Goal: Task Accomplishment & Management: Manage account settings

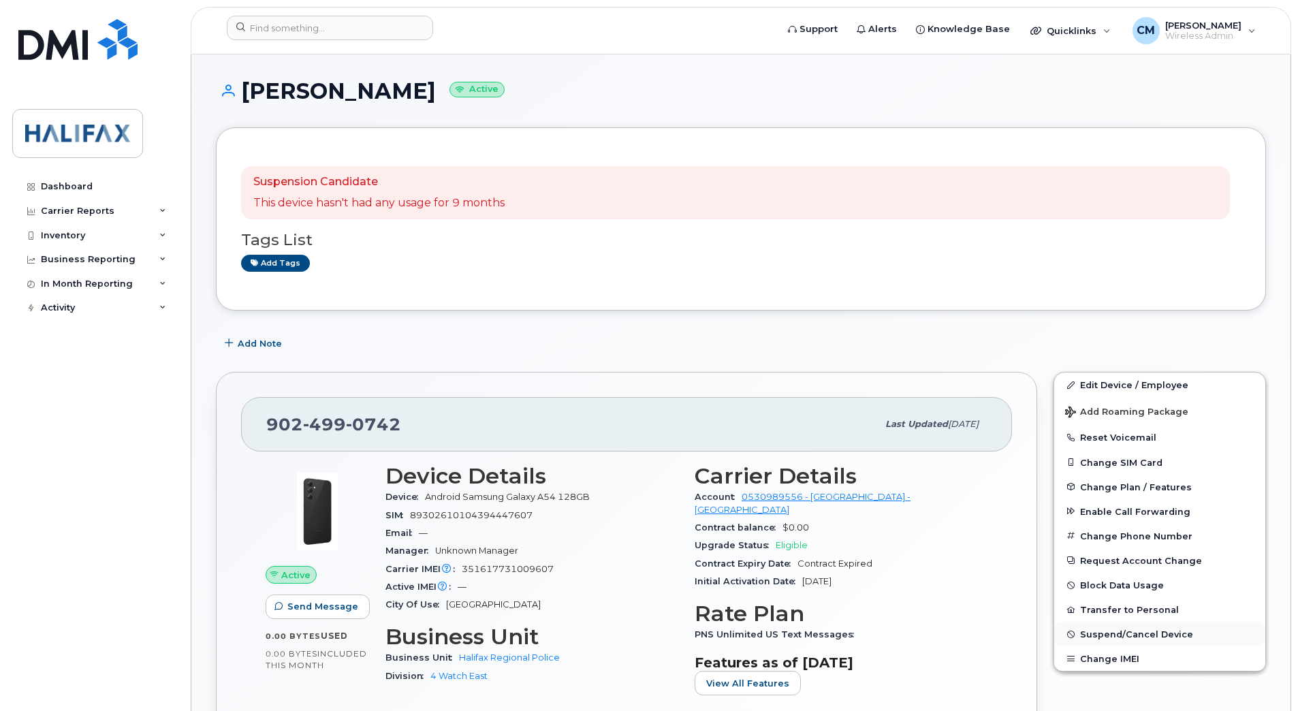
click at [1112, 633] on span "Suspend/Cancel Device" at bounding box center [1136, 634] width 113 height 10
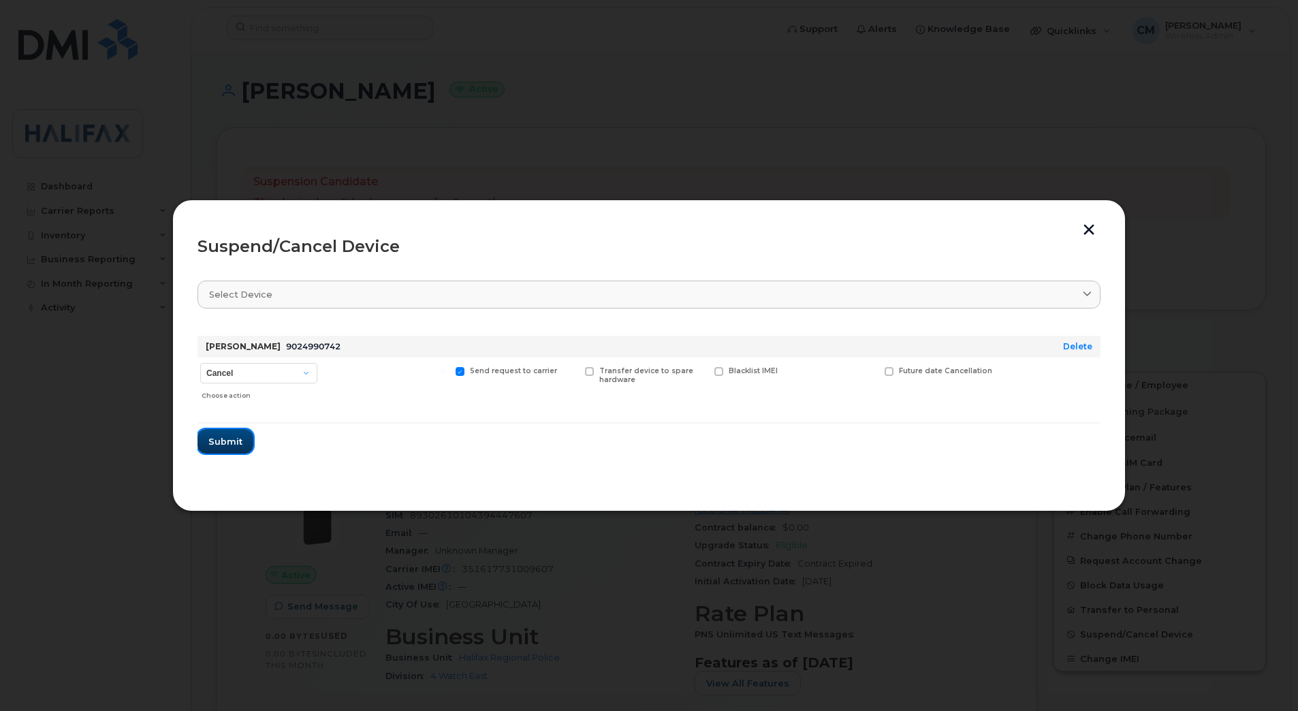
click at [237, 435] on span "Submit" at bounding box center [225, 441] width 34 height 13
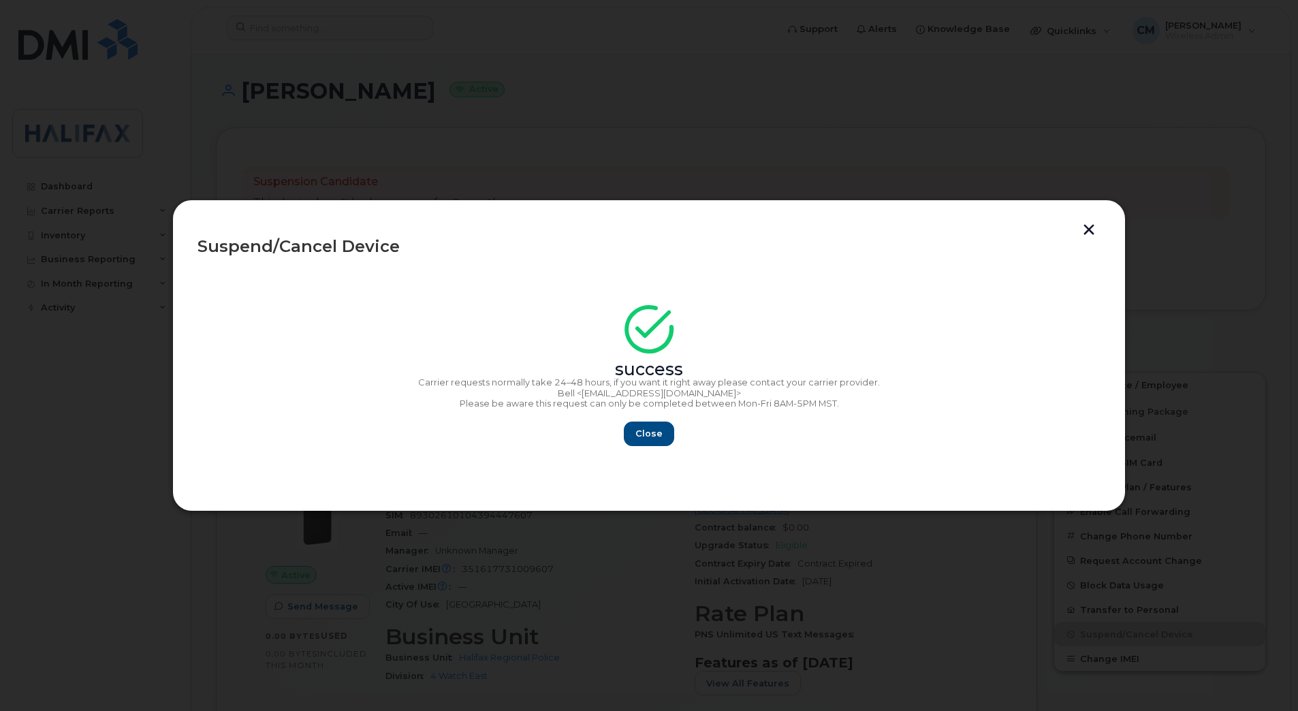
click at [668, 420] on div "success Carrier requests normally take 24–48 hours, if you want it right away p…" at bounding box center [648, 379] width 903 height 133
click at [654, 433] on span "Close" at bounding box center [648, 433] width 27 height 13
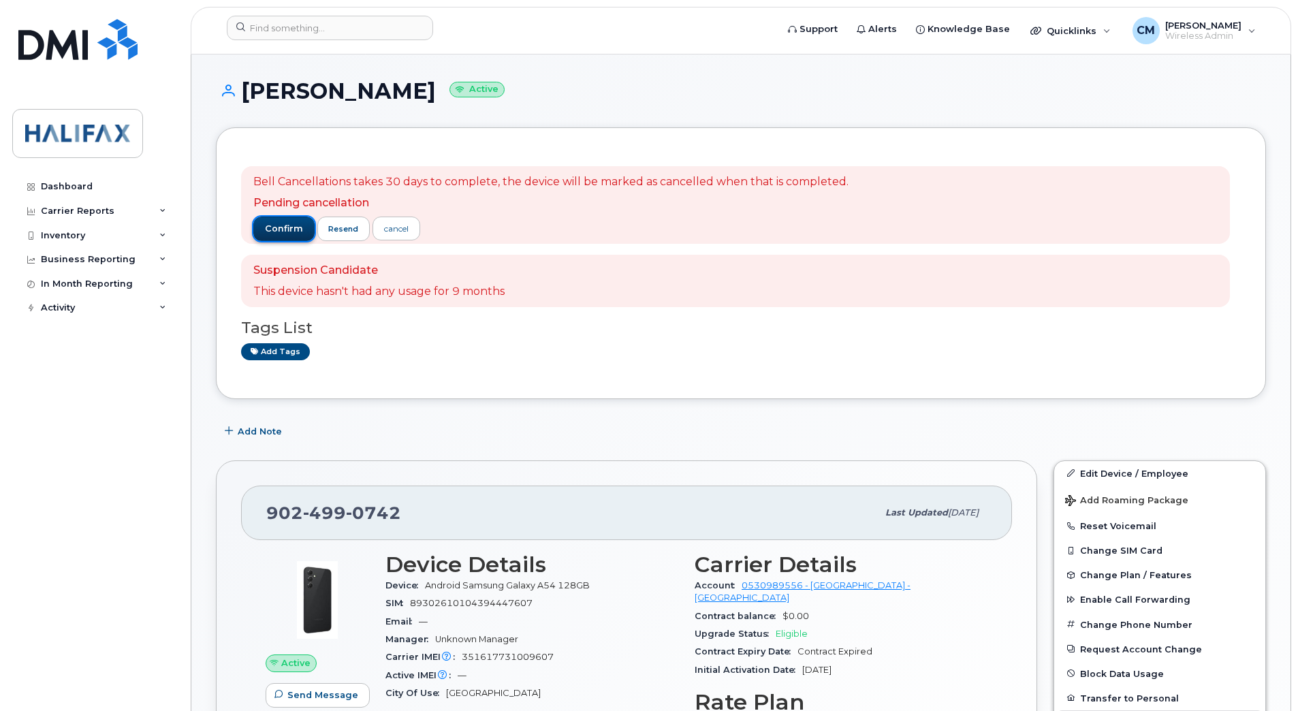
click at [276, 234] on span "confirm" at bounding box center [284, 229] width 38 height 12
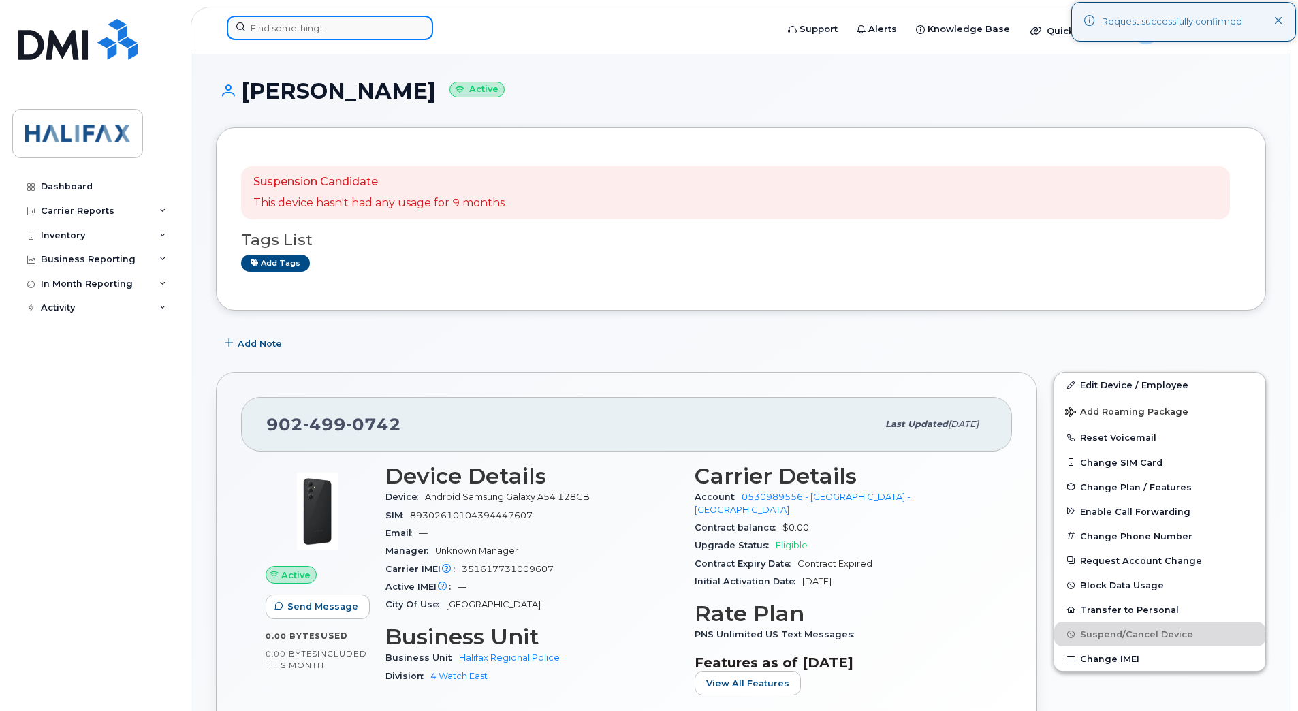
click at [283, 35] on input at bounding box center [330, 28] width 206 height 25
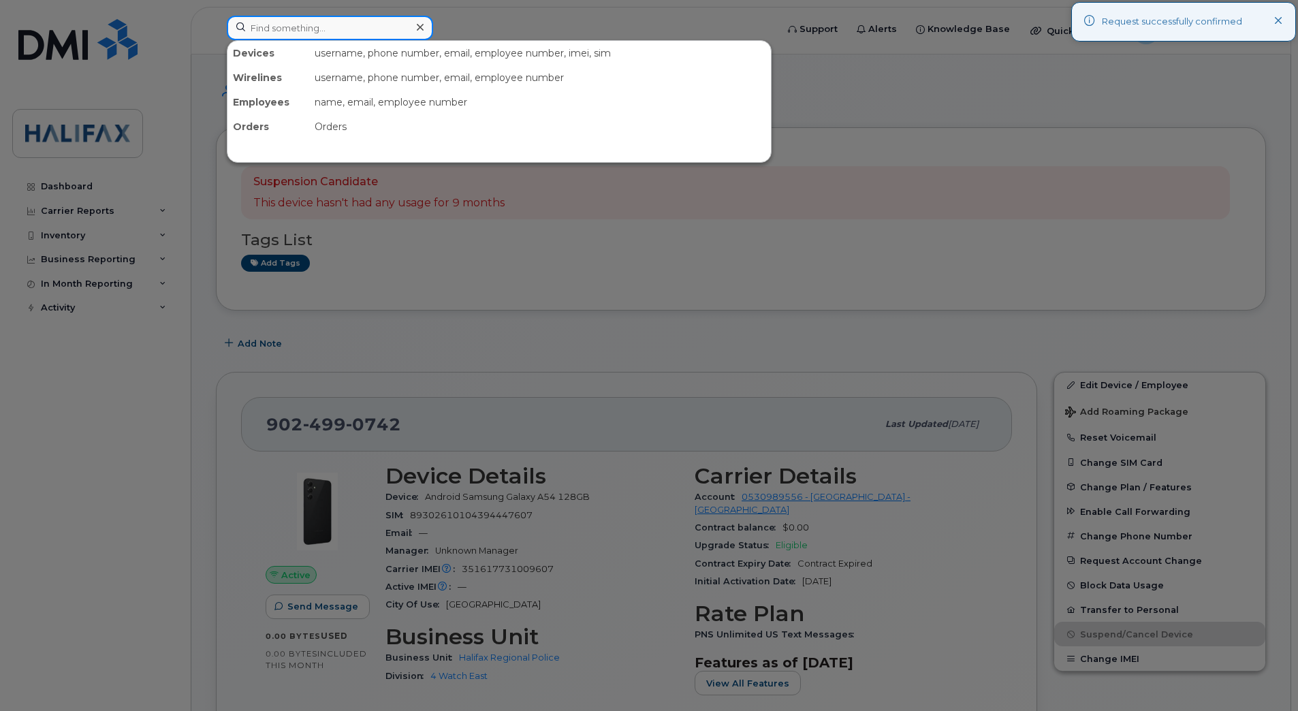
paste input "9024993798"
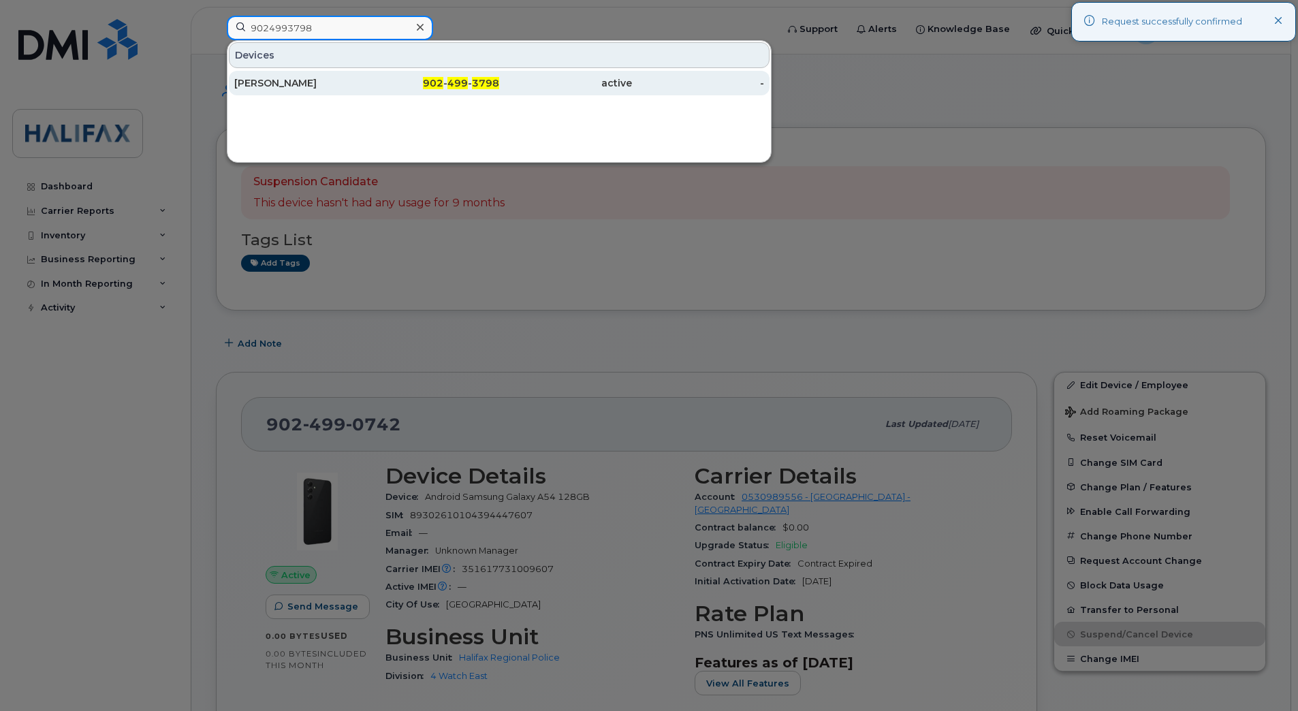
type input "9024993798"
click at [283, 74] on div "Leonard Mac Donald" at bounding box center [300, 83] width 133 height 25
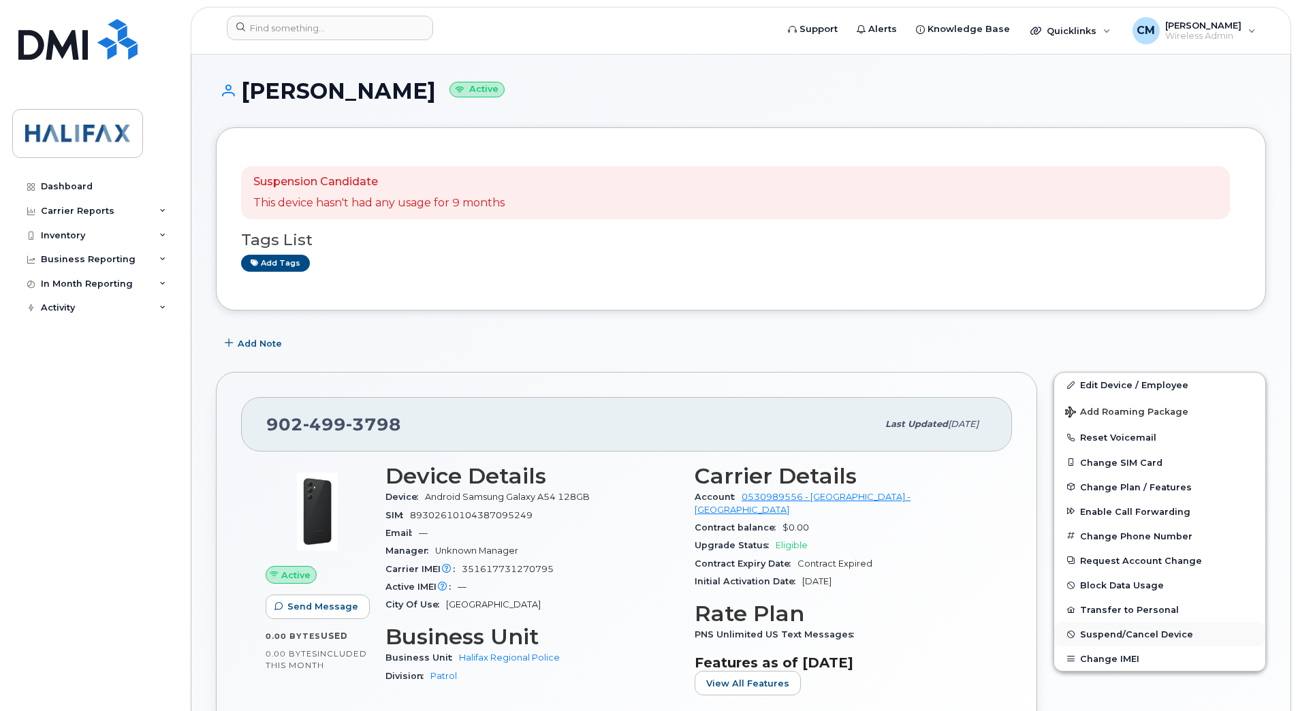
click at [1102, 633] on span "Suspend/Cancel Device" at bounding box center [1136, 634] width 113 height 10
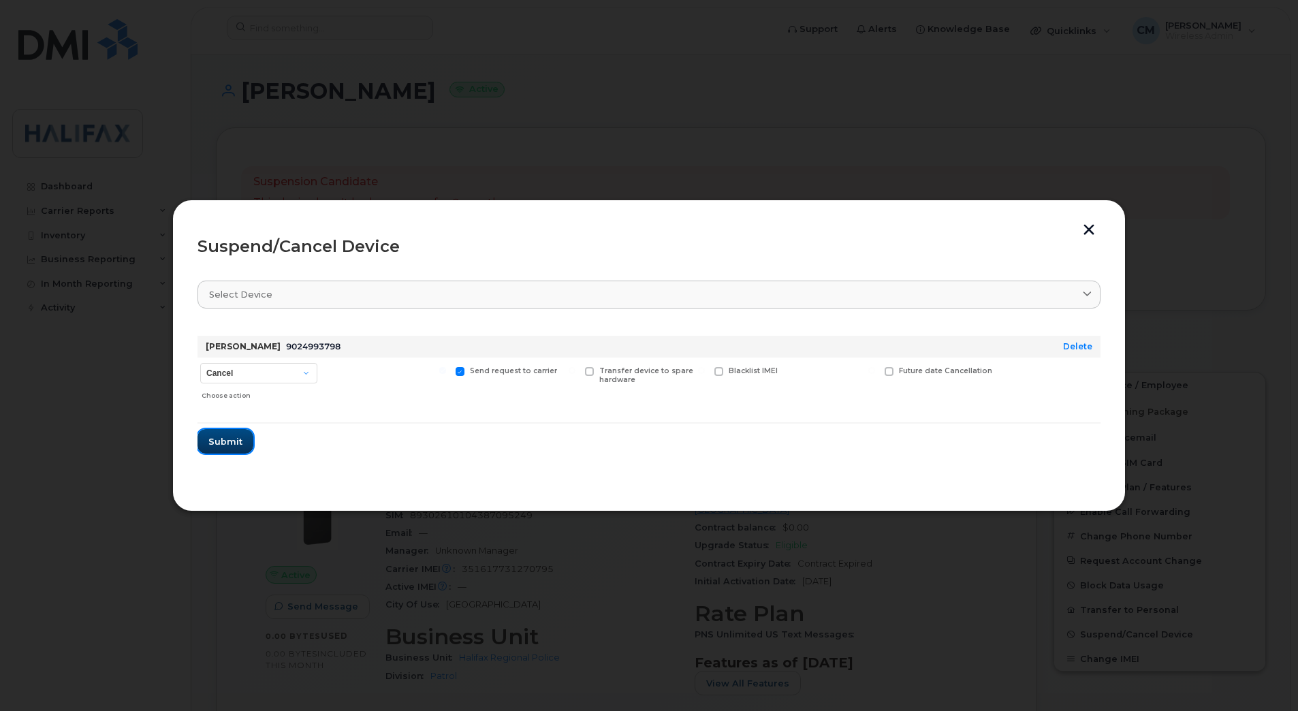
click at [230, 434] on button "Submit" at bounding box center [225, 441] width 56 height 25
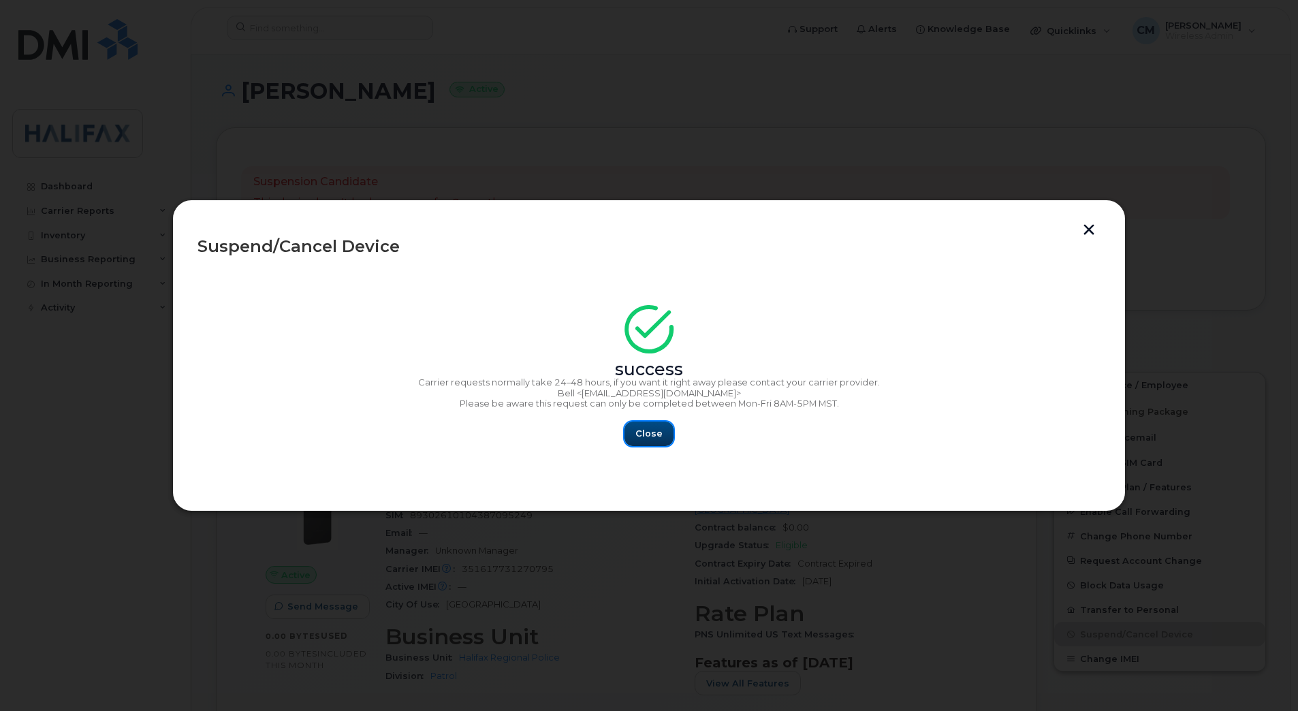
click at [631, 435] on button "Close" at bounding box center [648, 433] width 49 height 25
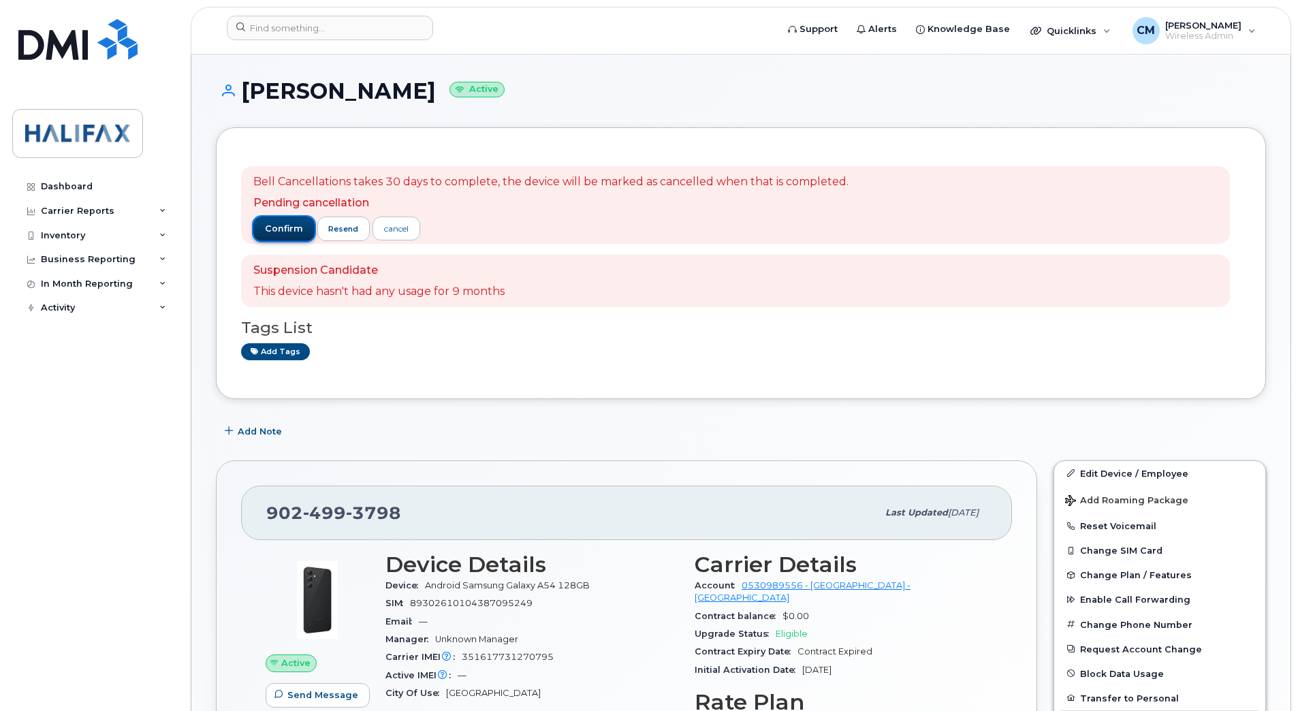
click at [283, 227] on span "confirm" at bounding box center [284, 229] width 38 height 12
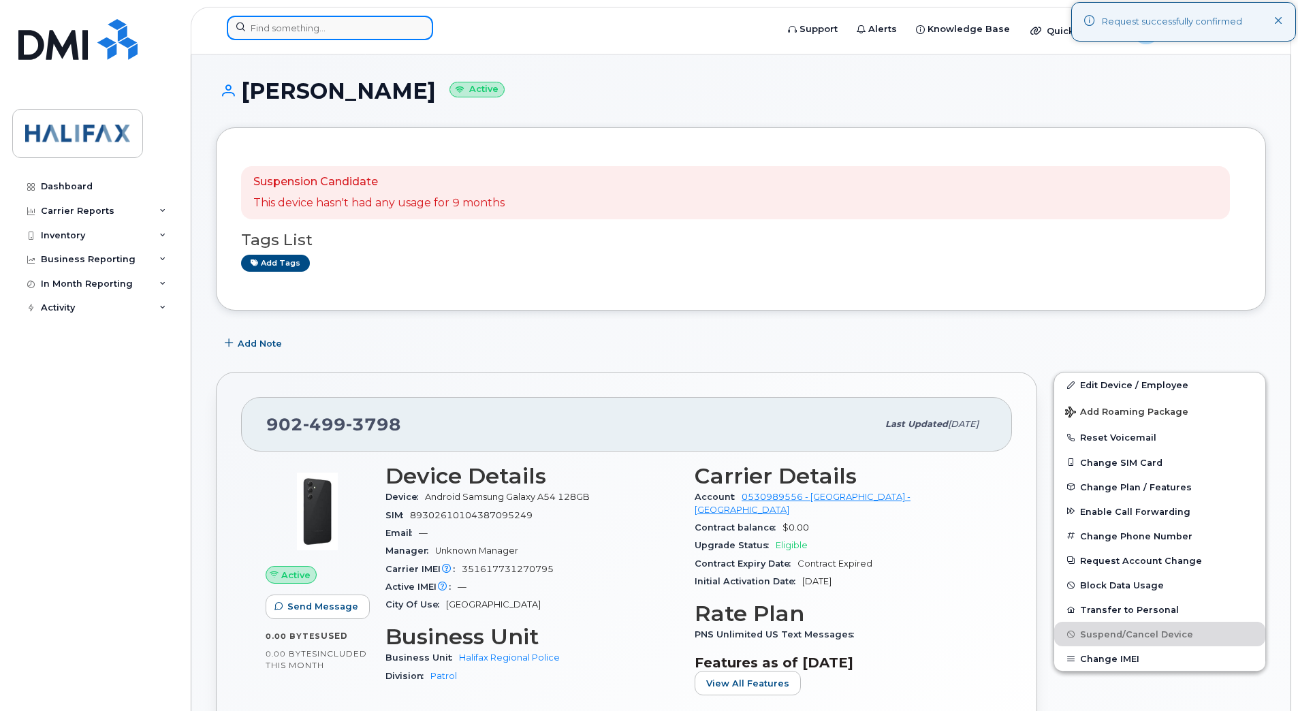
click at [329, 39] on input at bounding box center [330, 28] width 206 height 25
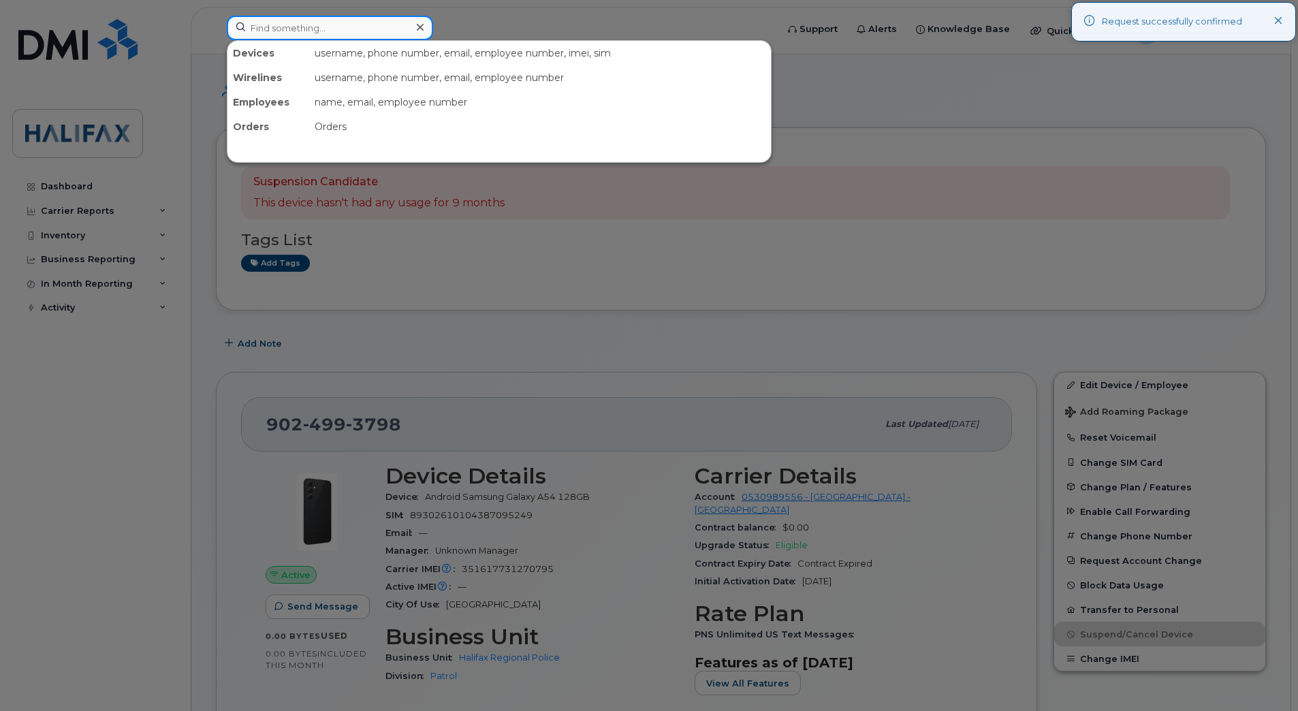
paste input "9027173220"
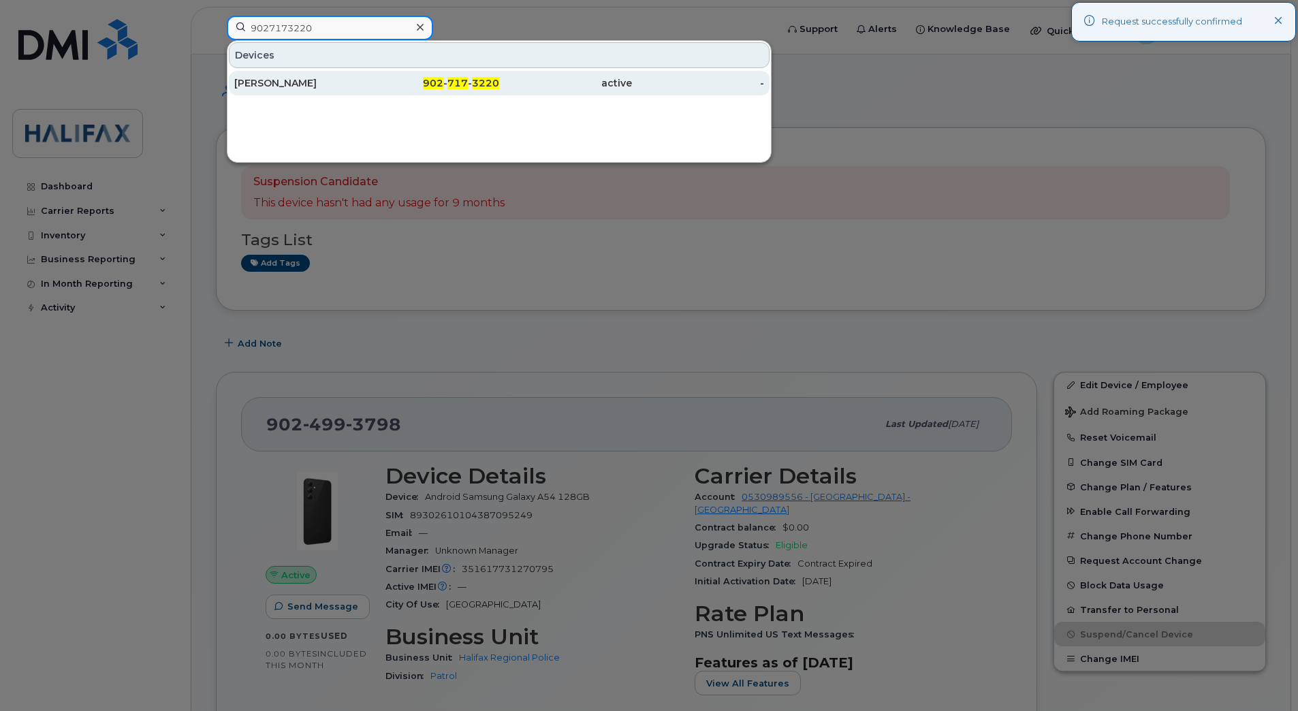
type input "9027173220"
click at [275, 79] on div "O'bryan Booker" at bounding box center [300, 83] width 133 height 14
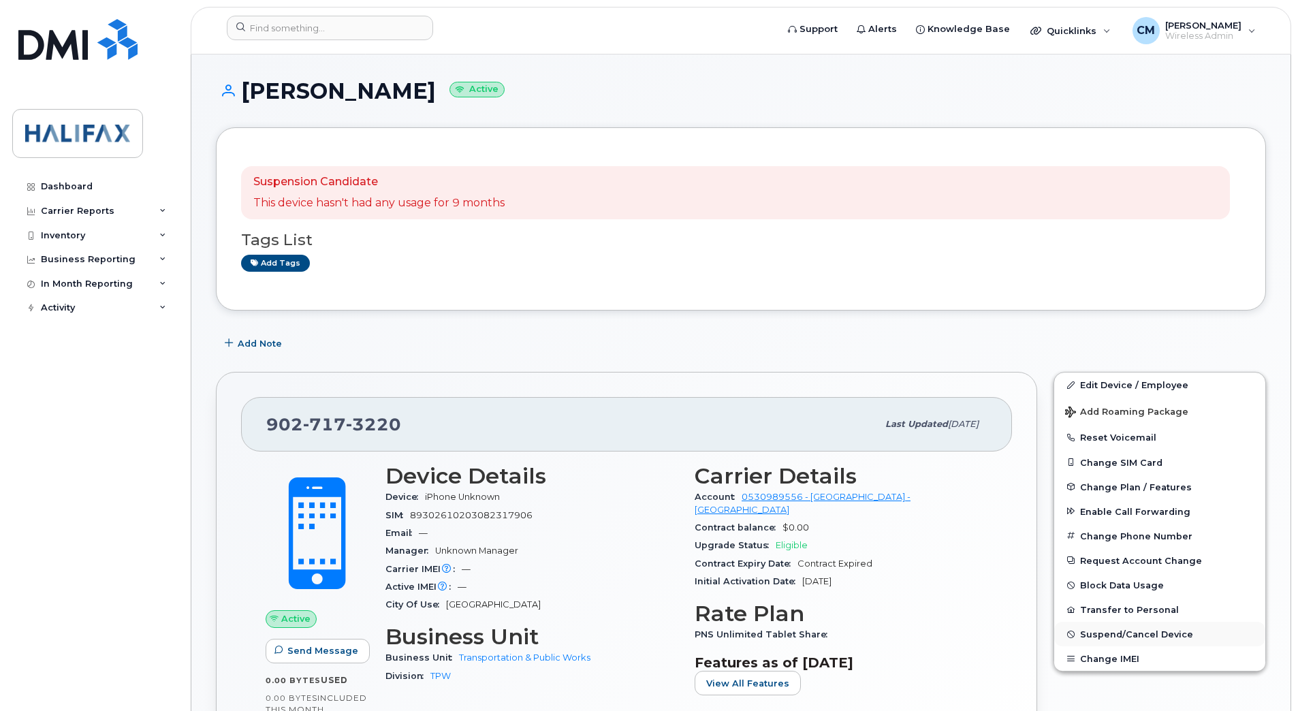
click at [1115, 631] on span "Suspend/Cancel Device" at bounding box center [1136, 634] width 113 height 10
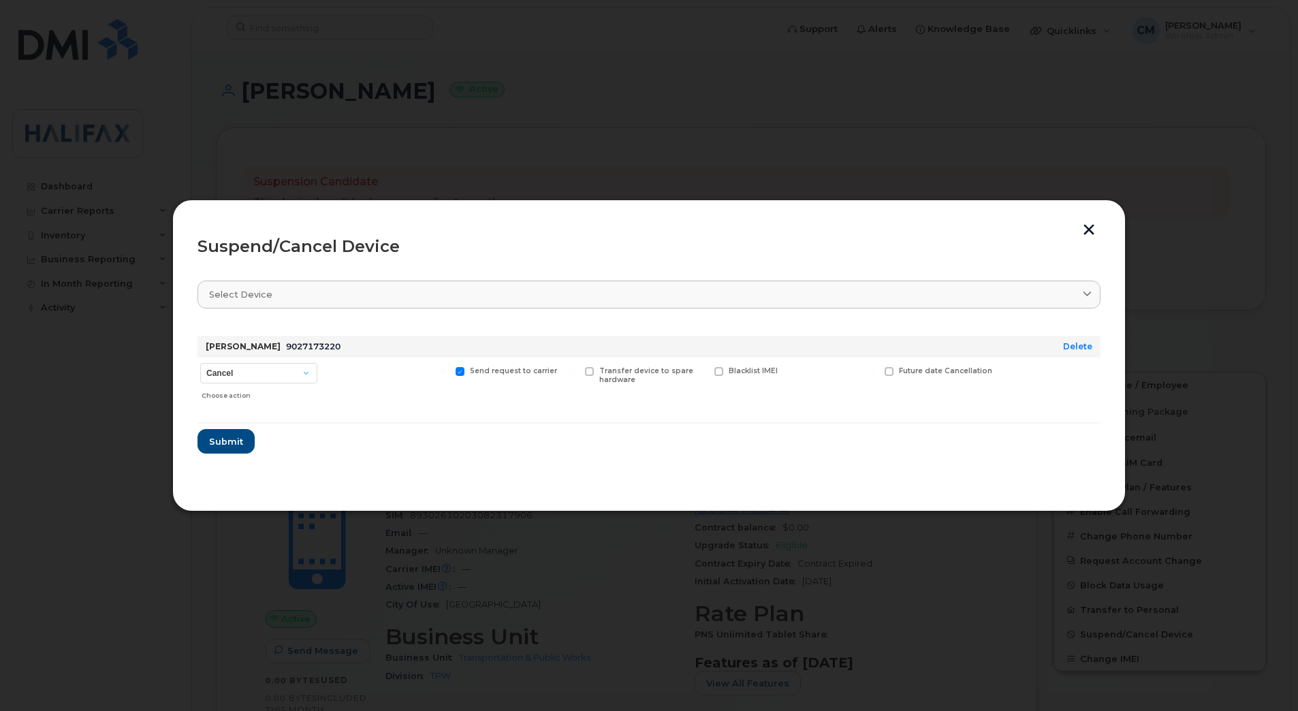
click at [255, 434] on form "O'bryan Booker 9027173220 Delete Cancel Suspend - Extend Suspension Suspend - R…" at bounding box center [648, 389] width 903 height 129
click at [244, 439] on button "Submit" at bounding box center [225, 441] width 56 height 25
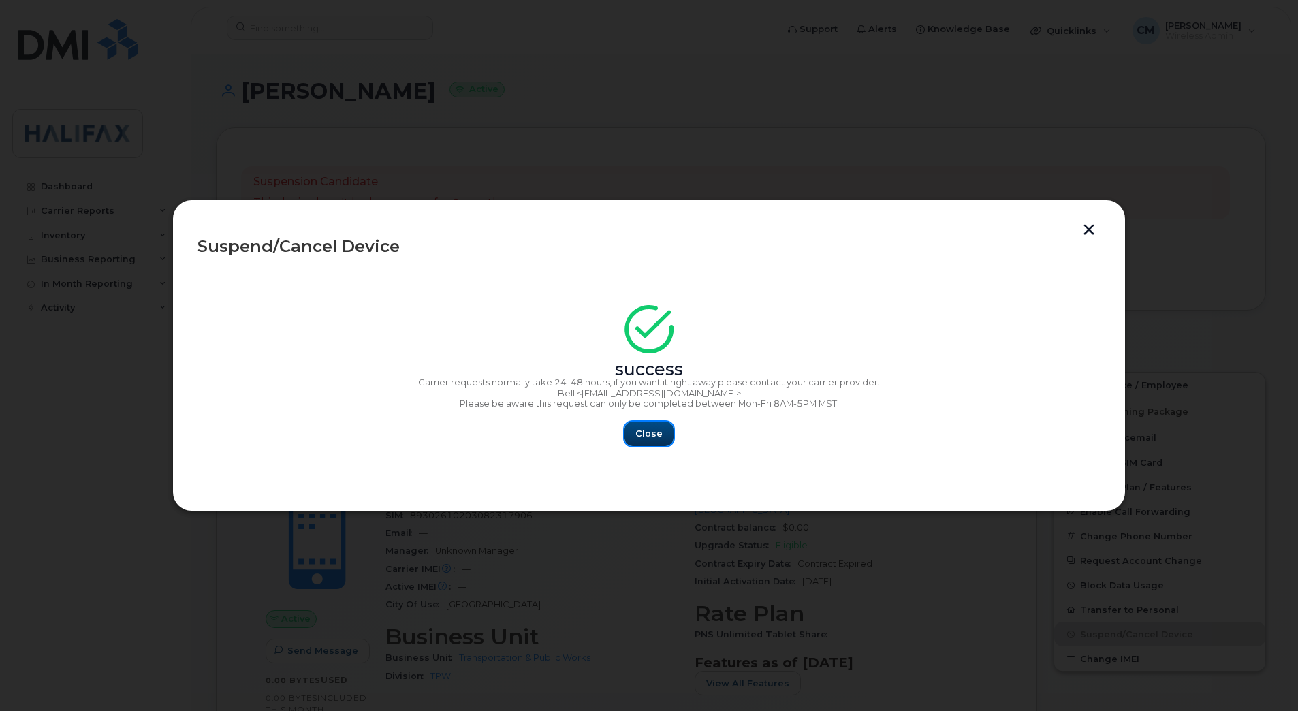
click at [633, 434] on button "Close" at bounding box center [648, 433] width 49 height 25
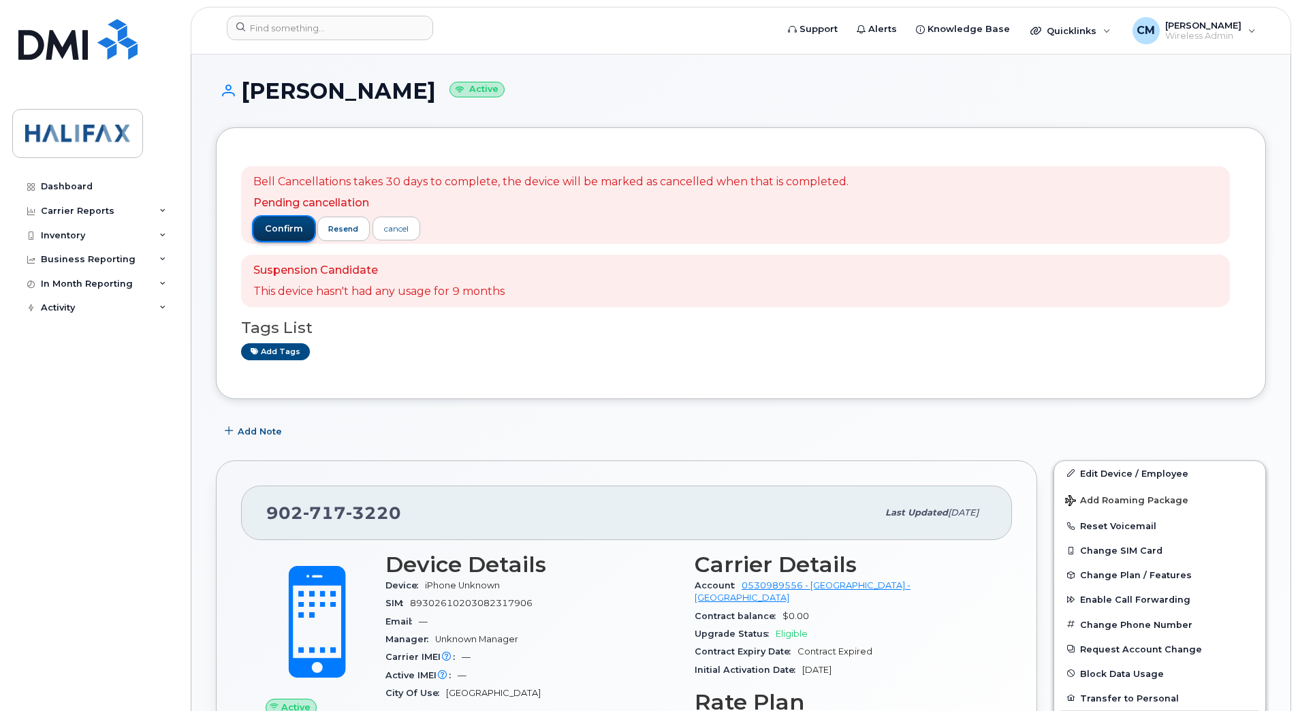
click at [268, 219] on button "confirm" at bounding box center [283, 228] width 61 height 25
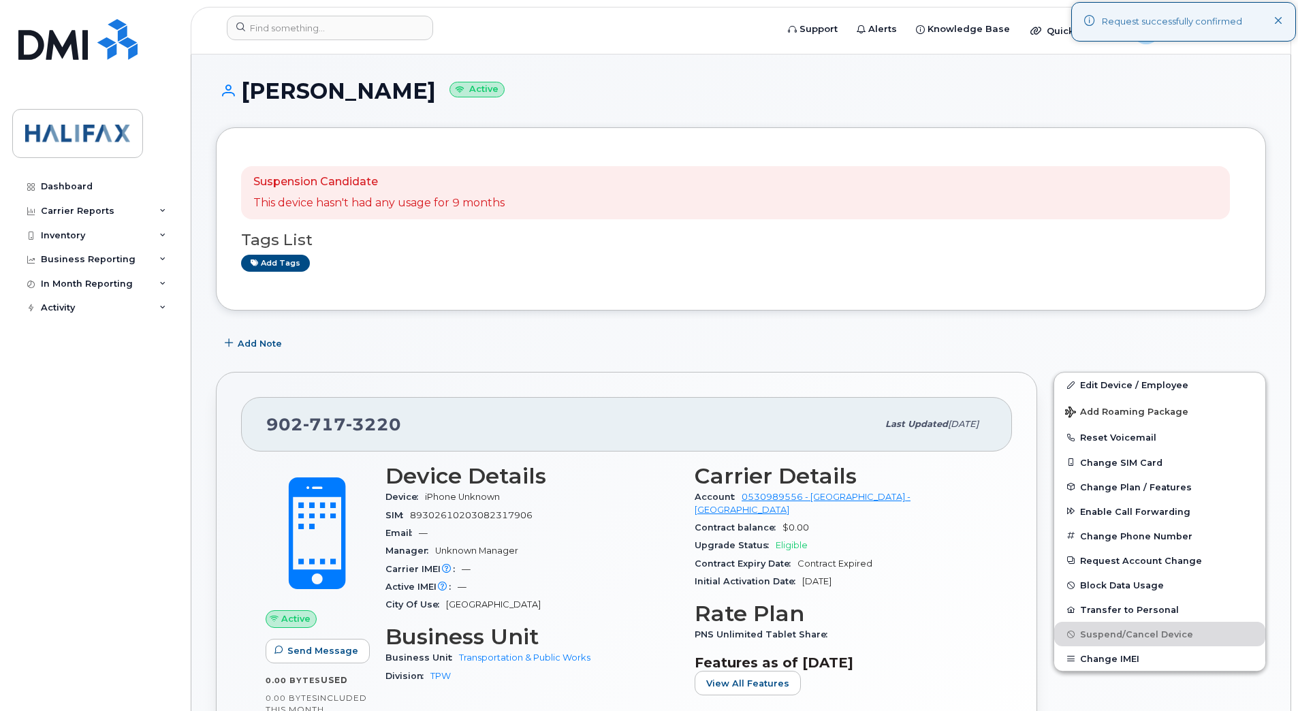
click at [250, 10] on header "Support Alerts Knowledge Base Quicklinks Suspend / Cancel Device Change SIM Car…" at bounding box center [741, 31] width 1100 height 48
click at [283, 29] on input at bounding box center [330, 28] width 206 height 25
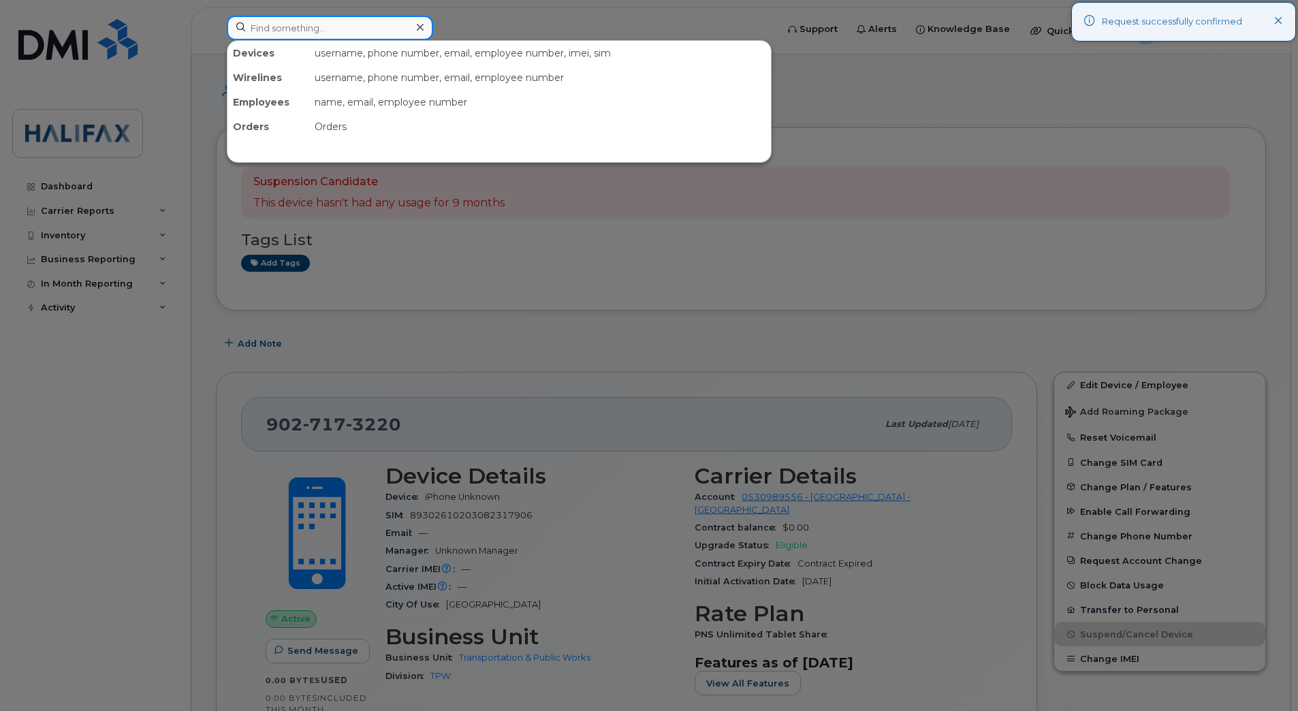
paste input "9027194183"
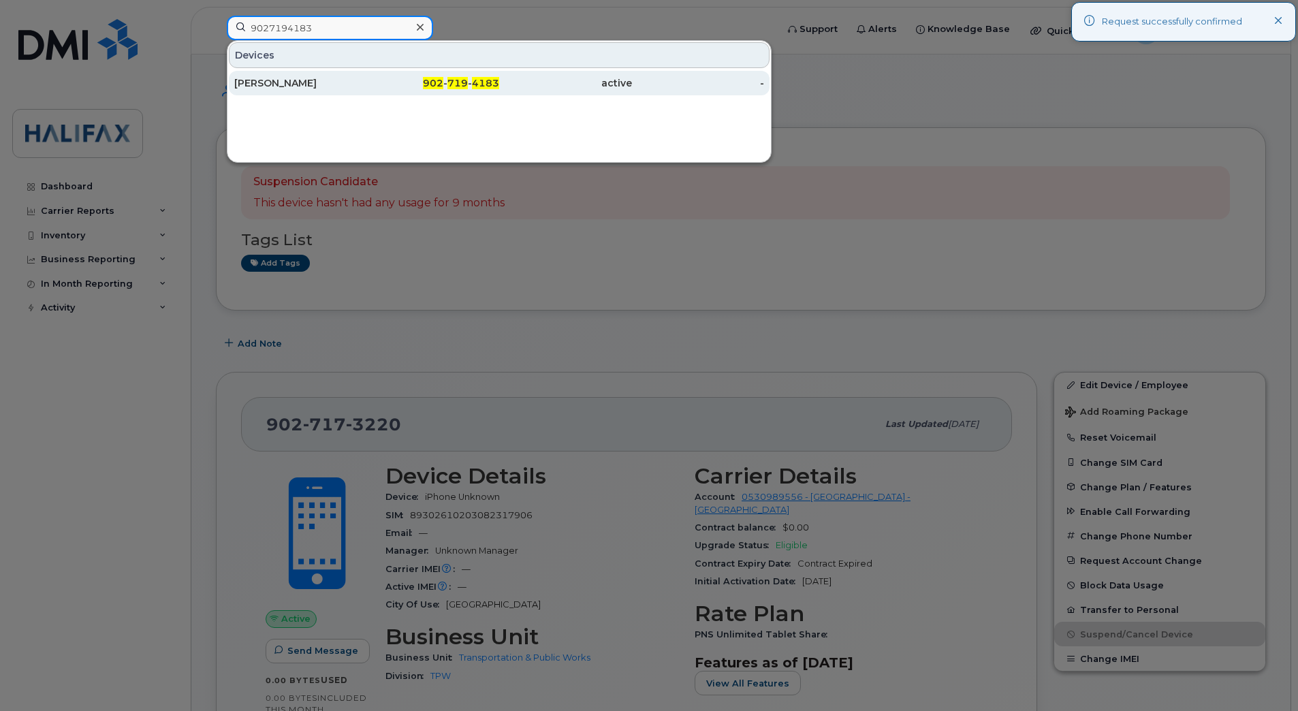
type input "9027194183"
click at [300, 88] on div "[PERSON_NAME]" at bounding box center [300, 83] width 133 height 14
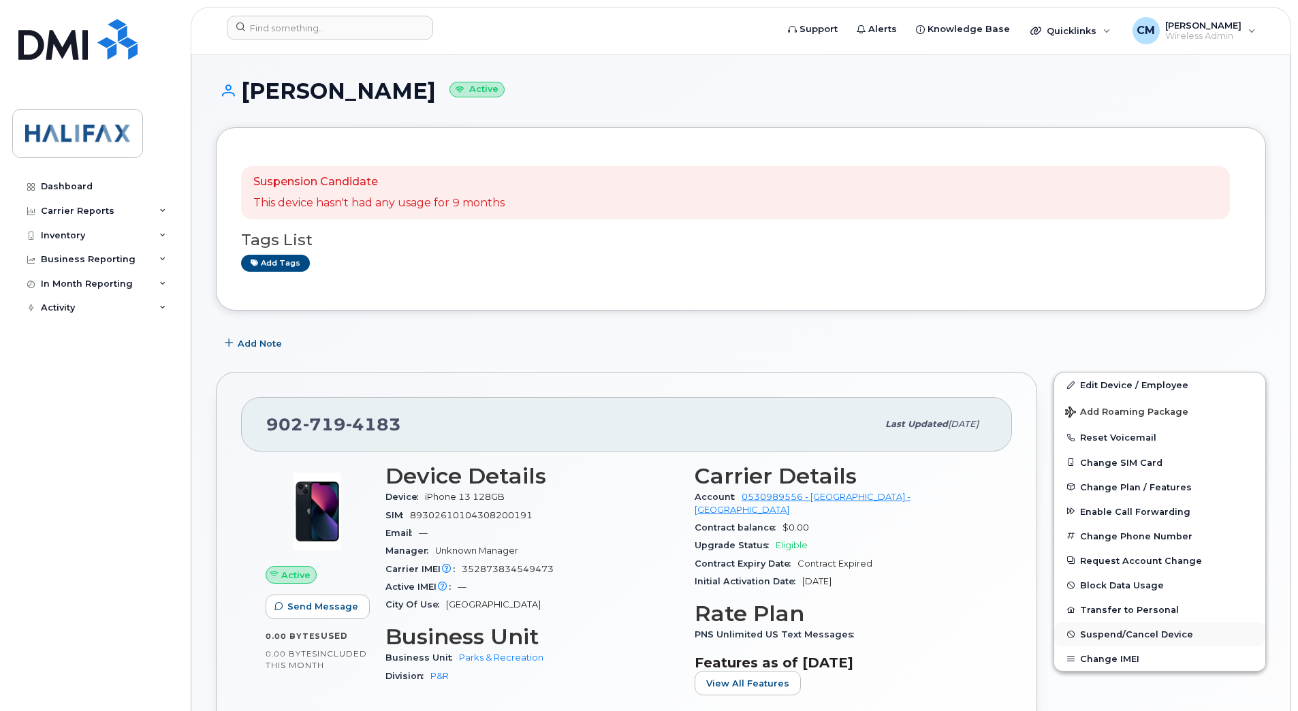
click at [1111, 636] on span "Suspend/Cancel Device" at bounding box center [1136, 634] width 113 height 10
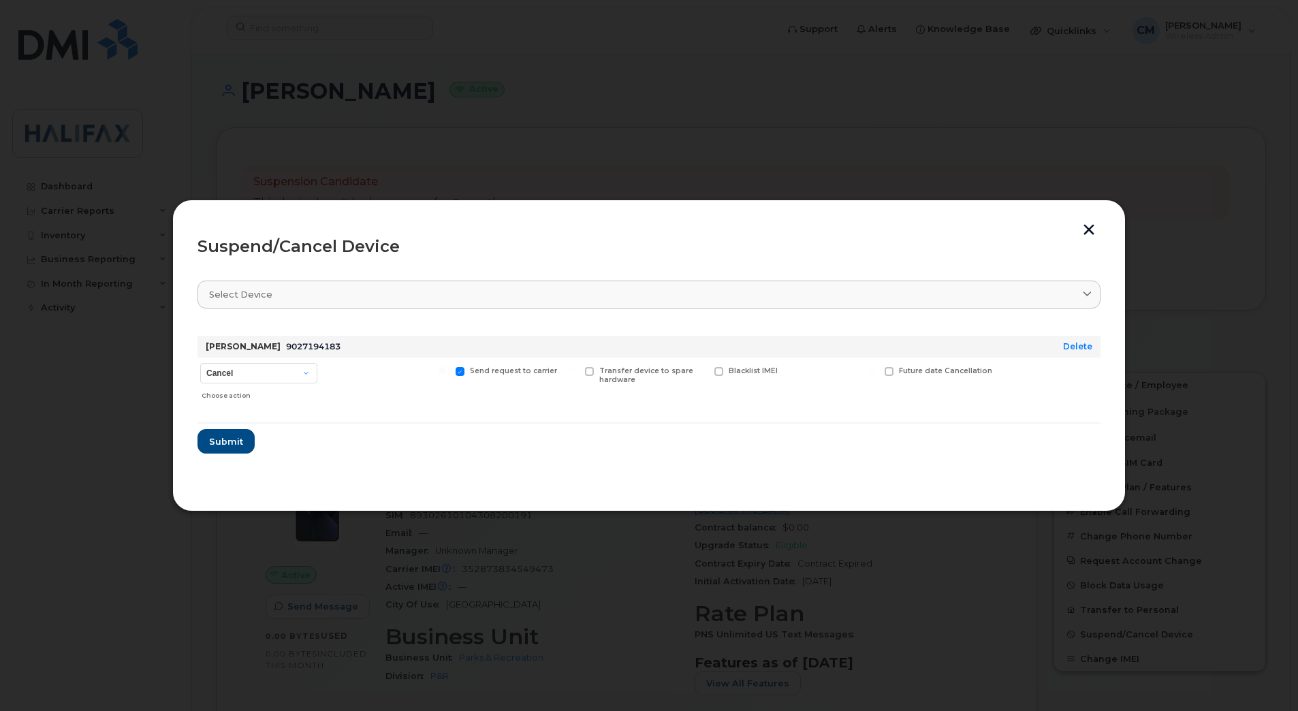
click at [217, 425] on form "Breena Dorey 9027194183 Delete Cancel Suspend - Extend Suspension Suspend - Red…" at bounding box center [648, 389] width 903 height 129
click at [218, 435] on span "Submit" at bounding box center [225, 441] width 34 height 13
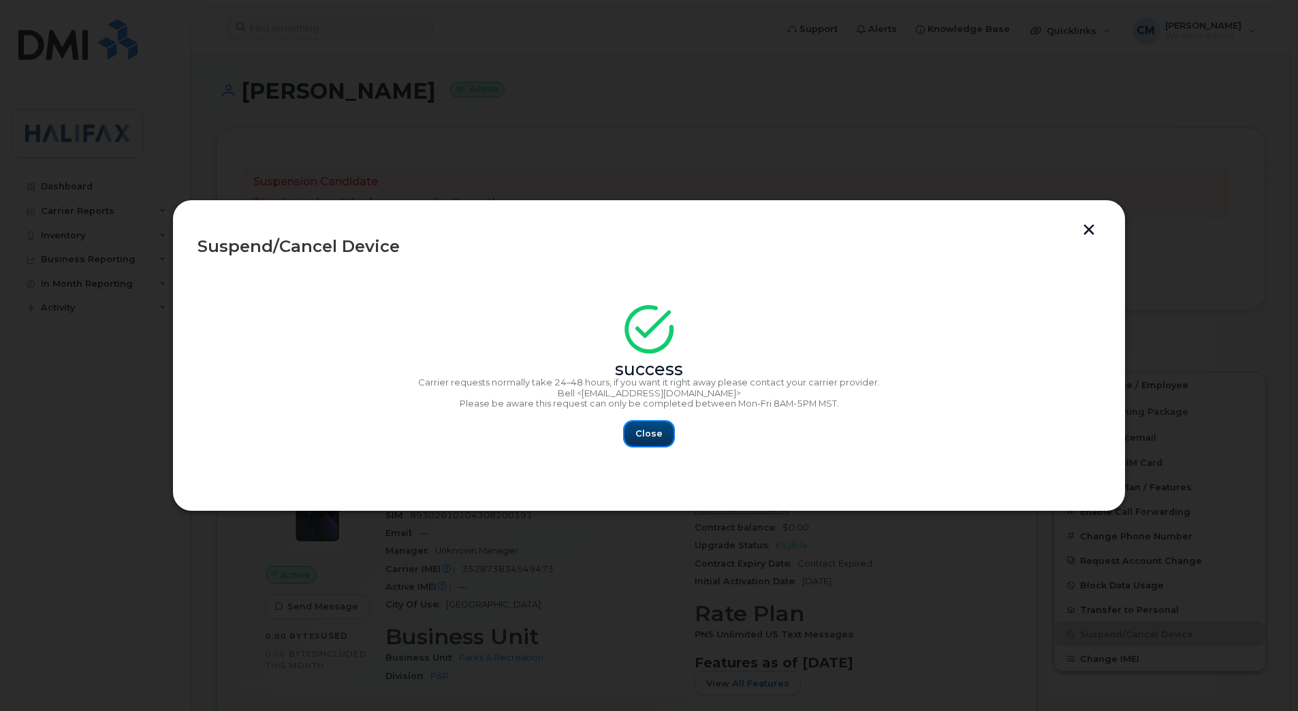
click at [654, 433] on span "Close" at bounding box center [648, 433] width 27 height 13
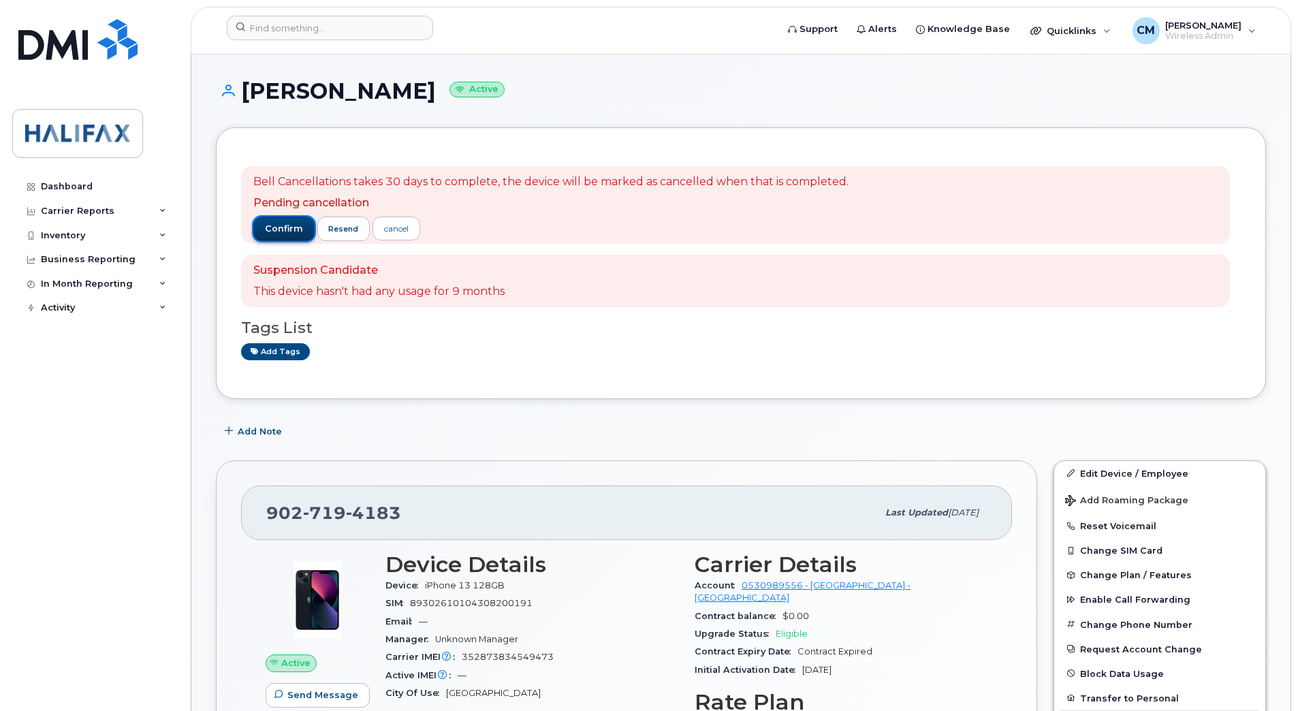
click at [265, 229] on span "confirm" at bounding box center [284, 229] width 38 height 12
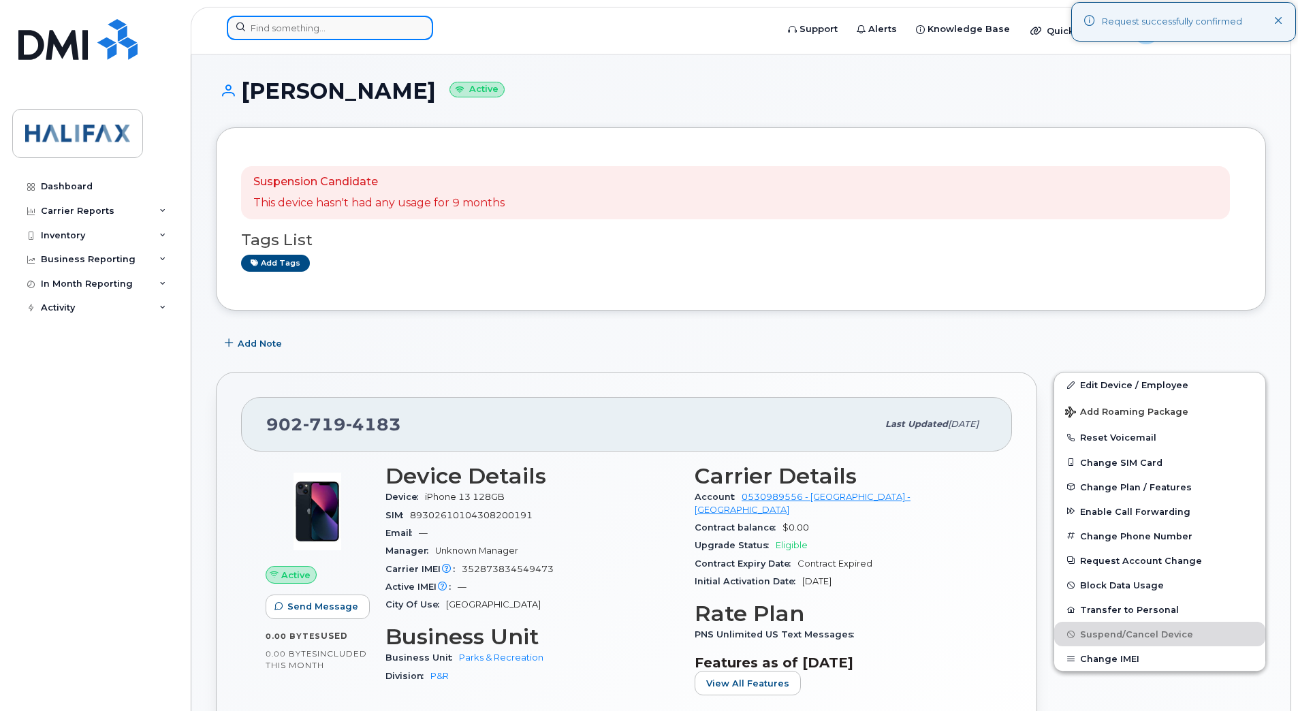
click at [319, 32] on input at bounding box center [330, 28] width 206 height 25
paste input "9027195963"
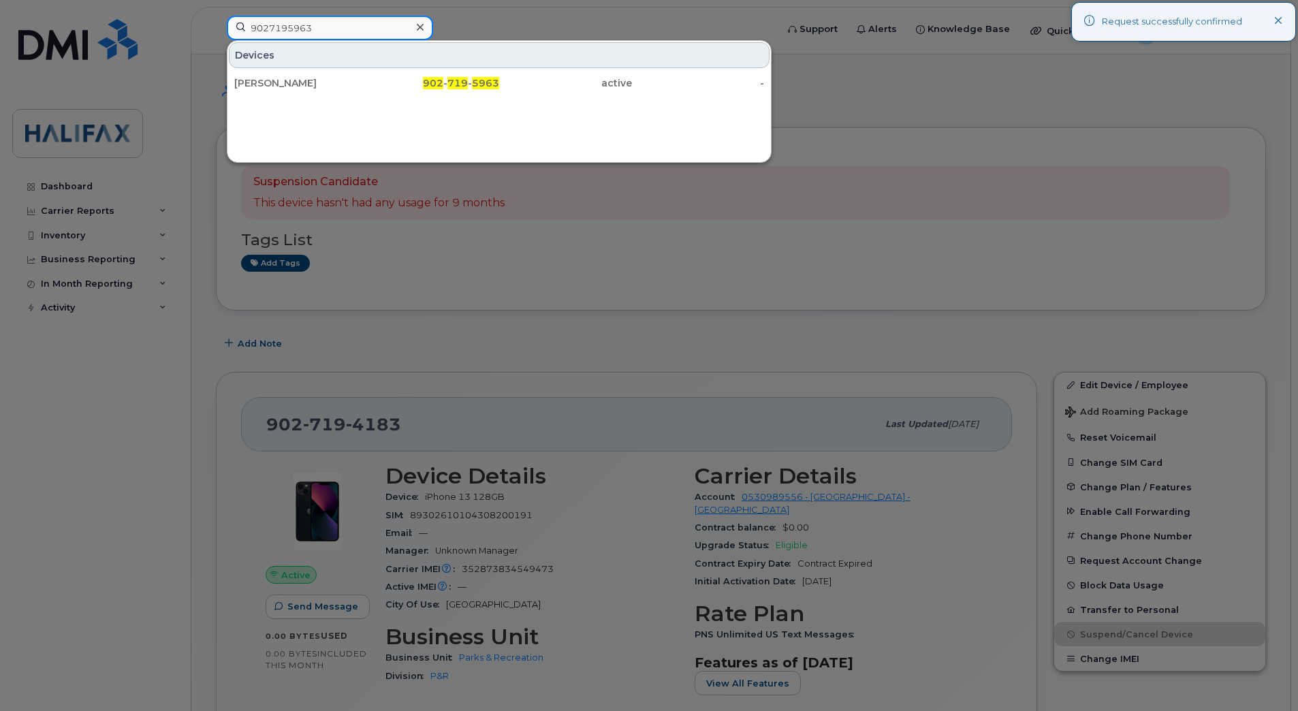
type input "9027195963"
click at [293, 96] on div "Courtney Loppie 902 - 719 - 5963 active -" at bounding box center [498, 82] width 543 height 27
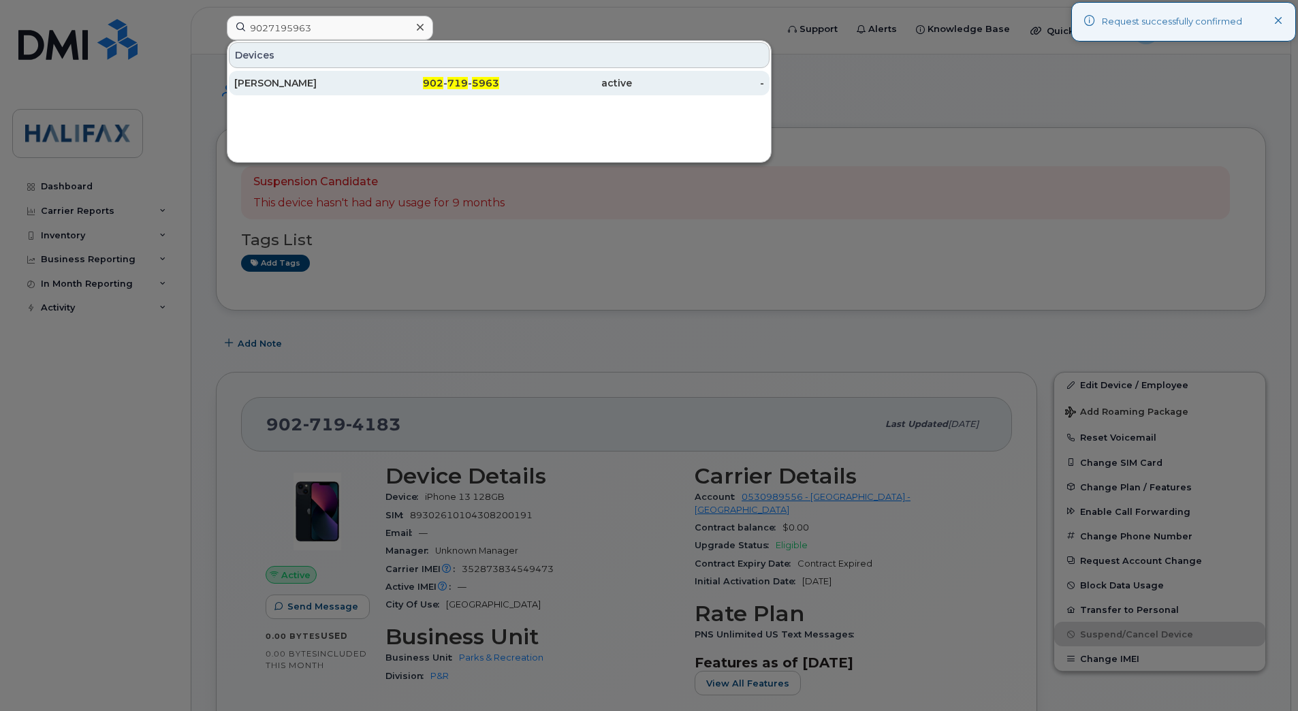
click at [302, 88] on div "Courtney Loppie" at bounding box center [300, 83] width 133 height 14
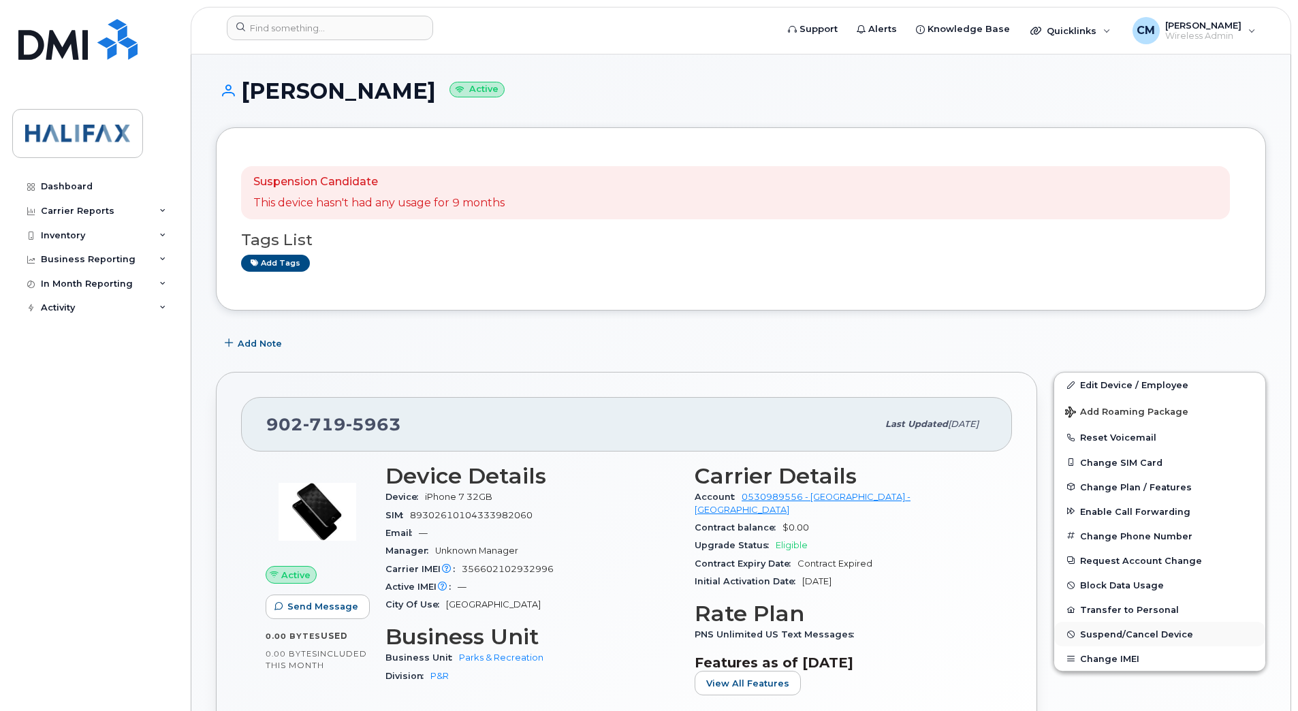
click at [1112, 632] on span "Suspend/Cancel Device" at bounding box center [1136, 634] width 113 height 10
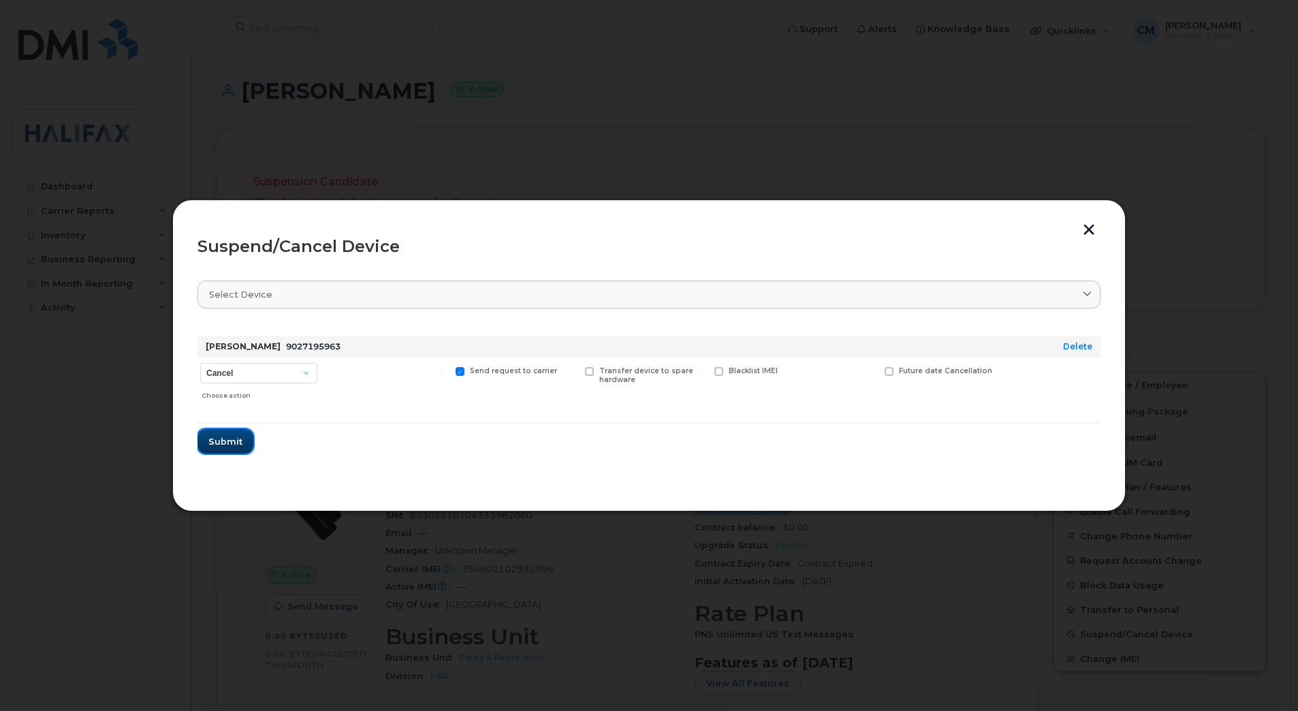
click at [226, 444] on span "Submit" at bounding box center [225, 441] width 34 height 13
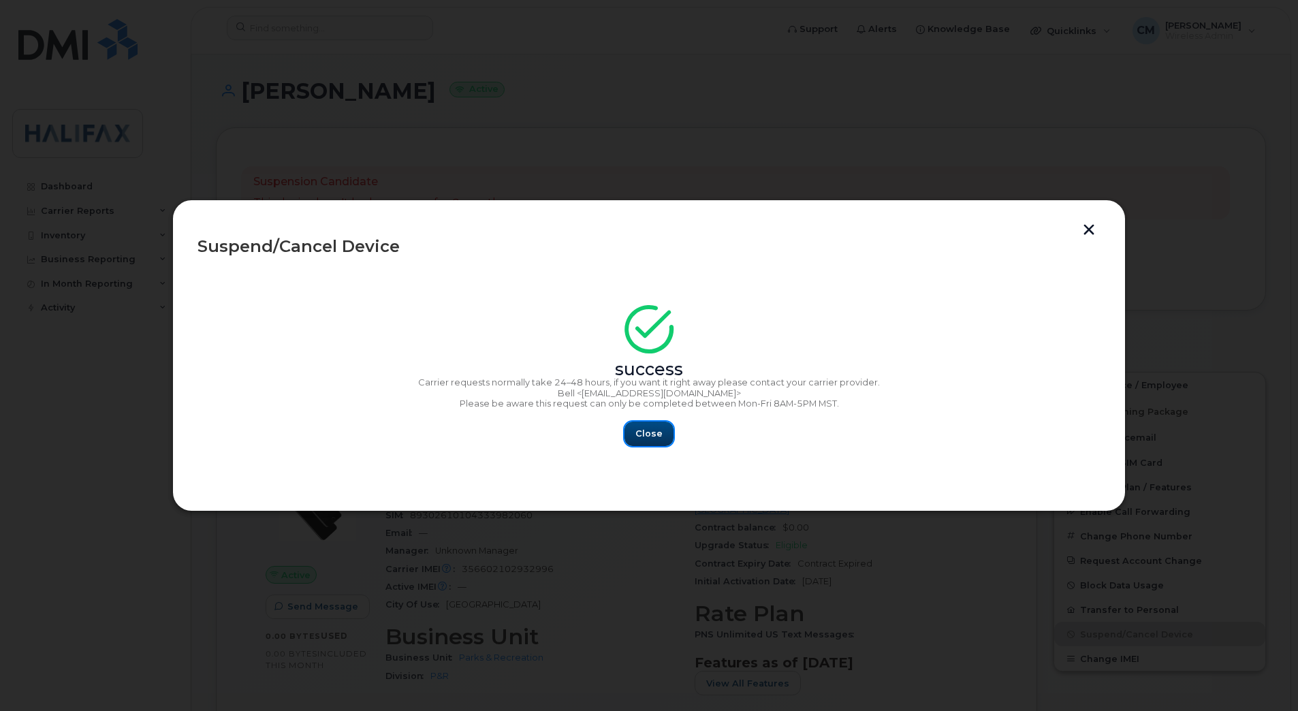
click at [639, 435] on span "Close" at bounding box center [648, 433] width 27 height 13
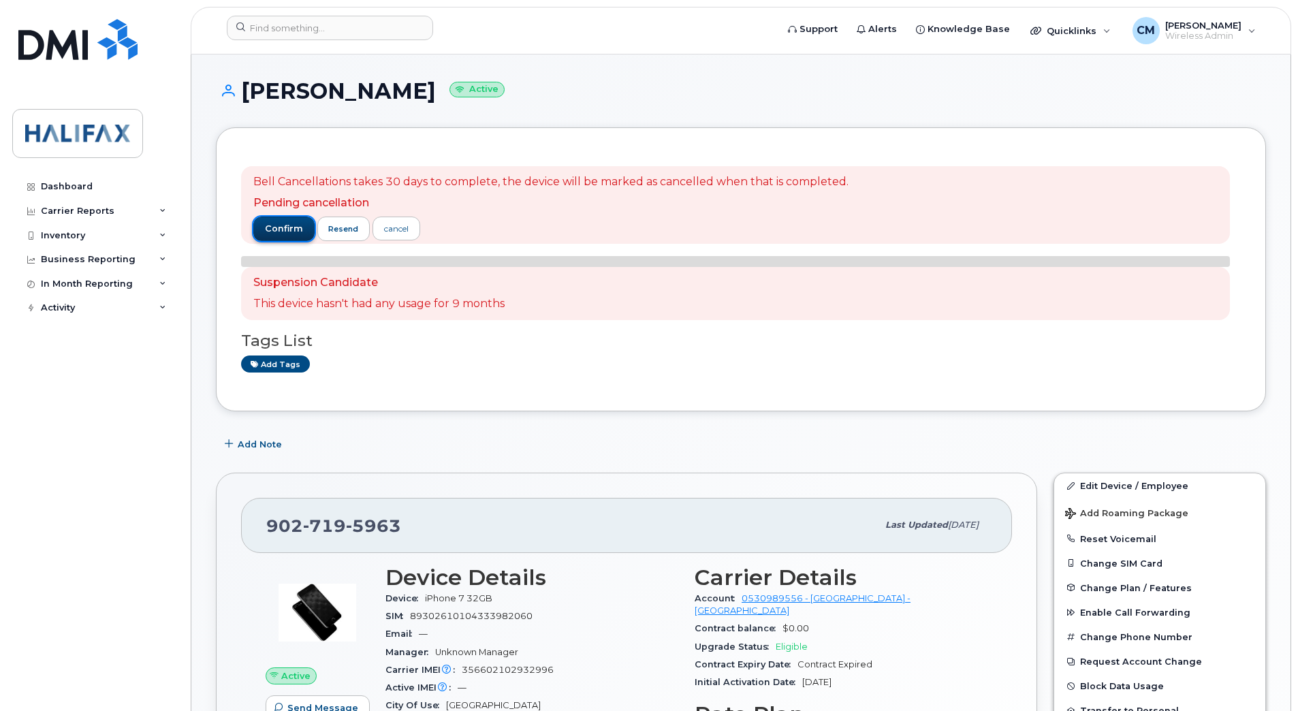
click at [283, 228] on span "confirm" at bounding box center [284, 229] width 38 height 12
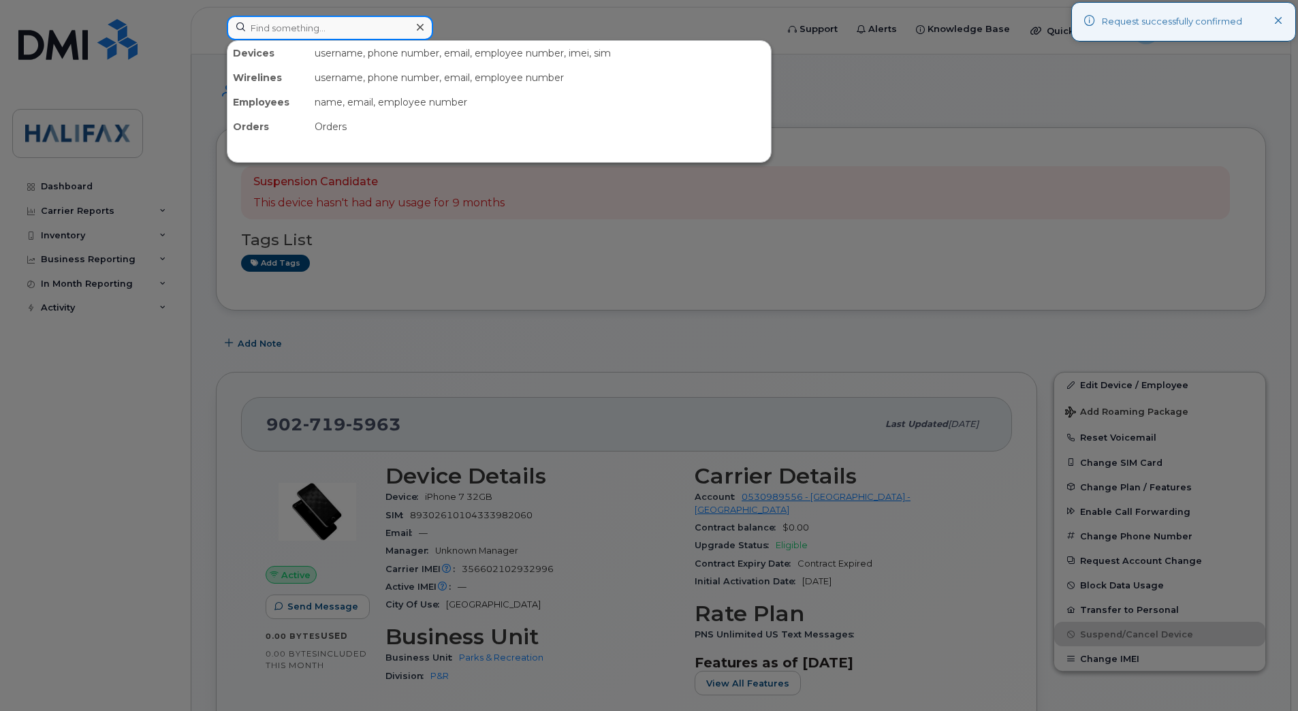
click at [311, 33] on input at bounding box center [330, 28] width 206 height 25
click at [298, 26] on input at bounding box center [330, 28] width 206 height 25
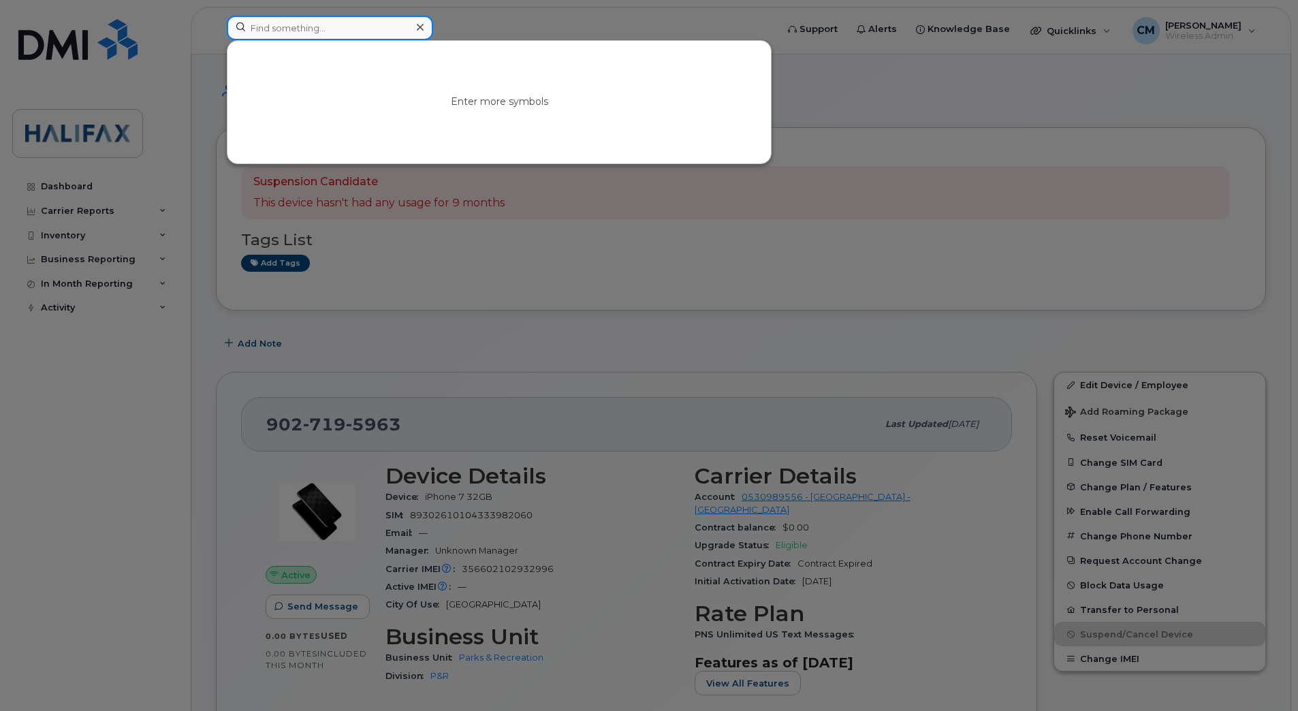
click at [317, 23] on input at bounding box center [330, 28] width 206 height 25
paste input "9029433153"
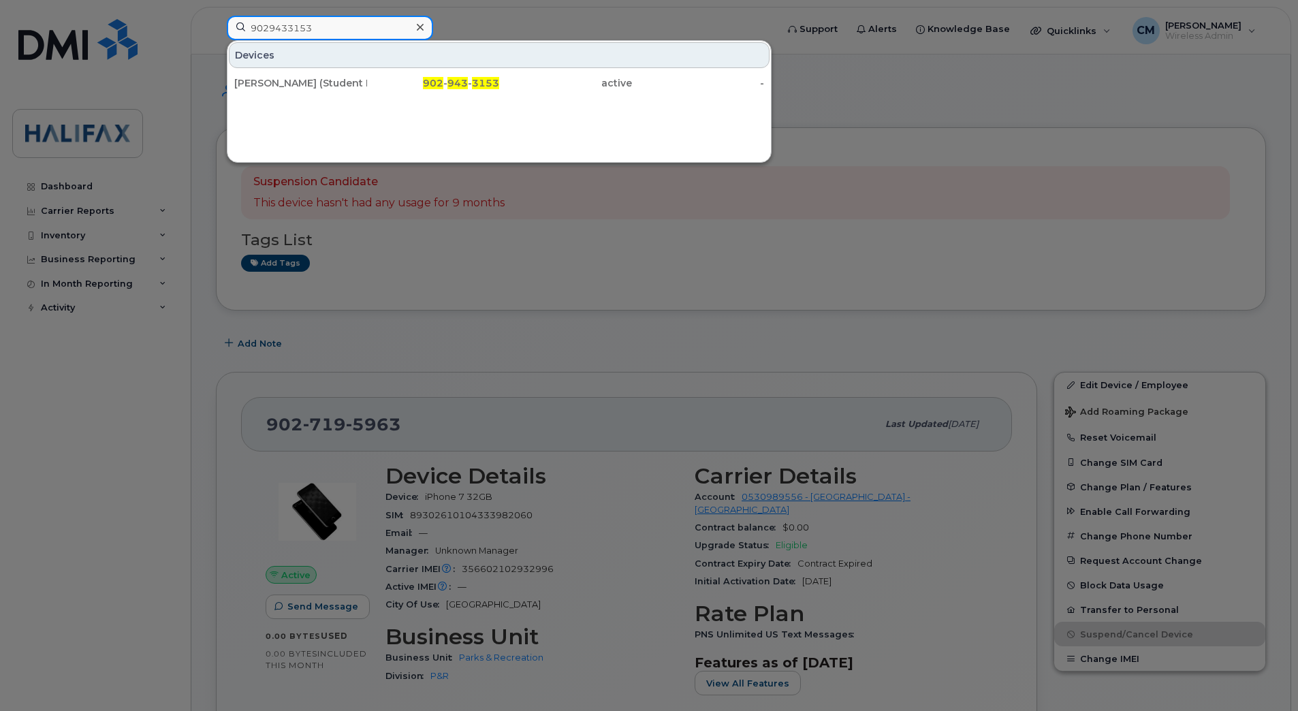
type input "9029433153"
click at [293, 84] on div "[PERSON_NAME] (Student Loaner)" at bounding box center [300, 83] width 133 height 14
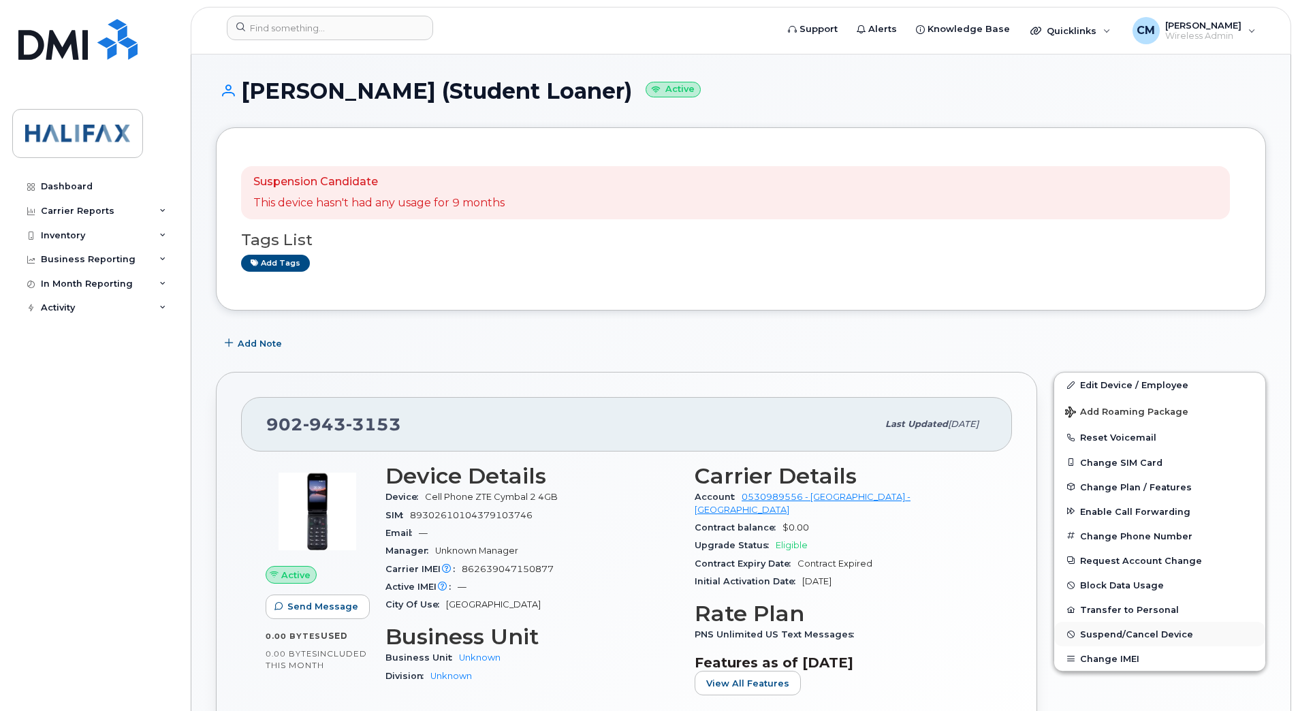
click at [1128, 634] on span "Suspend/Cancel Device" at bounding box center [1136, 634] width 113 height 10
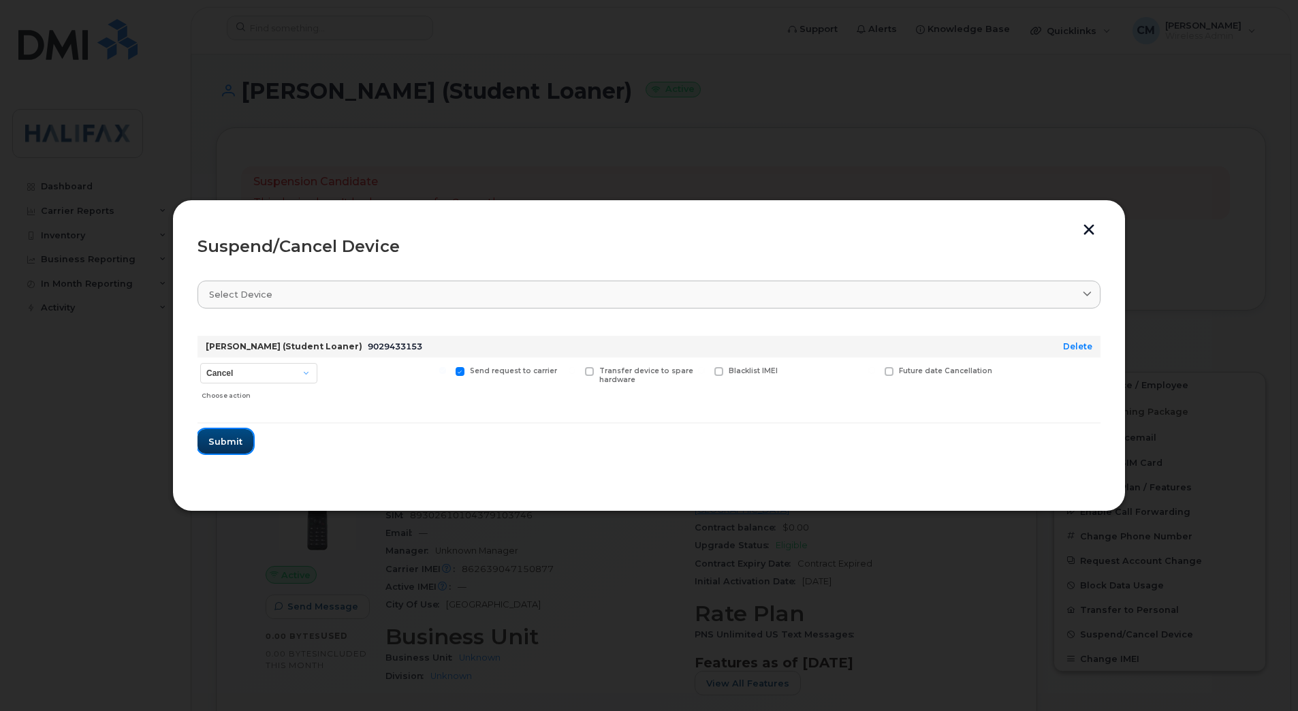
click at [240, 449] on button "Submit" at bounding box center [225, 441] width 56 height 25
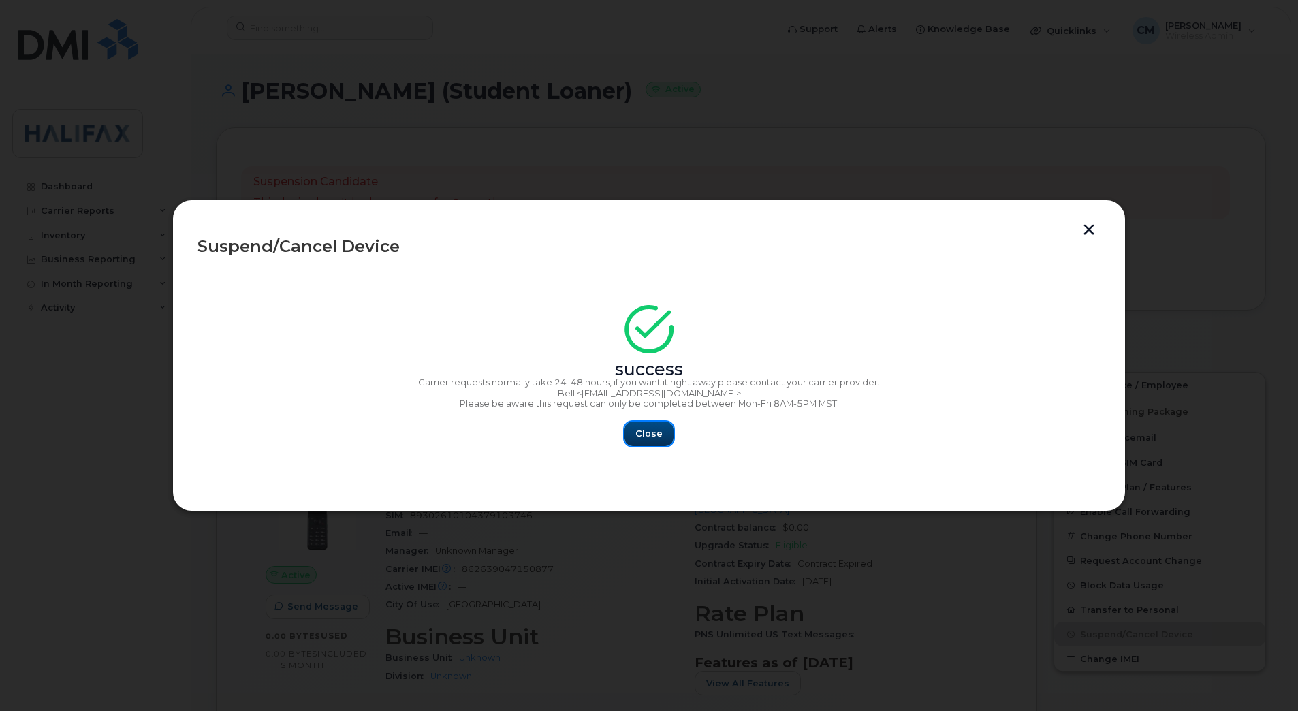
click at [661, 430] on button "Close" at bounding box center [648, 433] width 49 height 25
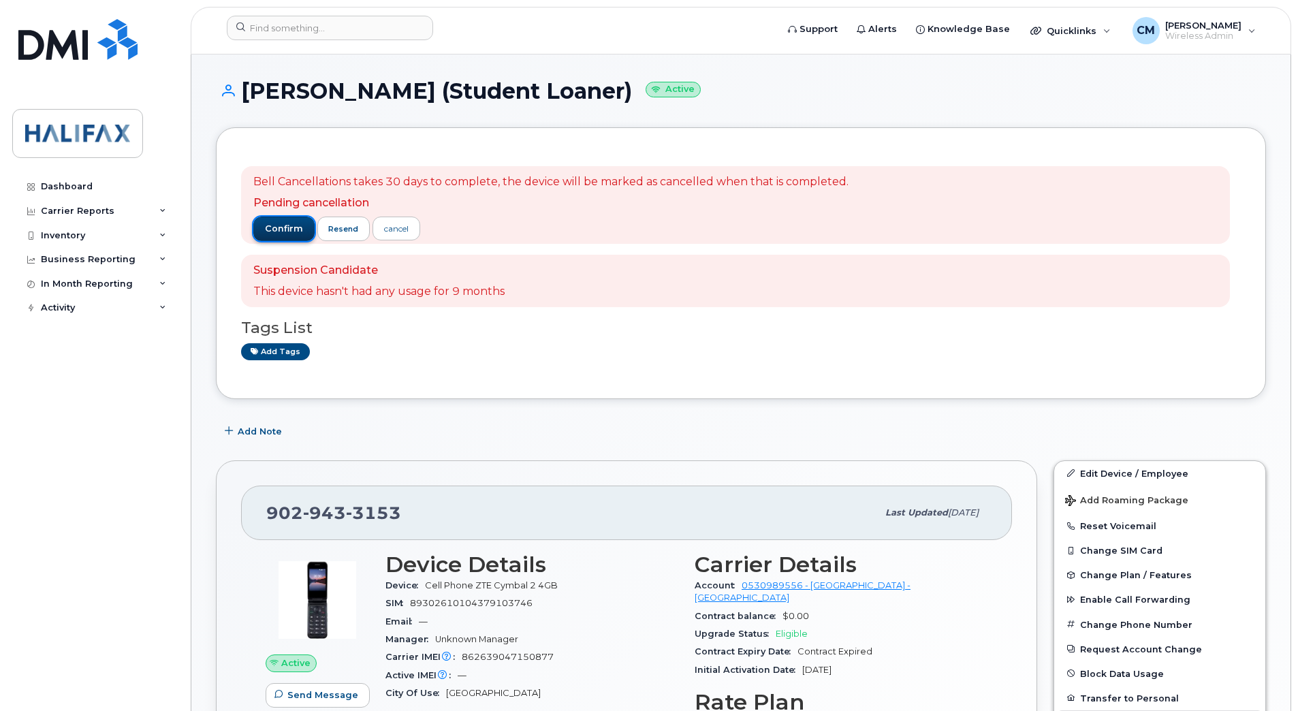
click at [286, 224] on span "confirm" at bounding box center [284, 229] width 38 height 12
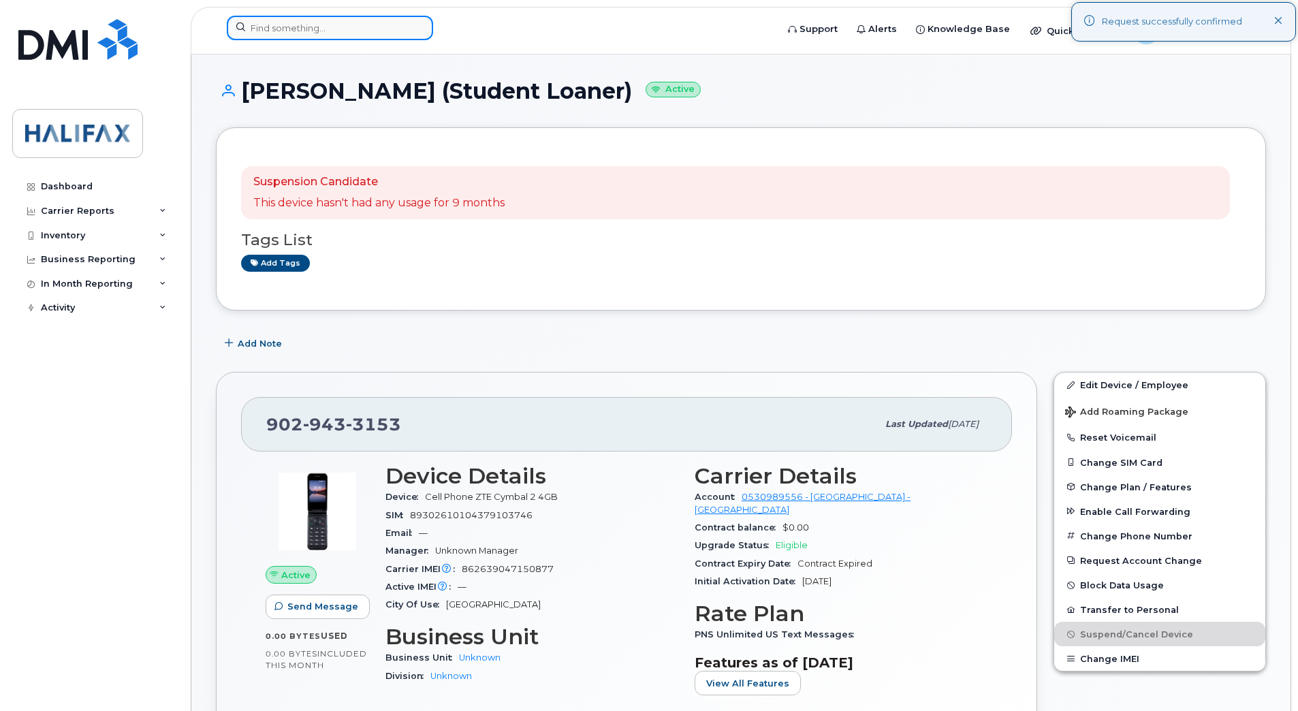
click at [336, 18] on input at bounding box center [330, 28] width 206 height 25
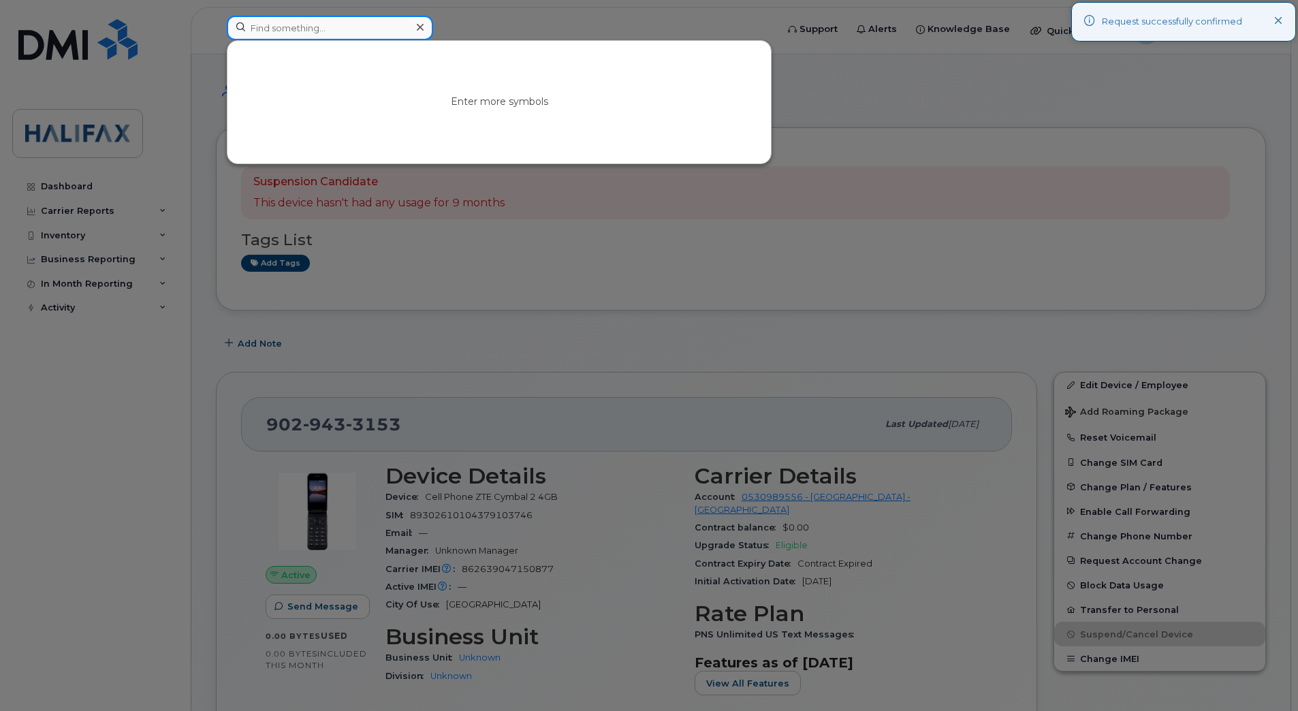
click at [336, 29] on input at bounding box center [330, 28] width 206 height 25
click at [348, 35] on input at bounding box center [330, 28] width 206 height 25
paste input "9029439084"
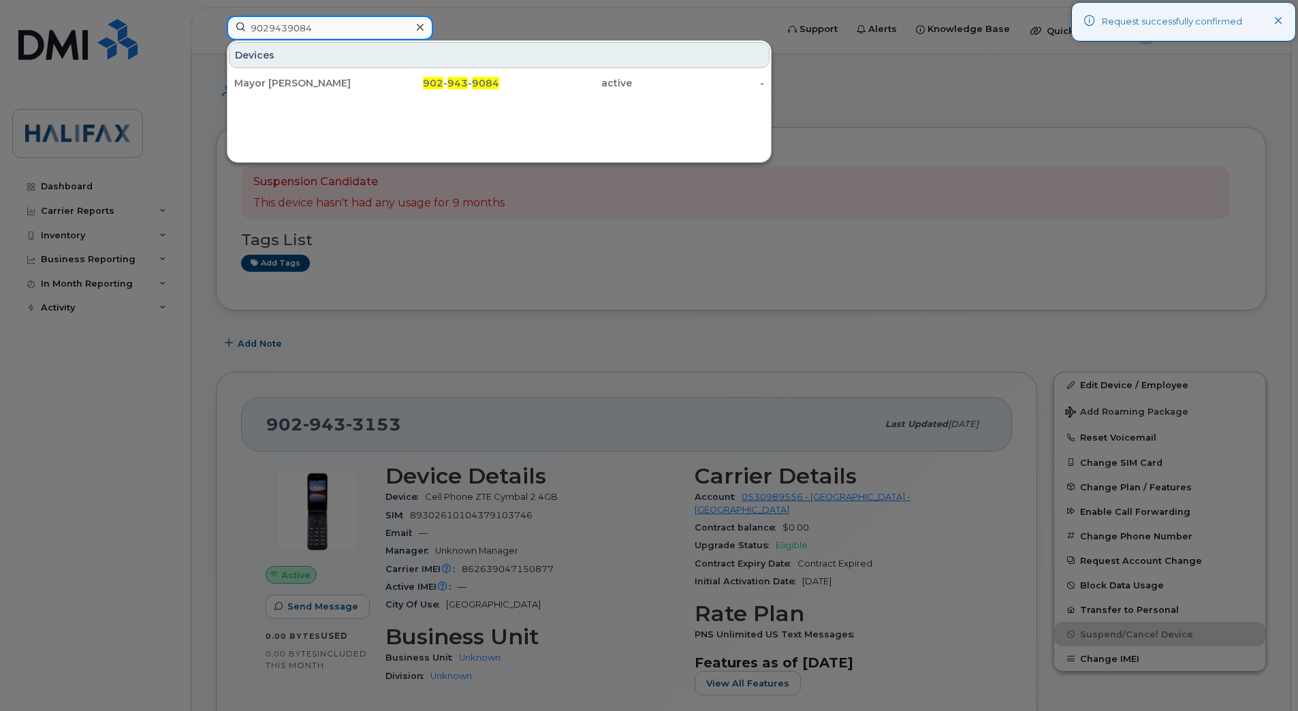
type input "9029439084"
click at [270, 96] on div "Mayor Savage 902 - 943 - 9084 active -" at bounding box center [498, 82] width 543 height 27
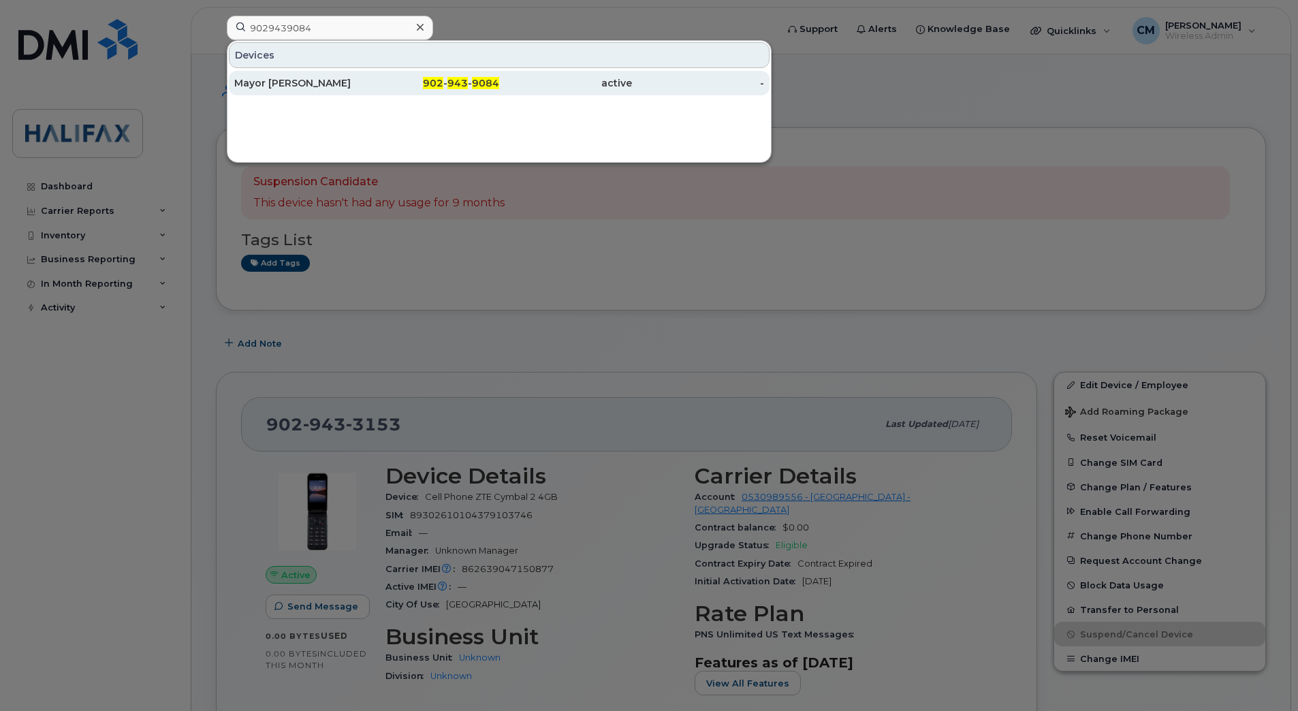
click at [274, 91] on div "Mayor [PERSON_NAME]" at bounding box center [300, 83] width 133 height 25
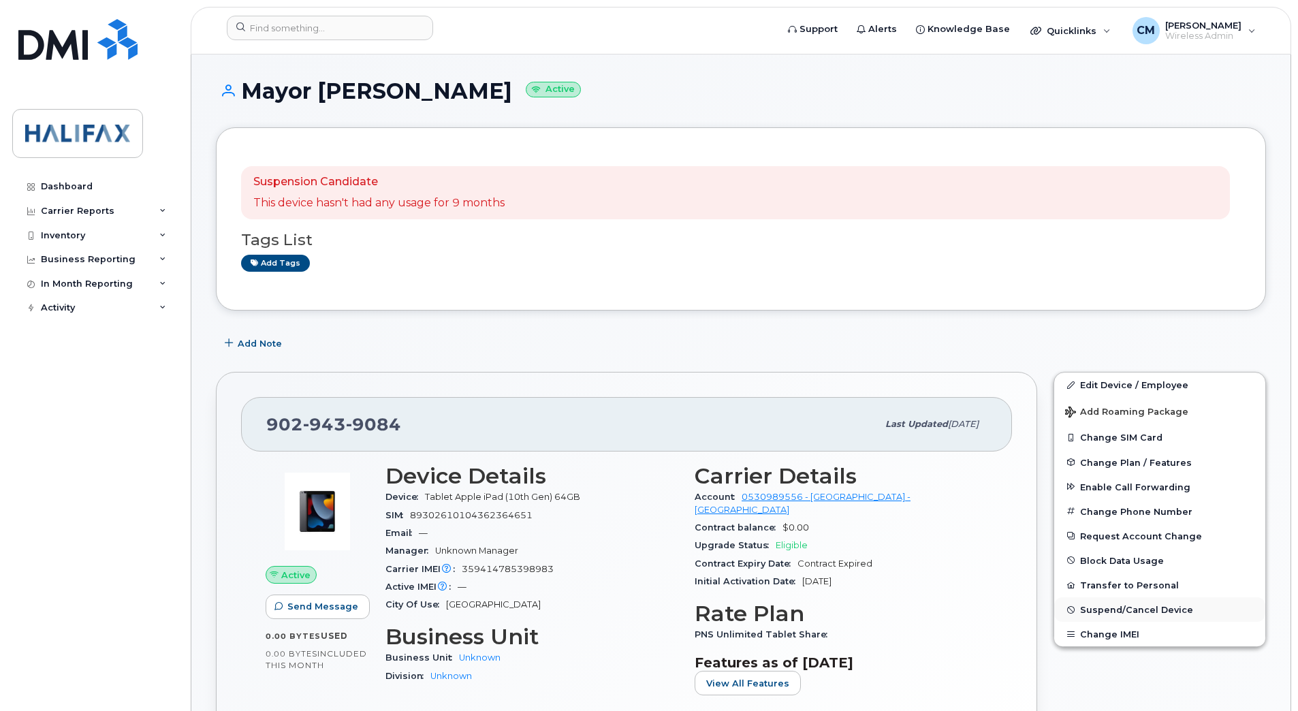
click at [1159, 603] on button "Suspend/Cancel Device" at bounding box center [1159, 609] width 211 height 25
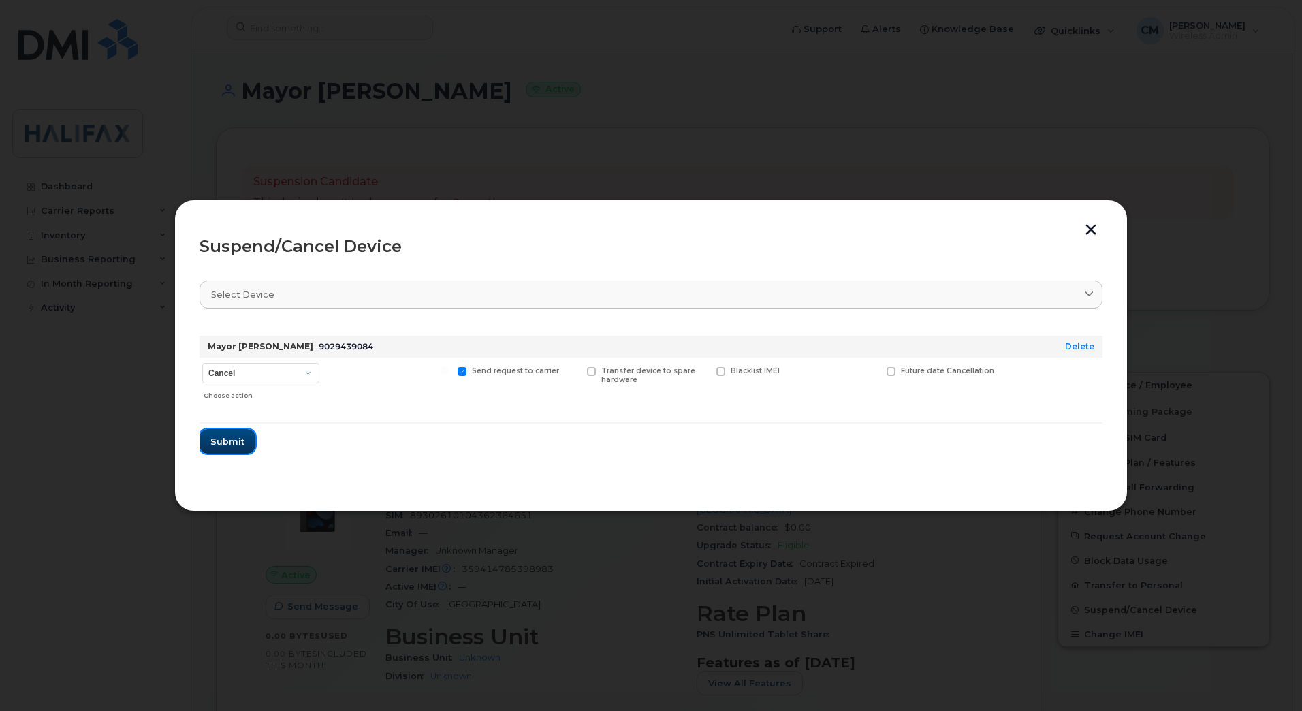
click at [240, 440] on span "Submit" at bounding box center [227, 441] width 34 height 13
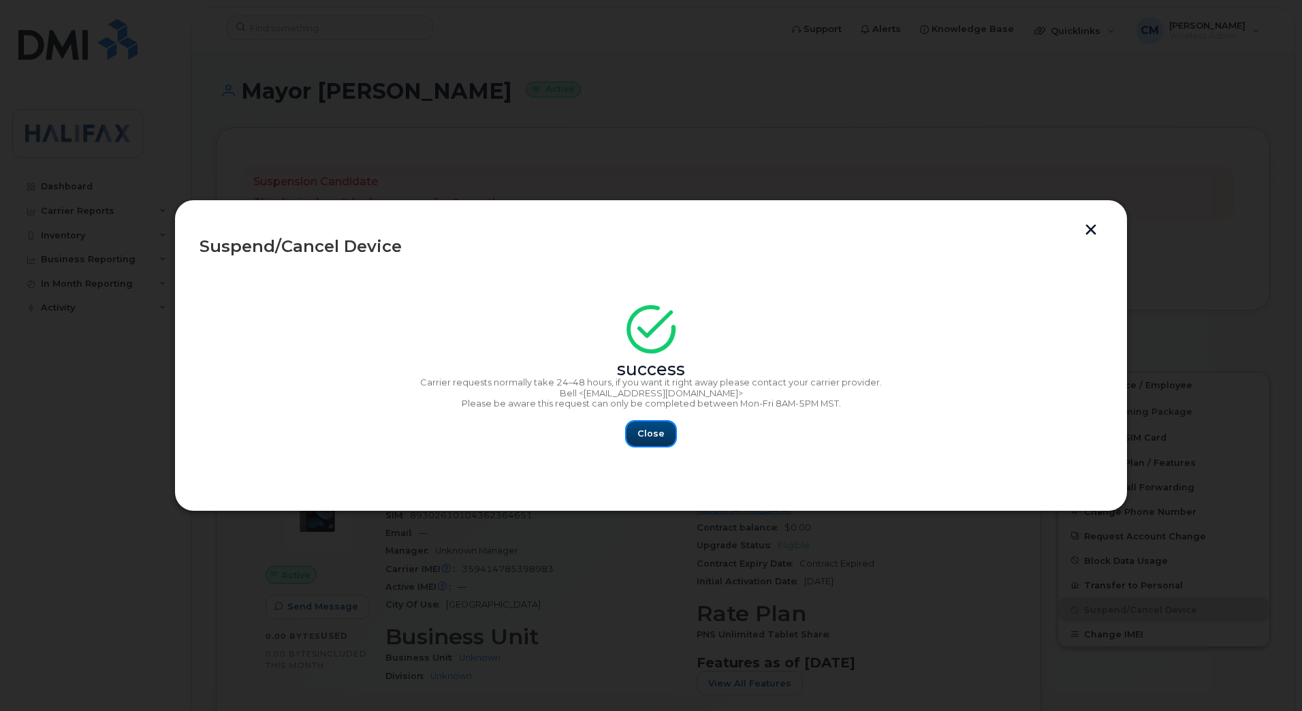
click at [645, 439] on span "Close" at bounding box center [650, 433] width 27 height 13
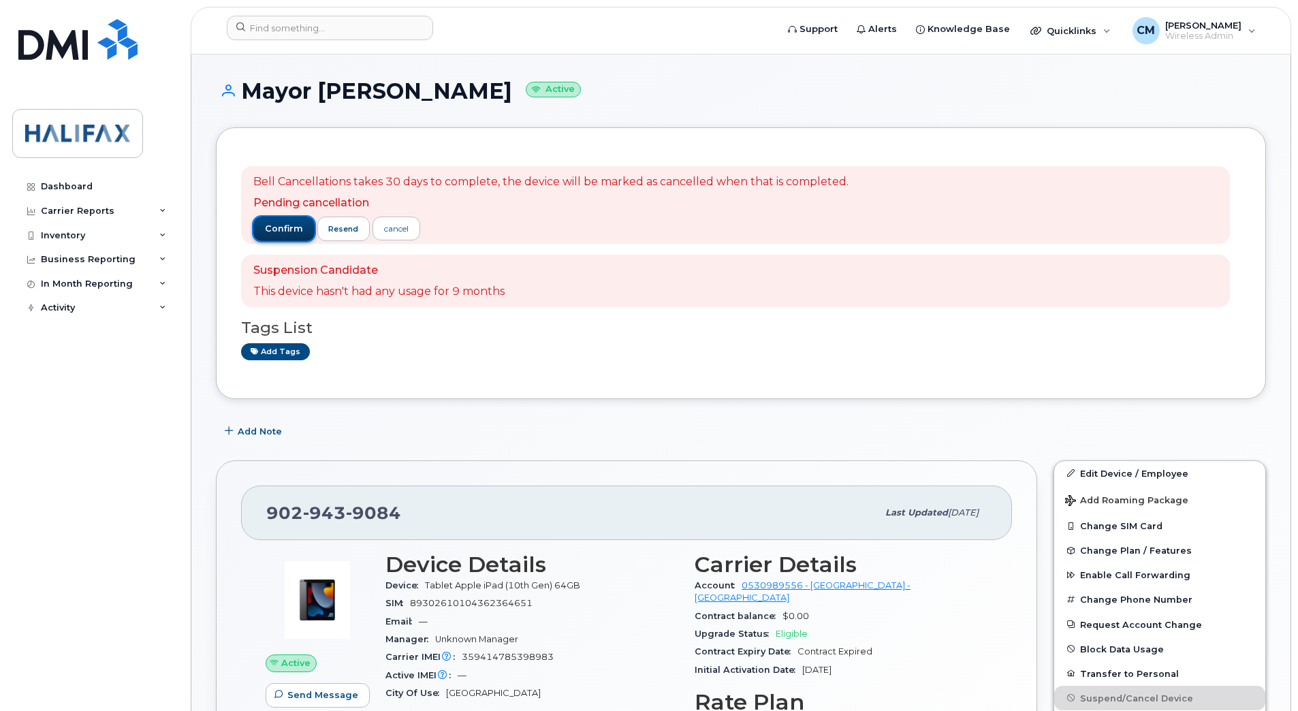
click at [274, 228] on span "confirm" at bounding box center [284, 229] width 38 height 12
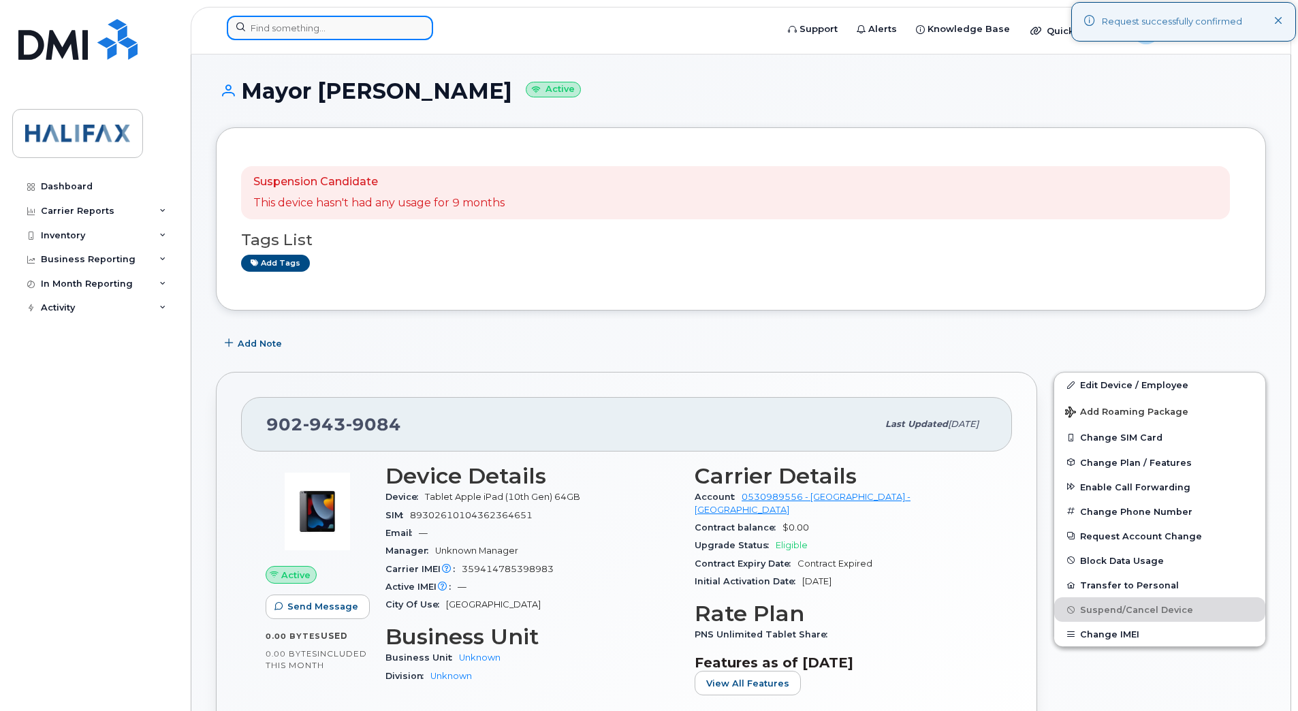
drag, startPoint x: 305, startPoint y: 27, endPoint x: 297, endPoint y: 31, distance: 8.5
click at [305, 27] on input at bounding box center [330, 28] width 206 height 25
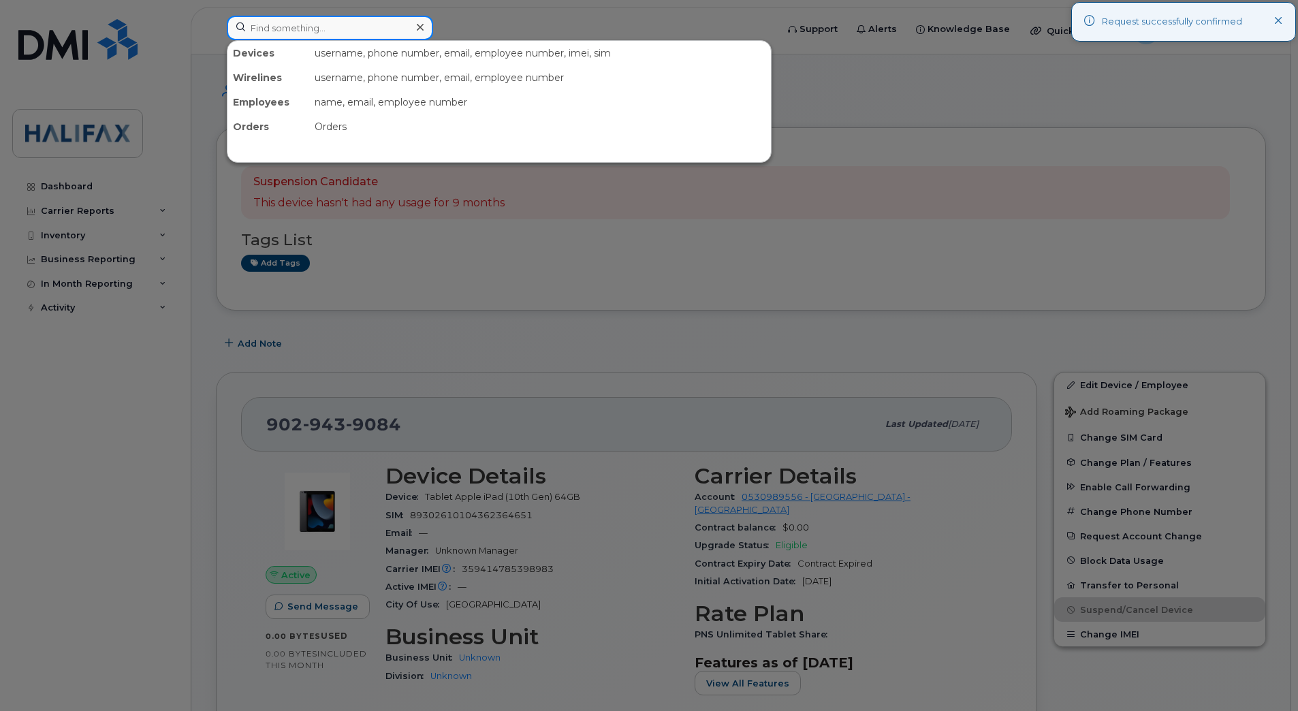
paste input "9024712292"
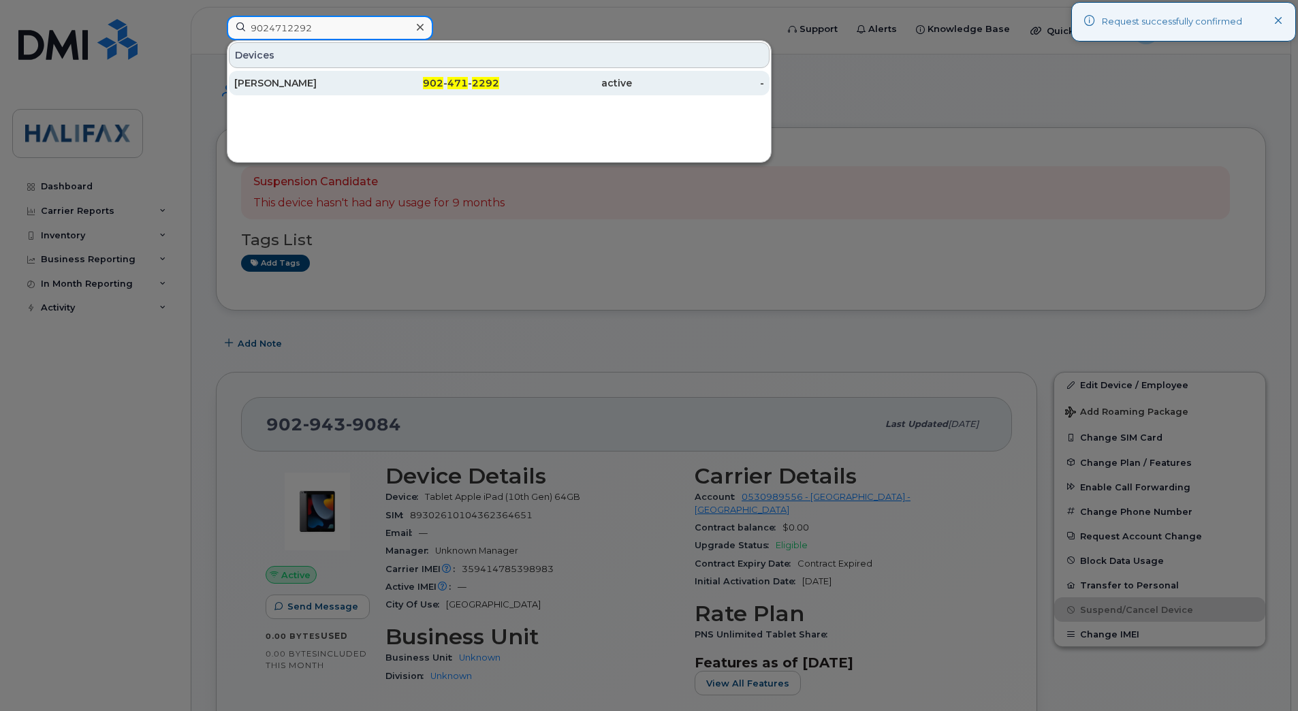
type input "9024712292"
click at [296, 86] on div "William Macpherson" at bounding box center [300, 83] width 133 height 14
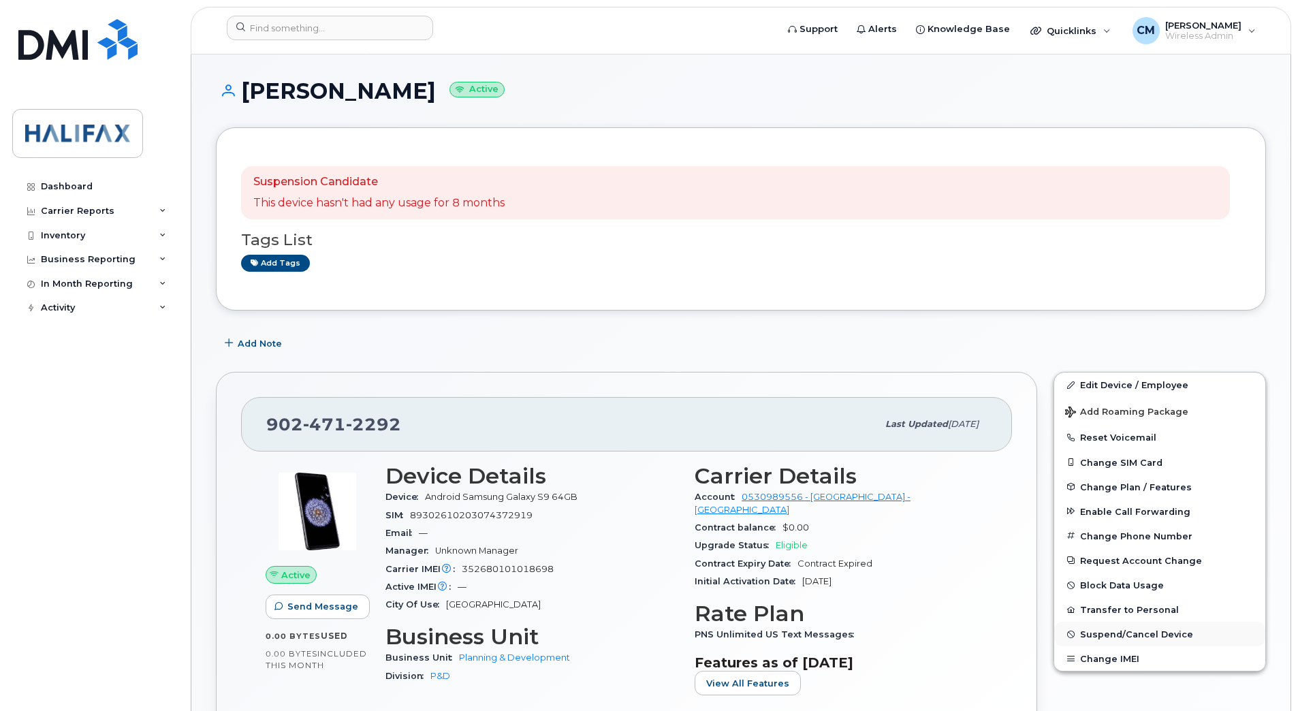
click at [1146, 638] on span "Suspend/Cancel Device" at bounding box center [1136, 634] width 113 height 10
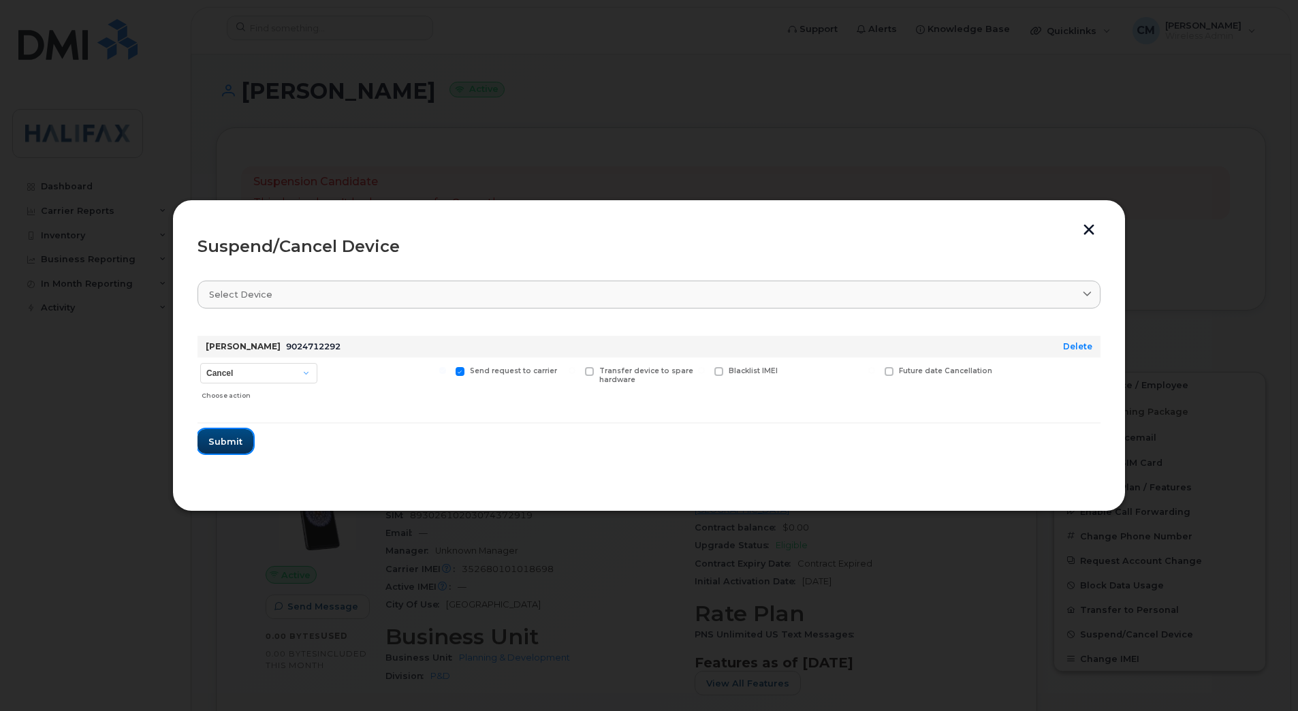
click at [216, 440] on span "Submit" at bounding box center [225, 441] width 34 height 13
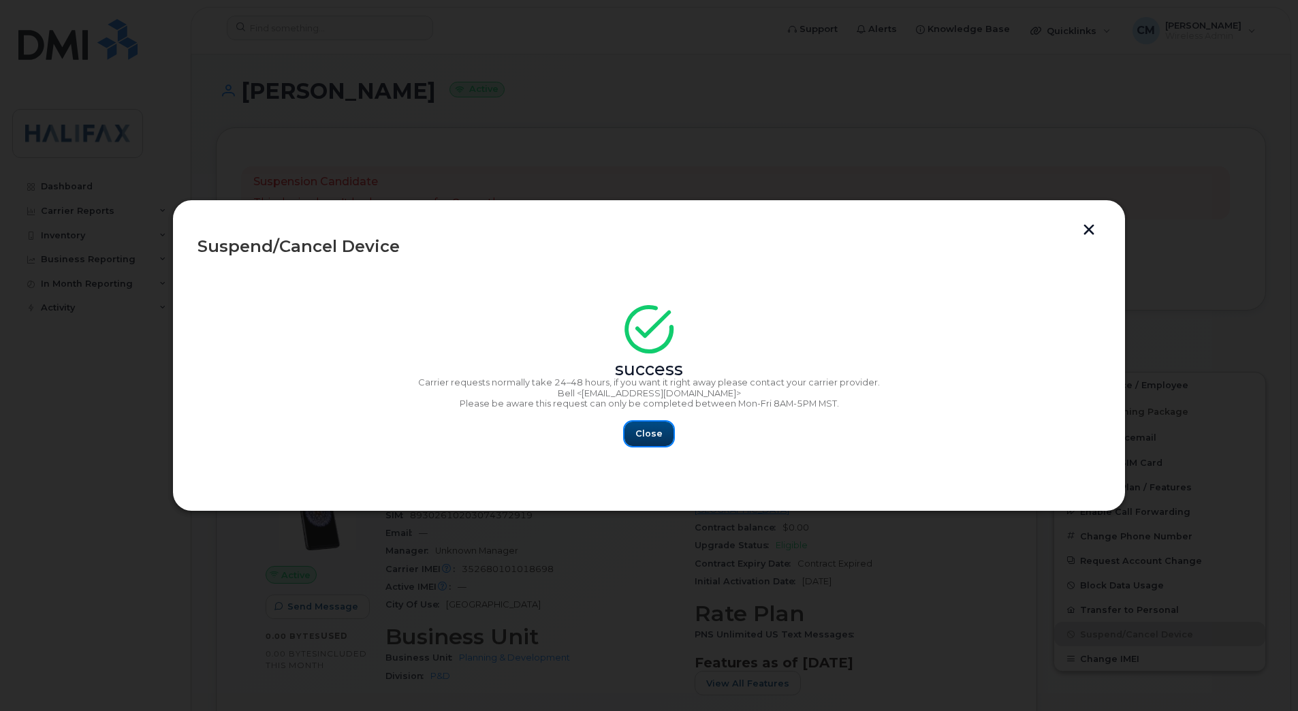
click at [667, 442] on button "Close" at bounding box center [648, 433] width 49 height 25
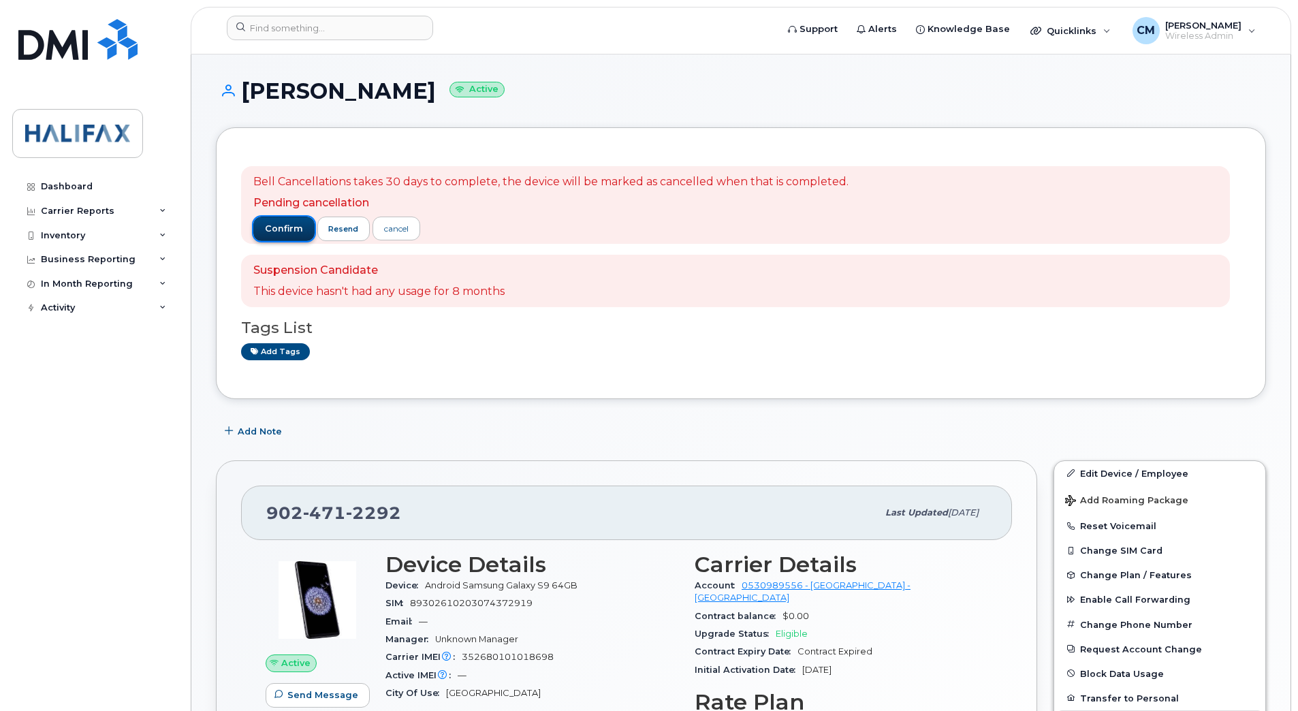
click at [272, 234] on span "confirm" at bounding box center [284, 229] width 38 height 12
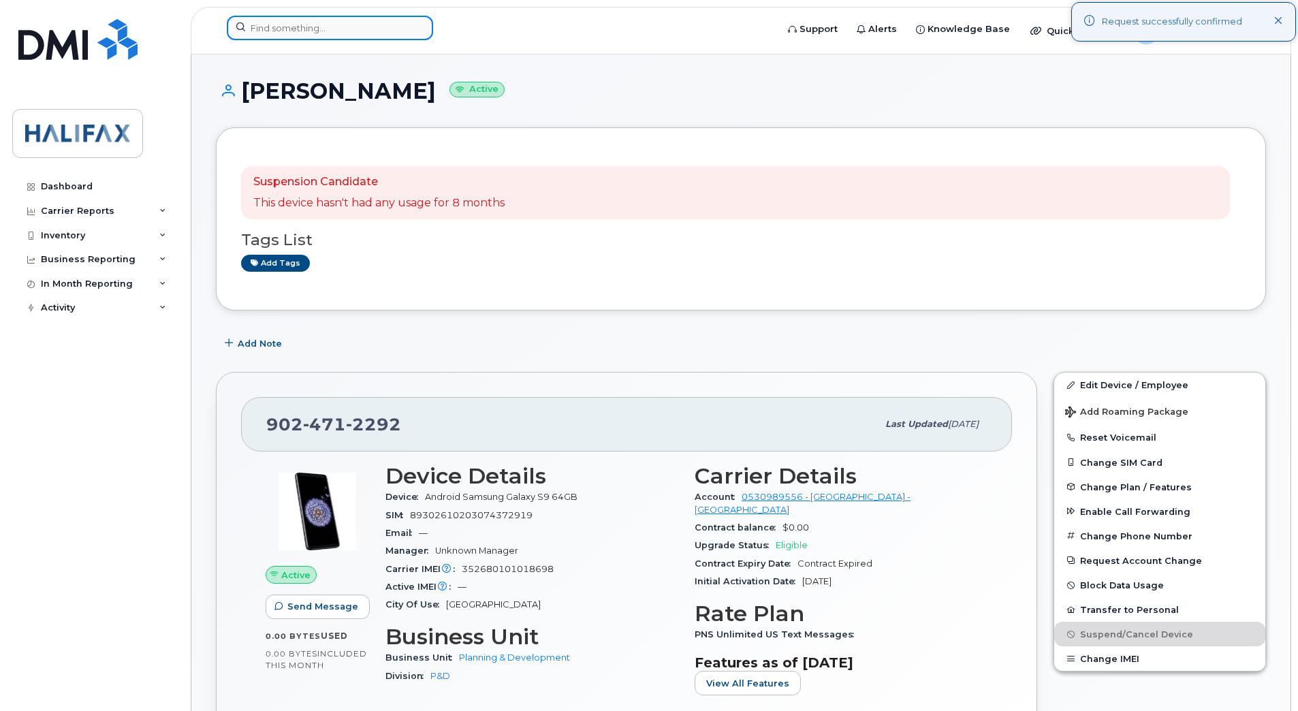
click at [383, 33] on input at bounding box center [330, 28] width 206 height 25
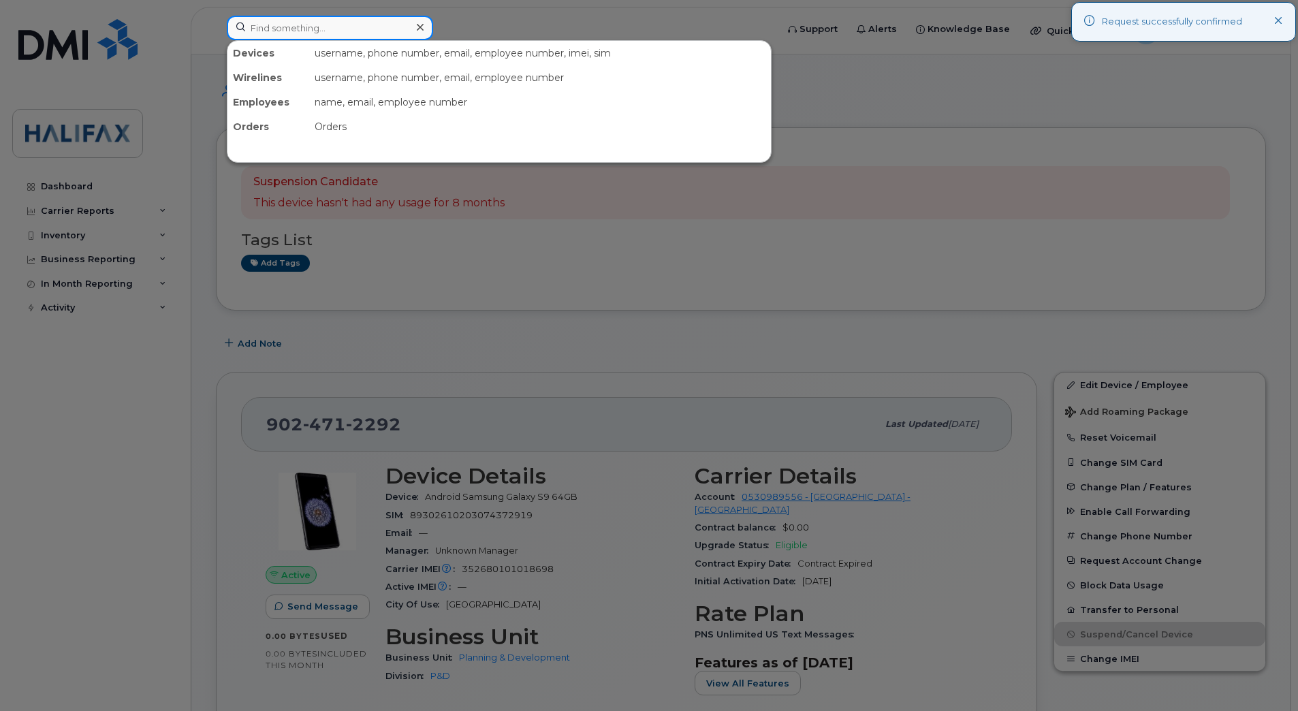
paste input "9024780209"
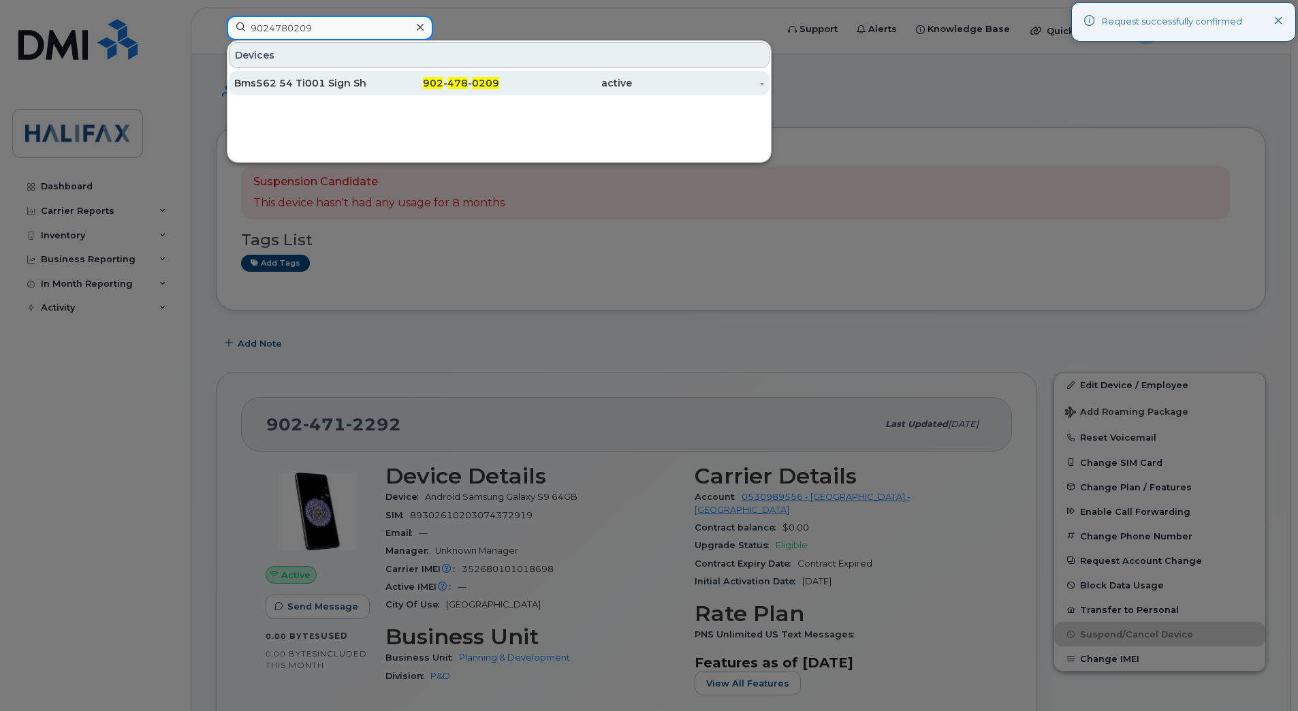
type input "9024780209"
click at [321, 81] on div "Bms562 54 Ti001 Sign Shop Line Truck (Gis Capable)" at bounding box center [300, 83] width 133 height 14
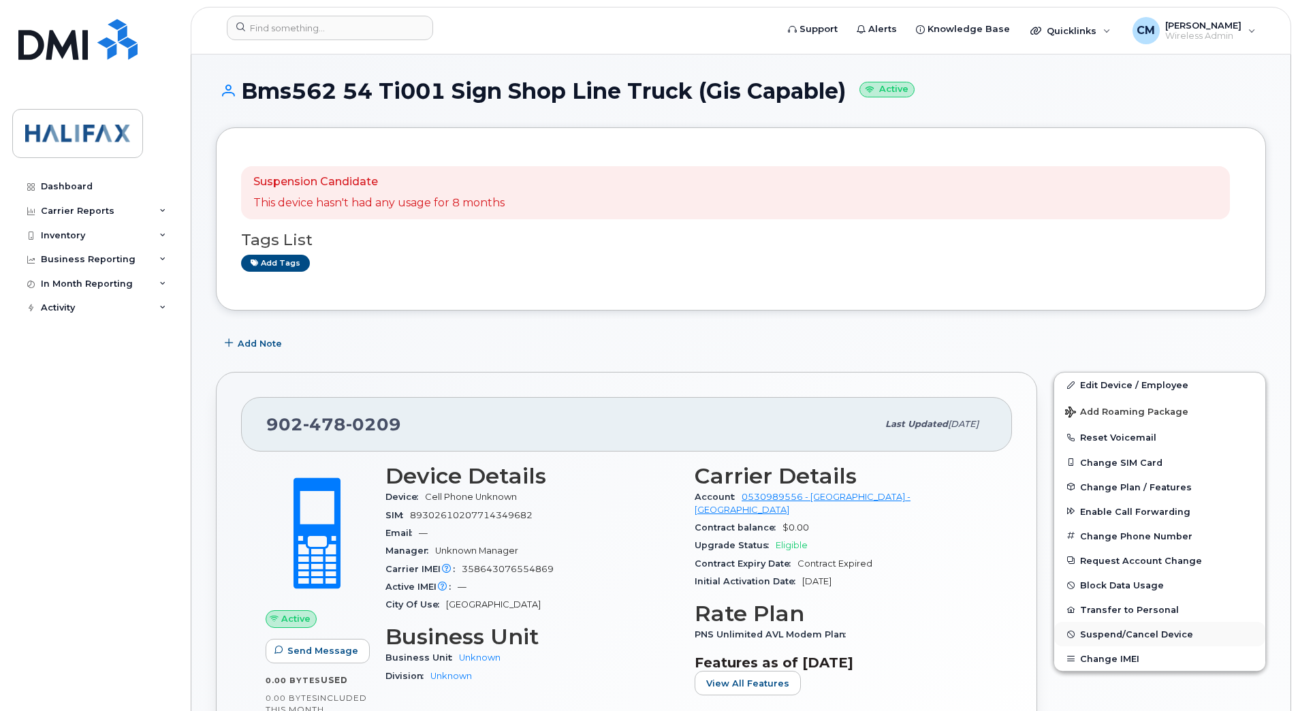
click at [1153, 636] on span "Suspend/Cancel Device" at bounding box center [1136, 634] width 113 height 10
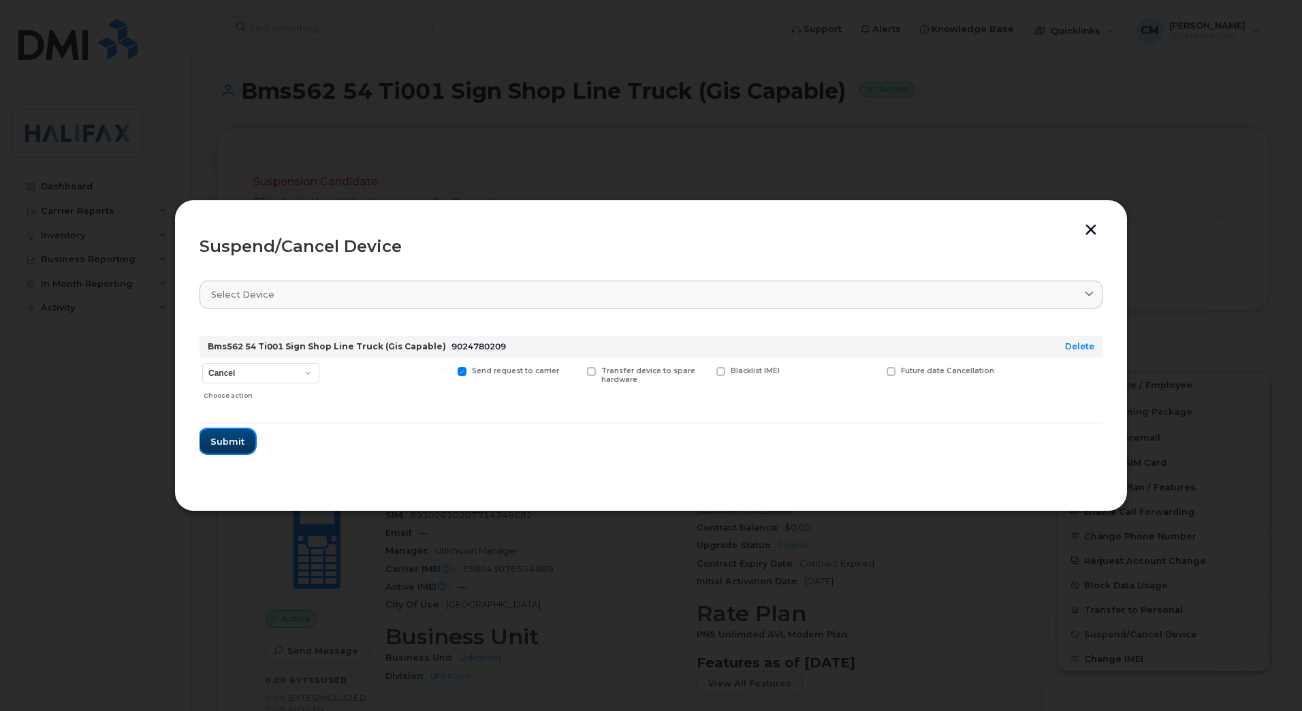
click at [212, 435] on span "Submit" at bounding box center [227, 441] width 34 height 13
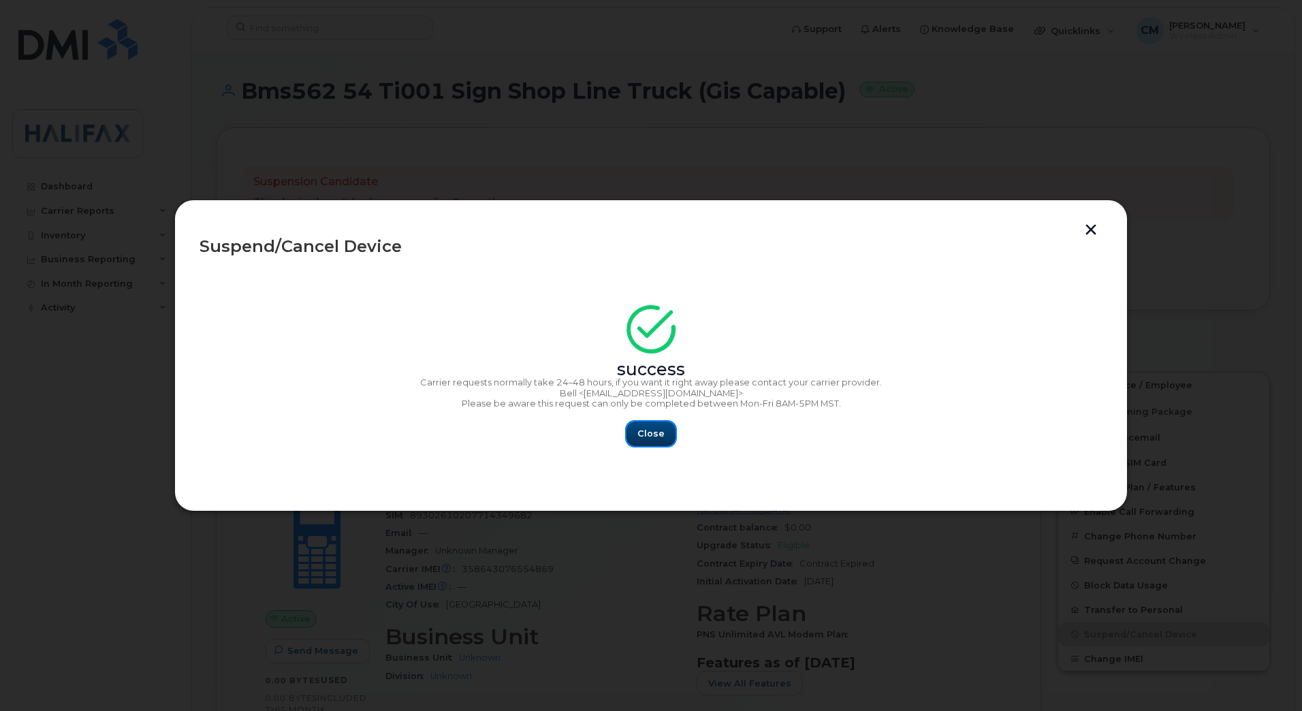
click at [638, 430] on button "Close" at bounding box center [650, 433] width 49 height 25
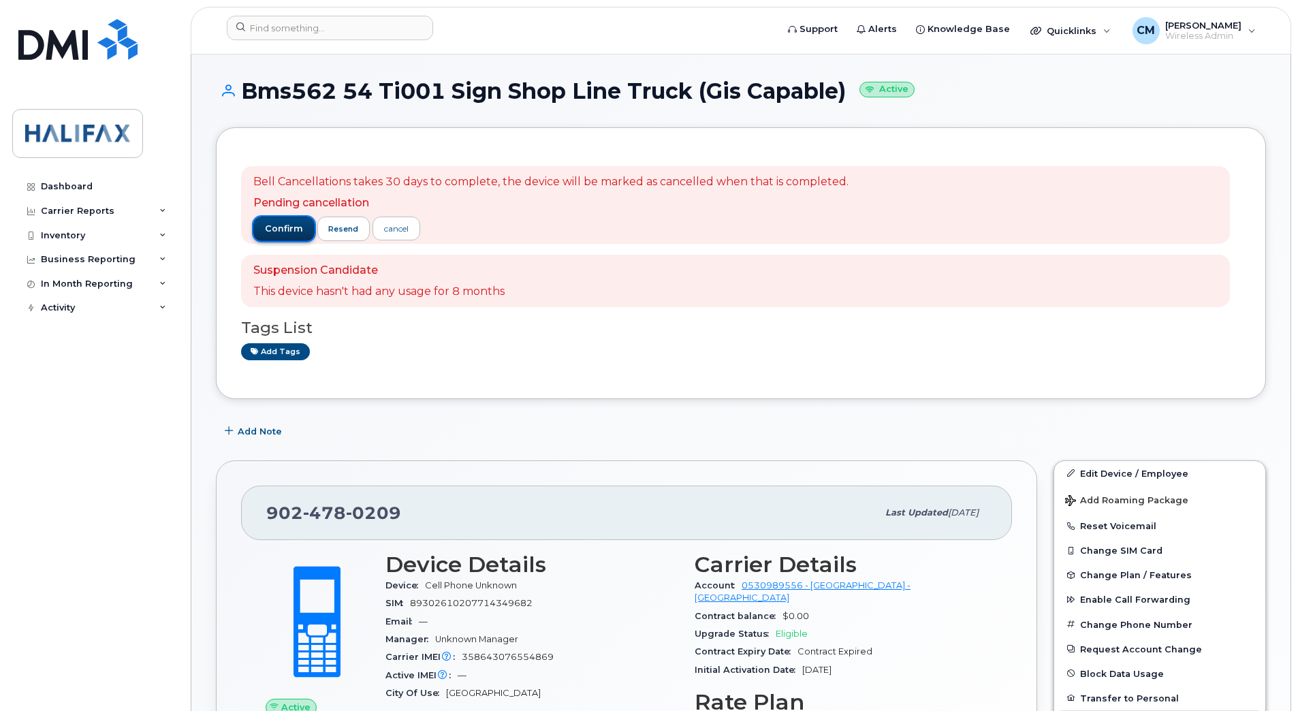
click at [272, 231] on span "confirm" at bounding box center [284, 229] width 38 height 12
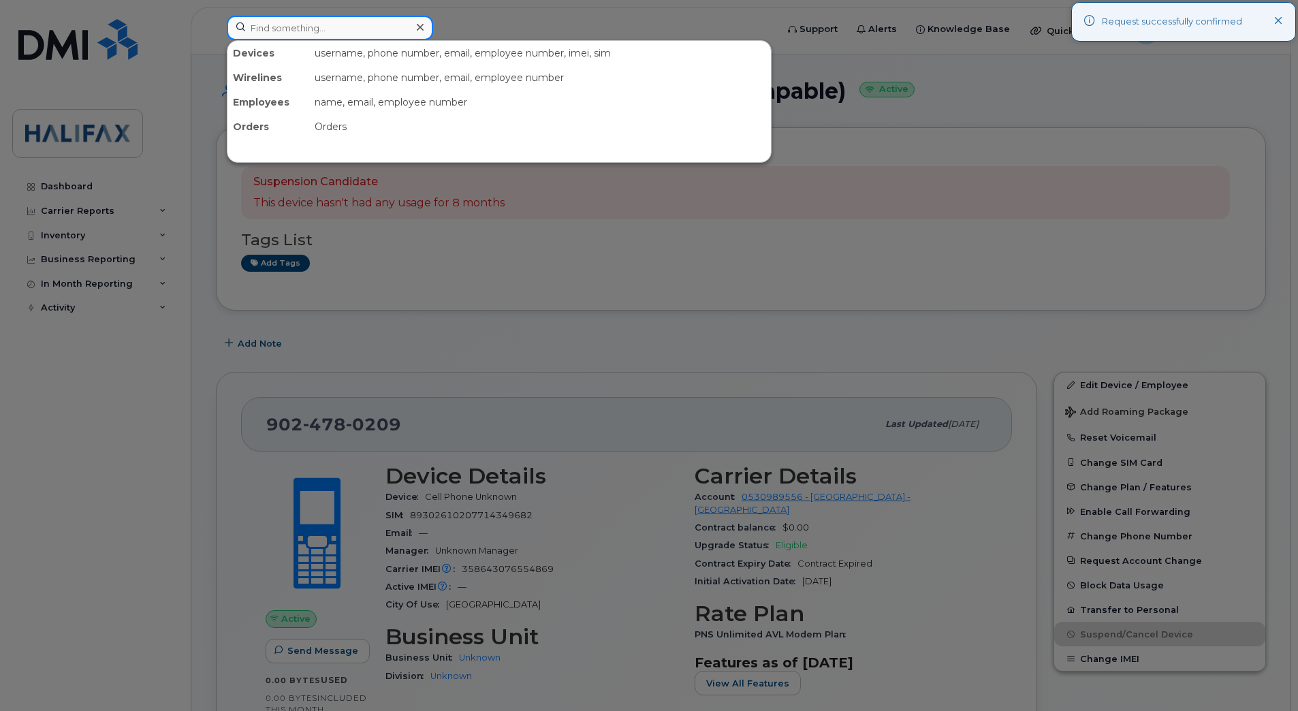
click at [329, 29] on input at bounding box center [330, 28] width 206 height 25
paste input "9022400441"
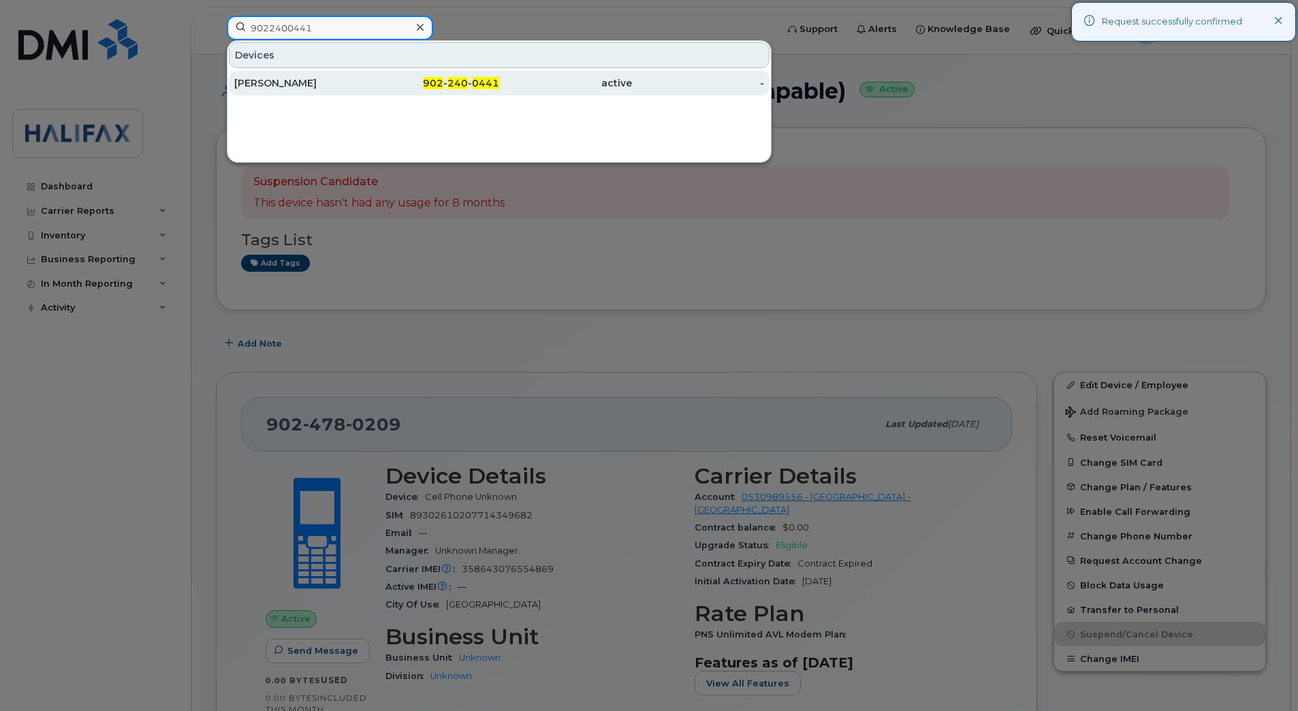
type input "9022400441"
click at [273, 84] on div "[PERSON_NAME]" at bounding box center [300, 83] width 133 height 14
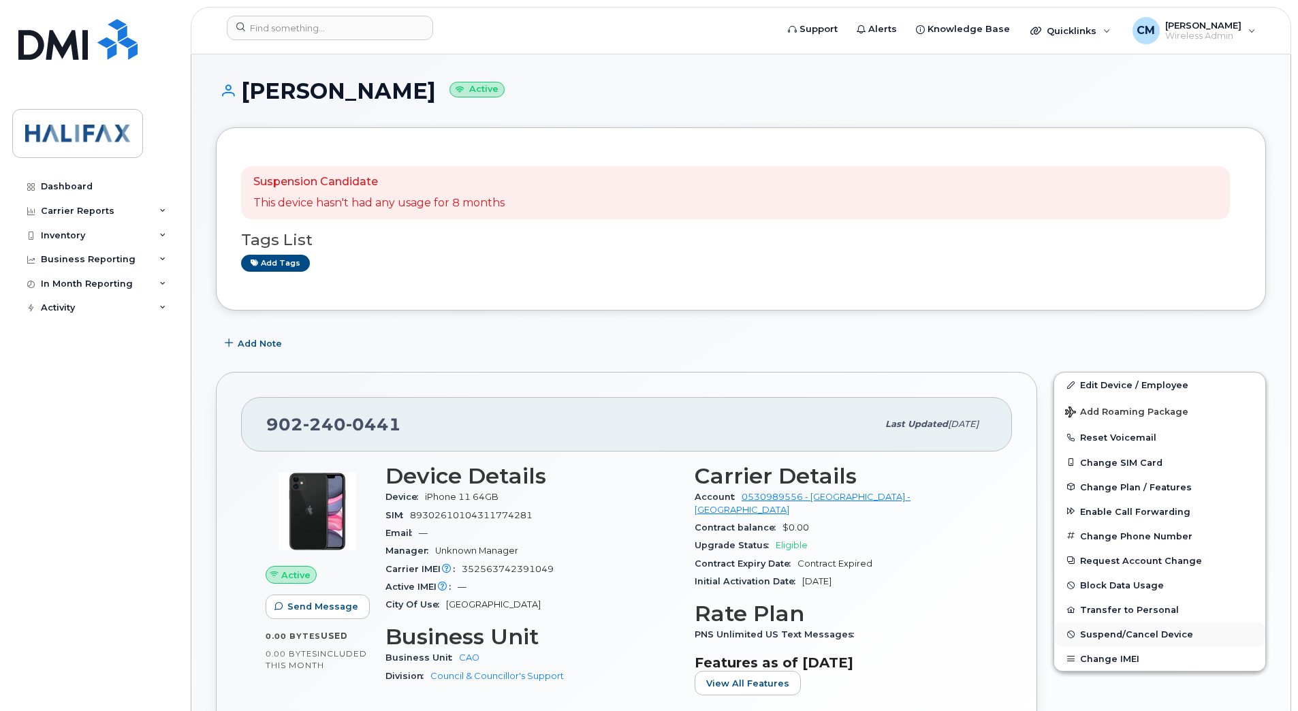
click at [1110, 633] on span "Suspend/Cancel Device" at bounding box center [1136, 634] width 113 height 10
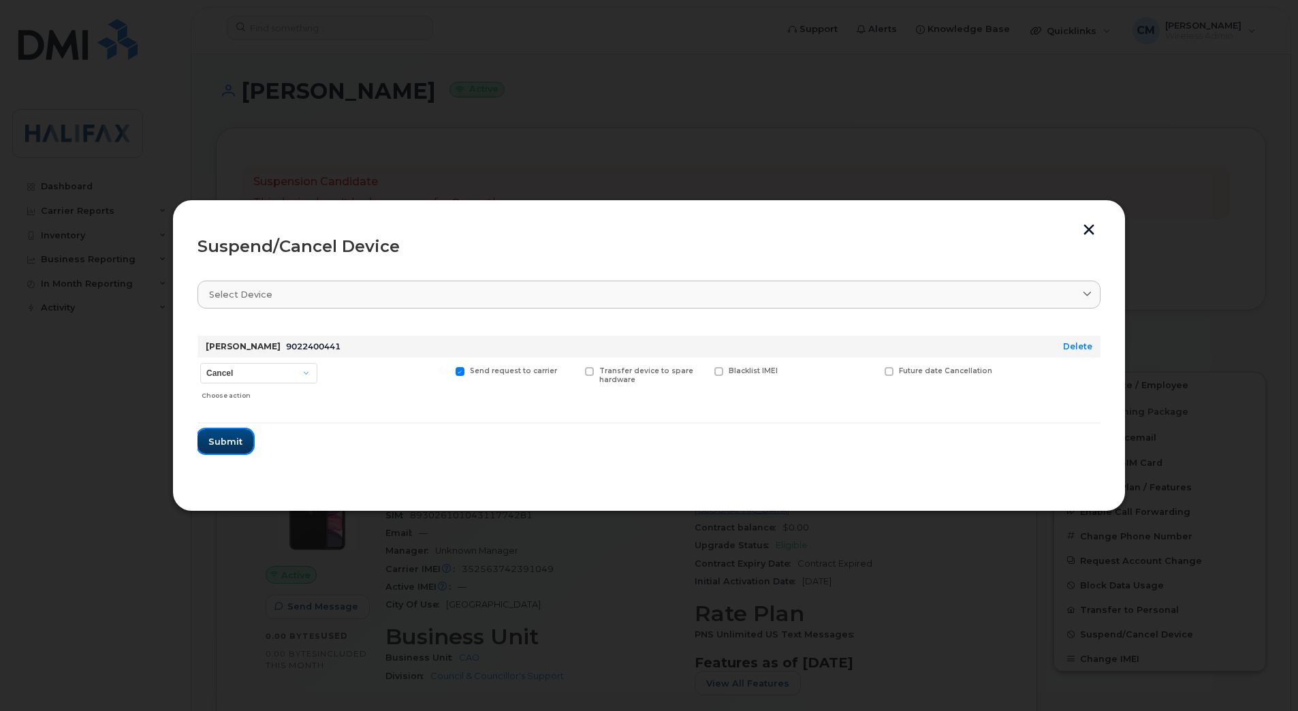
click at [248, 436] on button "Submit" at bounding box center [225, 441] width 56 height 25
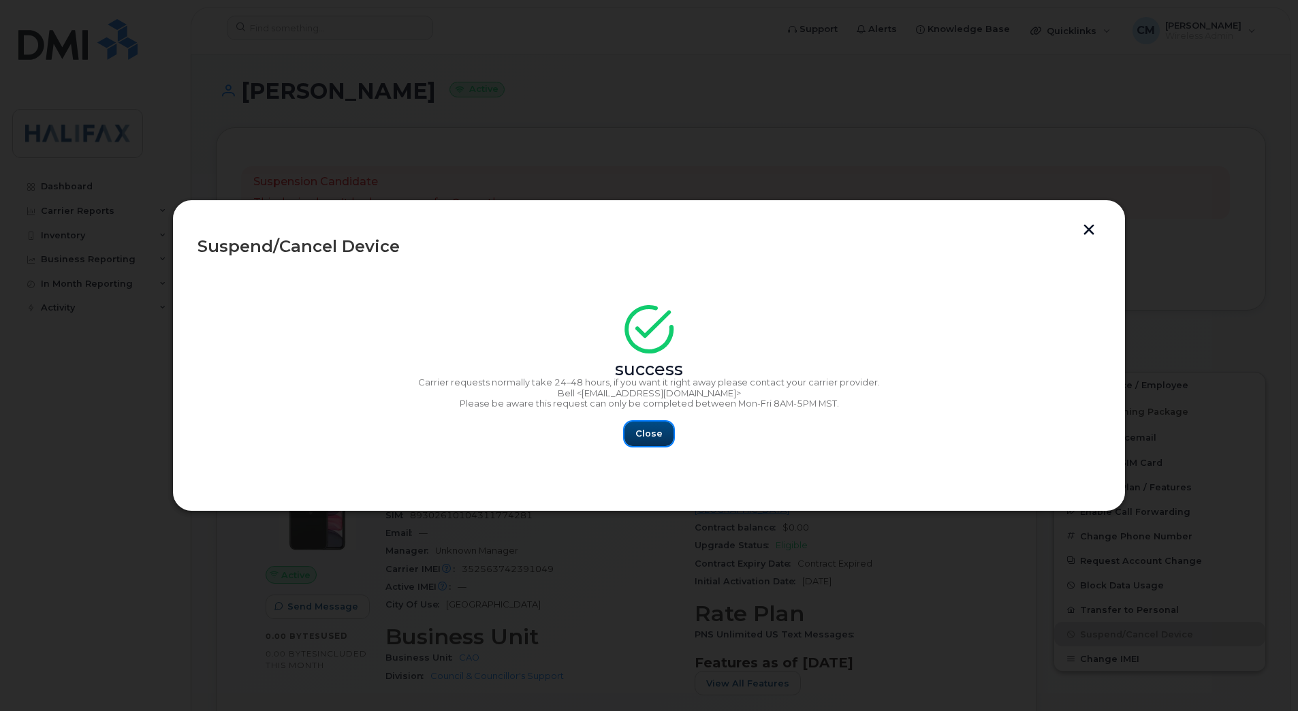
click at [639, 438] on span "Close" at bounding box center [648, 433] width 27 height 13
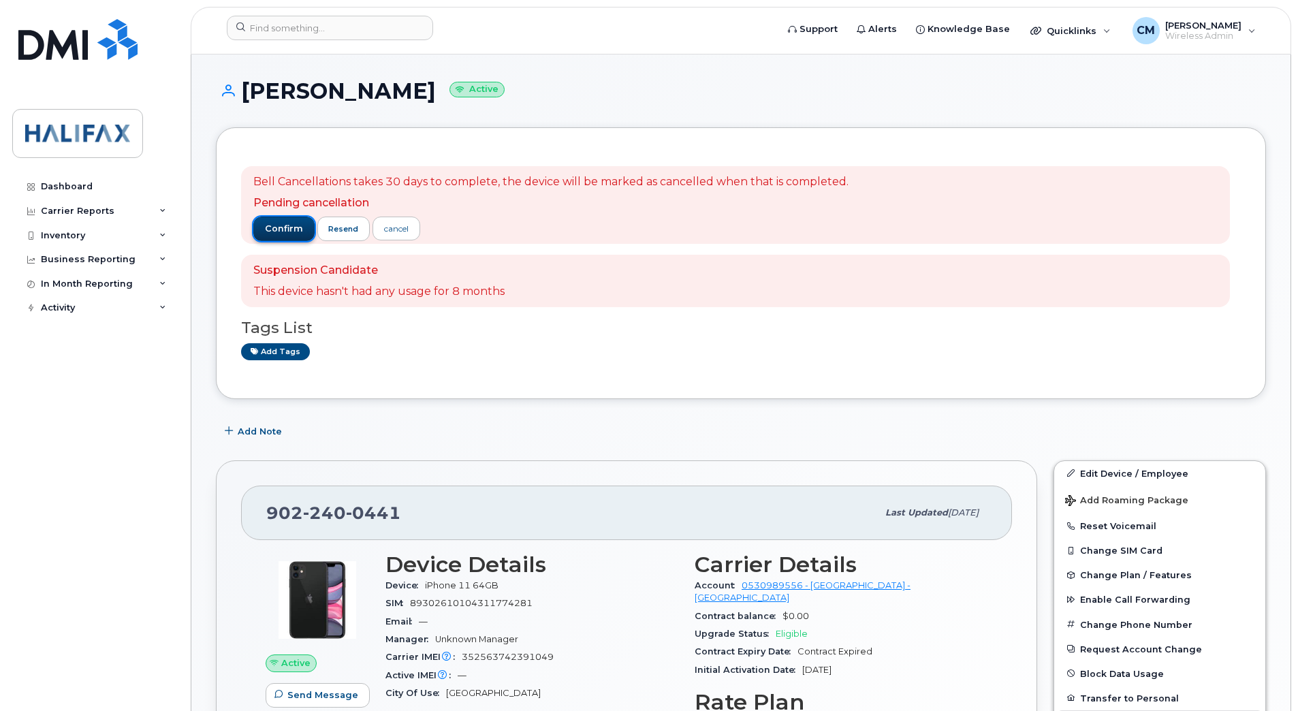
click at [274, 225] on span "confirm" at bounding box center [284, 229] width 38 height 12
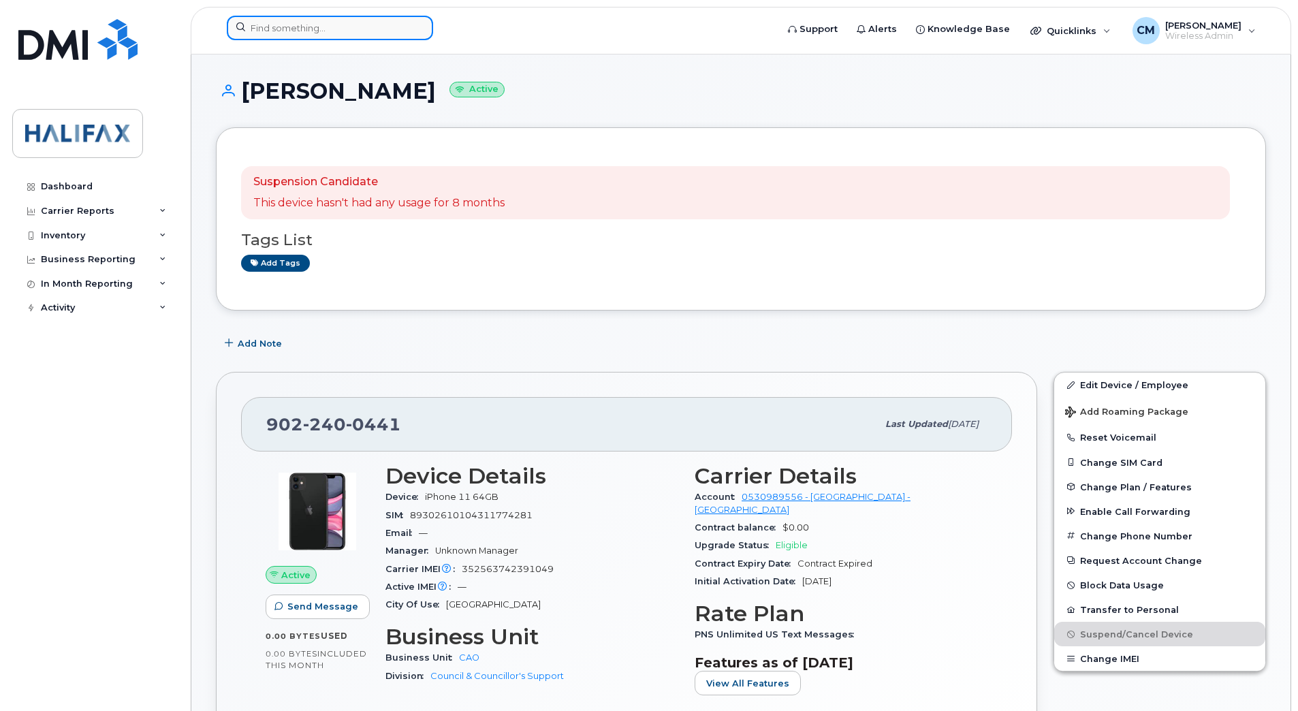
click at [336, 21] on input at bounding box center [330, 28] width 206 height 25
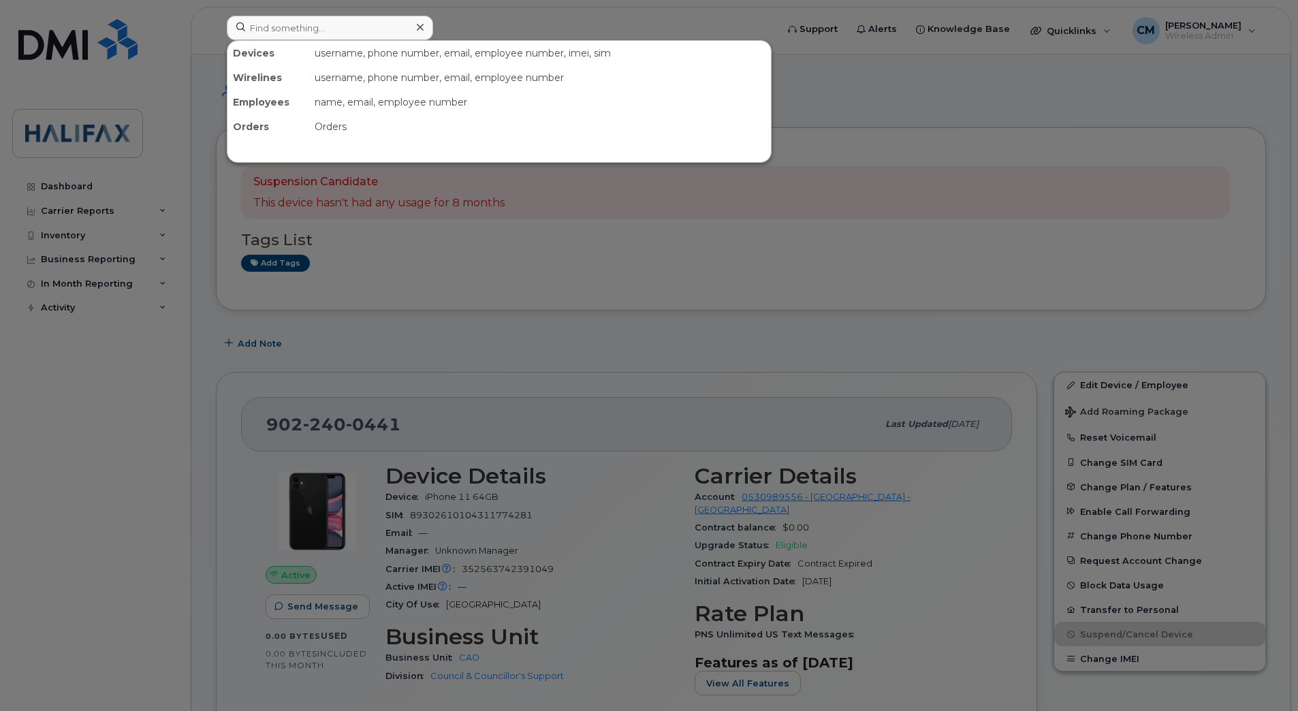
click at [474, 306] on div at bounding box center [649, 355] width 1298 height 711
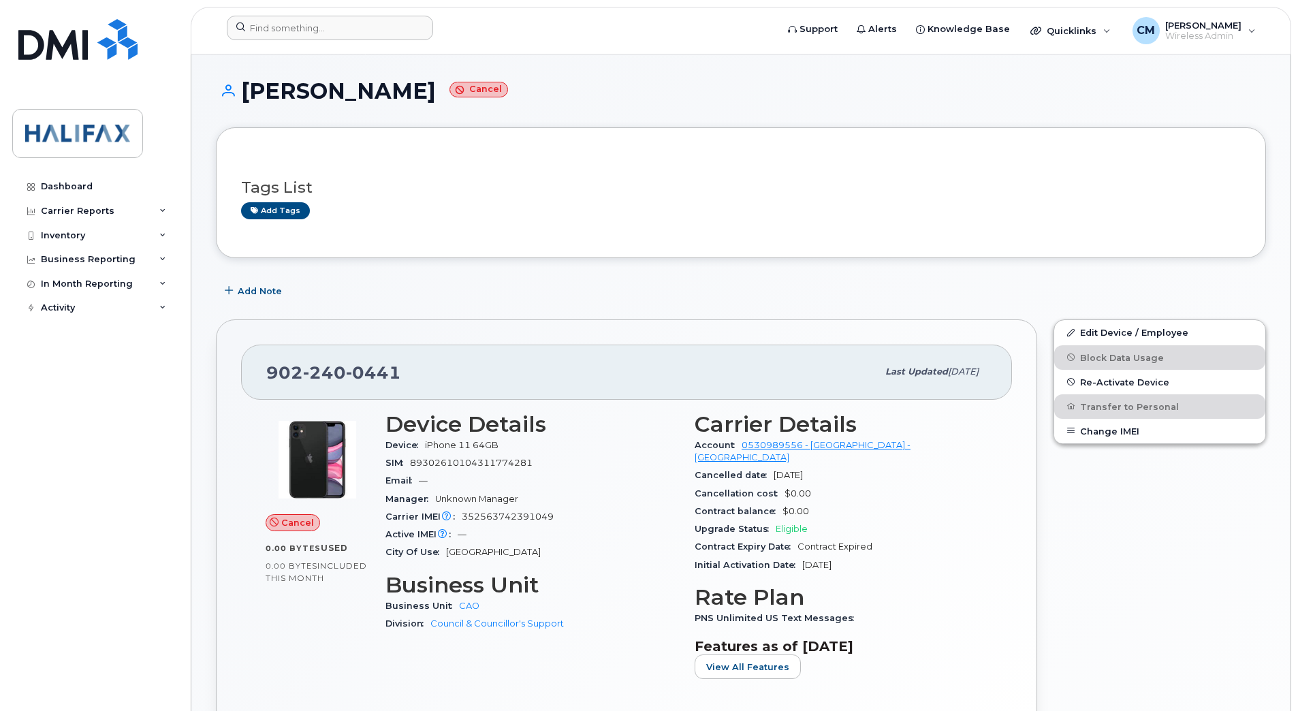
click at [330, 40] on div at bounding box center [497, 31] width 562 height 30
click at [336, 30] on input at bounding box center [330, 28] width 206 height 25
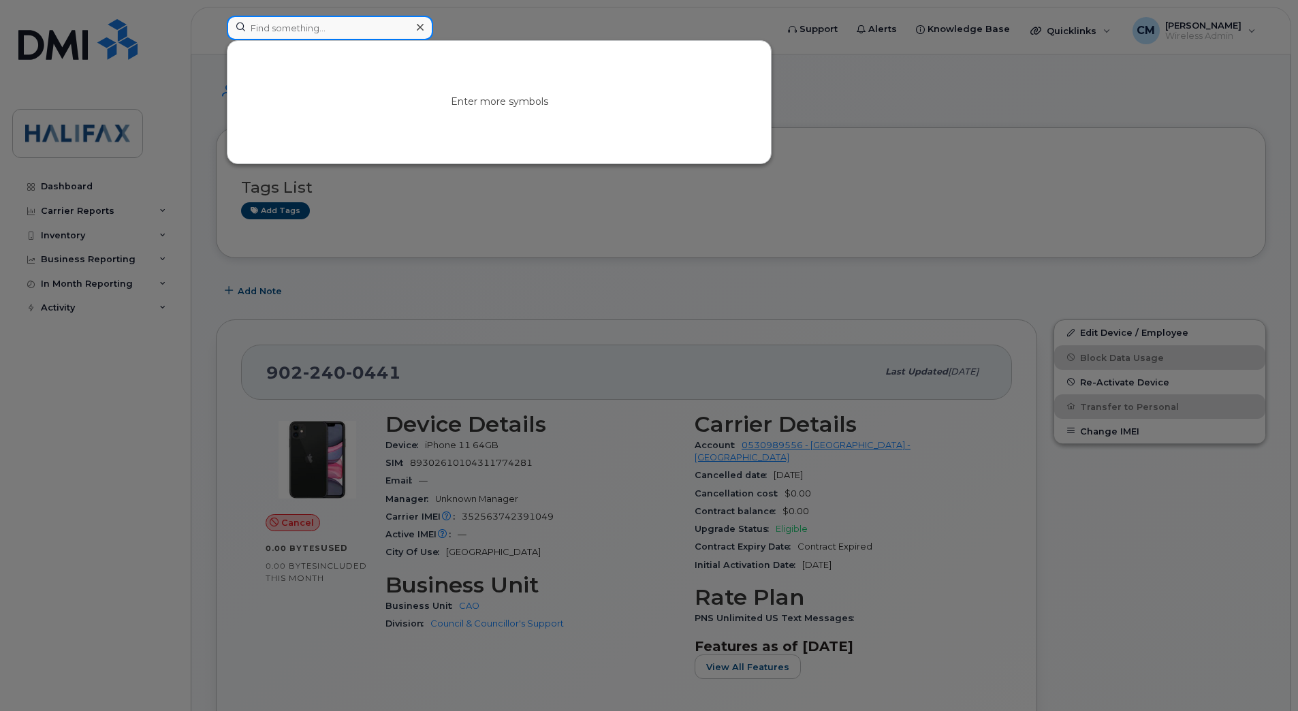
click at [278, 27] on input at bounding box center [330, 28] width 206 height 25
click at [344, 27] on input at bounding box center [330, 28] width 206 height 25
paste input "9022201293"
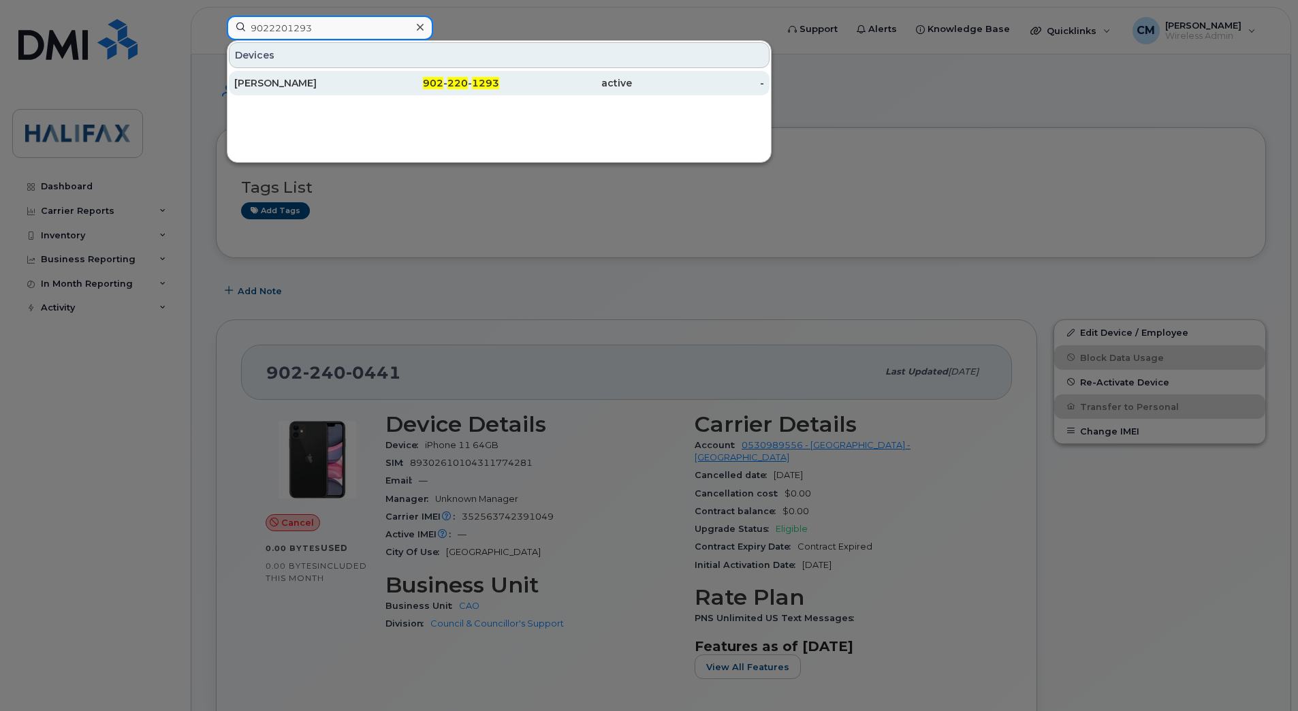
type input "9022201293"
click at [288, 80] on div "Brooks Carmody" at bounding box center [300, 83] width 133 height 14
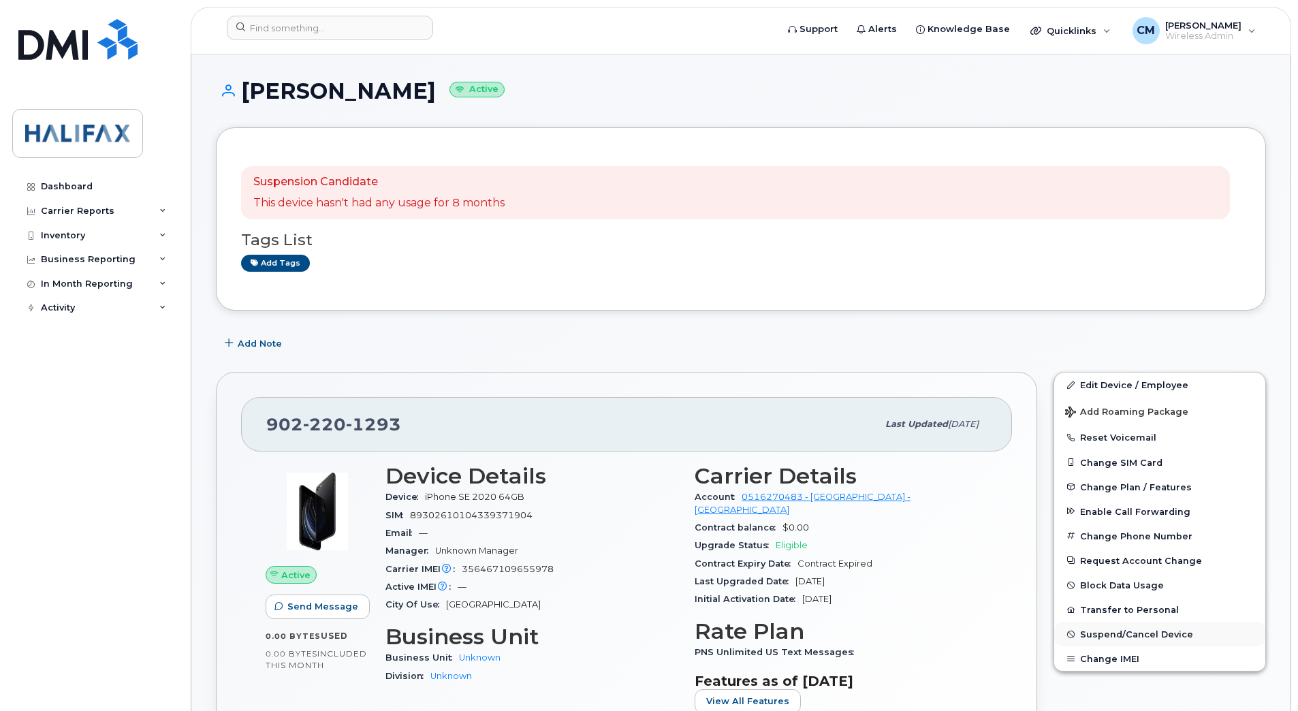
click at [1105, 634] on span "Suspend/Cancel Device" at bounding box center [1136, 634] width 113 height 10
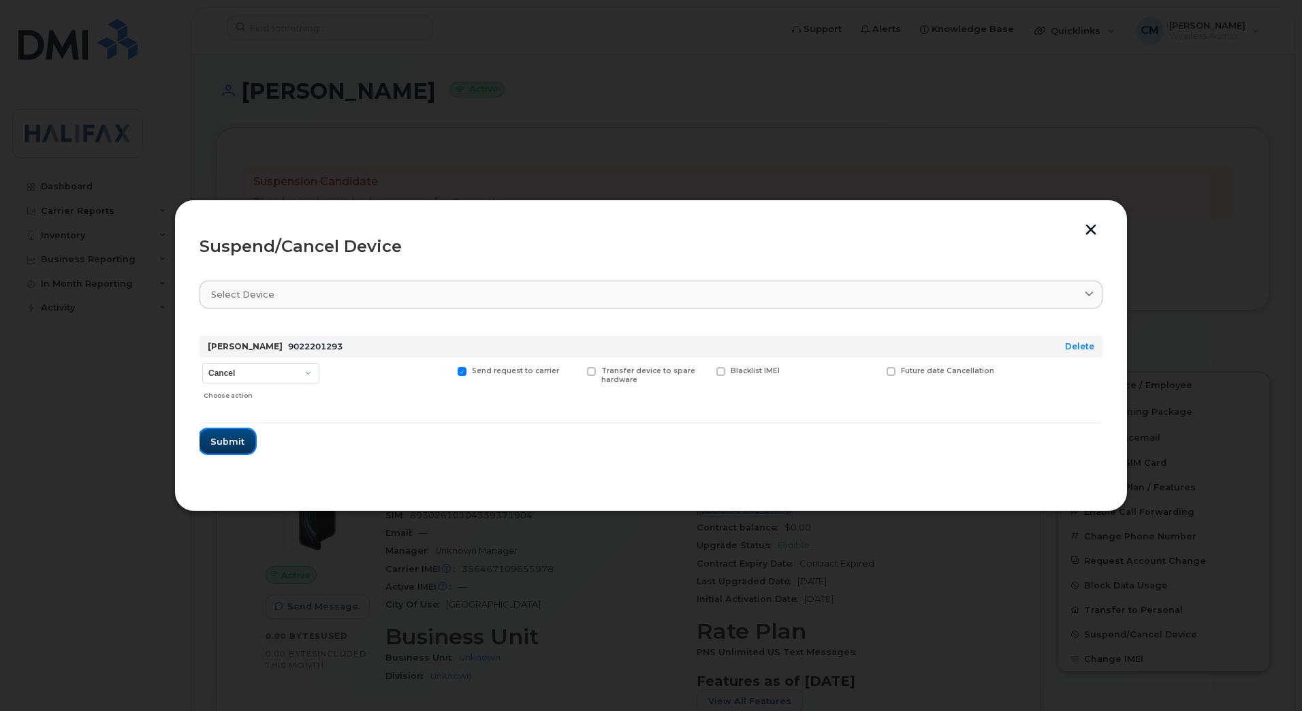
click at [223, 445] on span "Submit" at bounding box center [227, 441] width 34 height 13
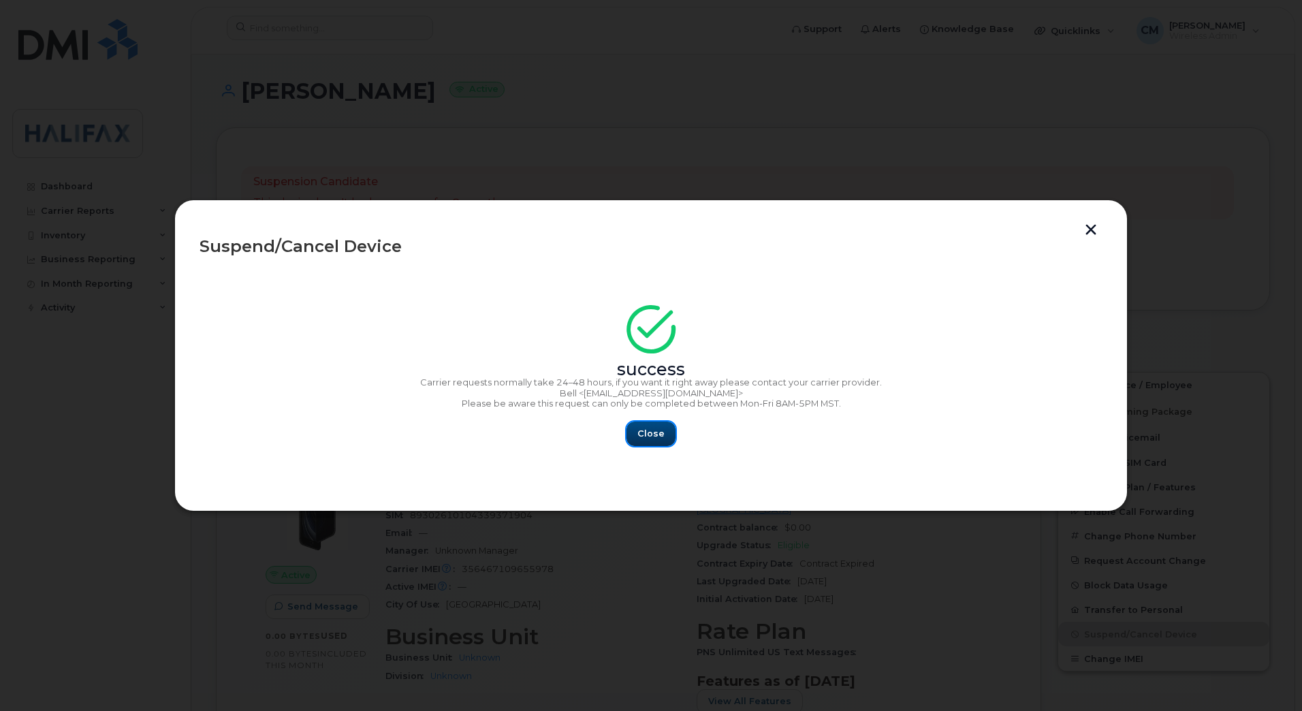
click at [658, 438] on span "Close" at bounding box center [650, 433] width 27 height 13
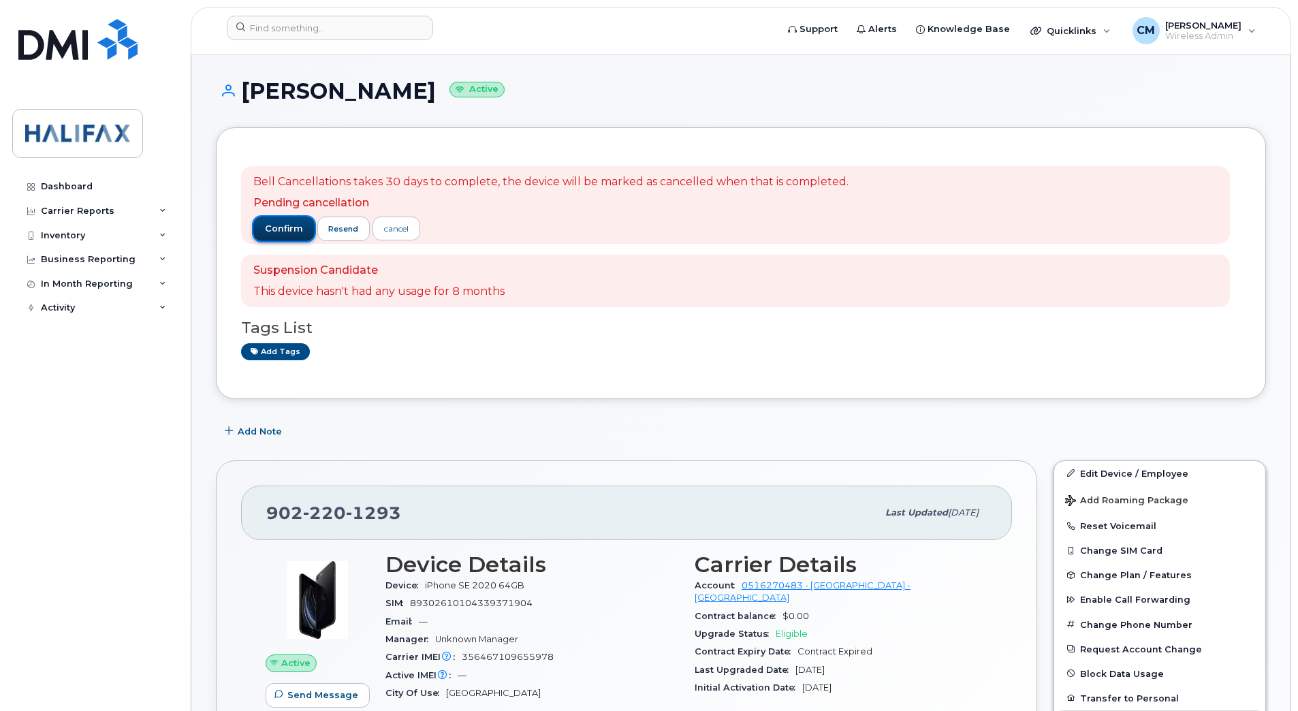
click at [282, 221] on button "confirm" at bounding box center [283, 228] width 61 height 25
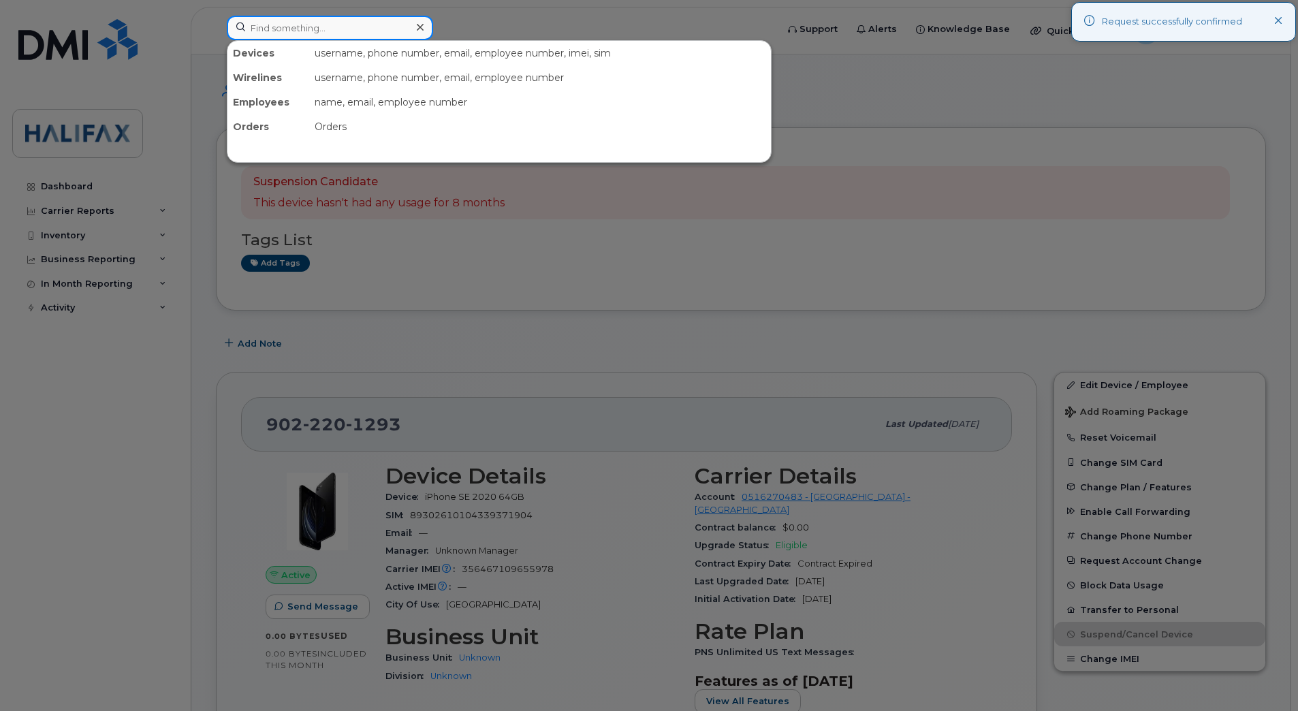
click at [344, 31] on input at bounding box center [330, 28] width 206 height 25
paste input "9022203471"
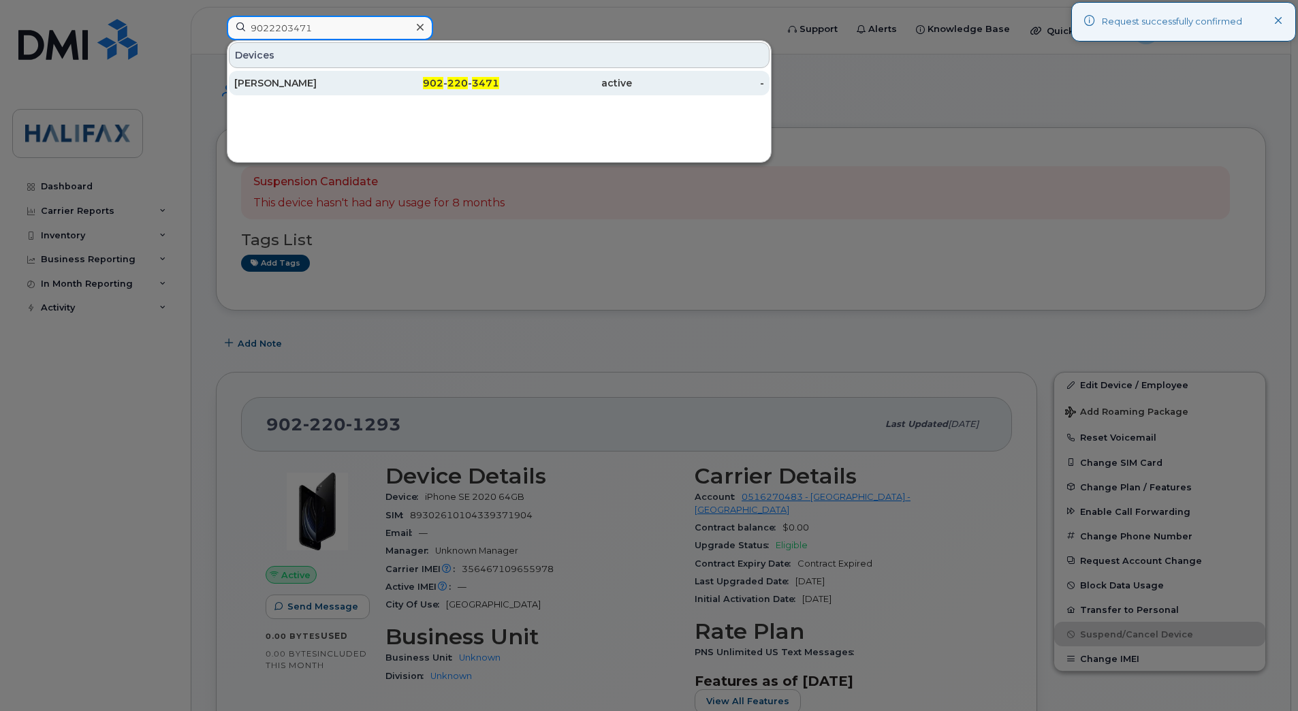
type input "9022203471"
click at [277, 79] on div "[PERSON_NAME]" at bounding box center [300, 83] width 133 height 14
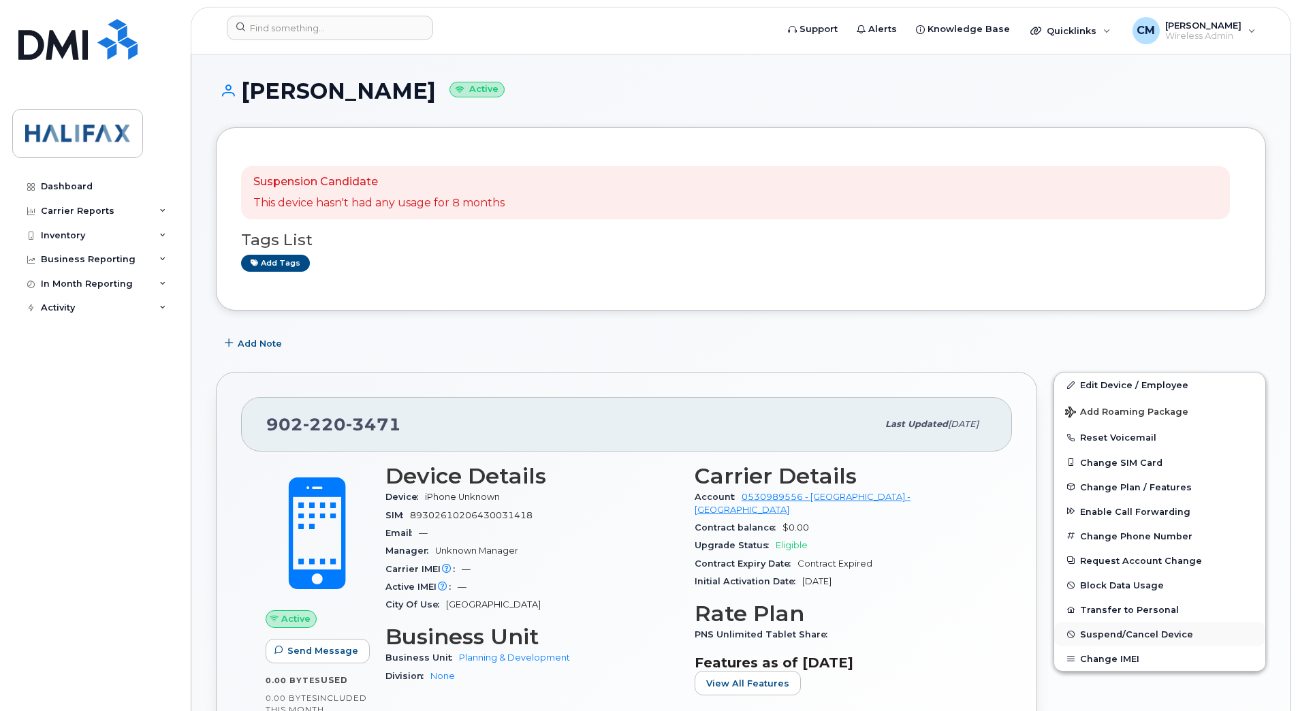
click at [1118, 635] on span "Suspend/Cancel Device" at bounding box center [1136, 634] width 113 height 10
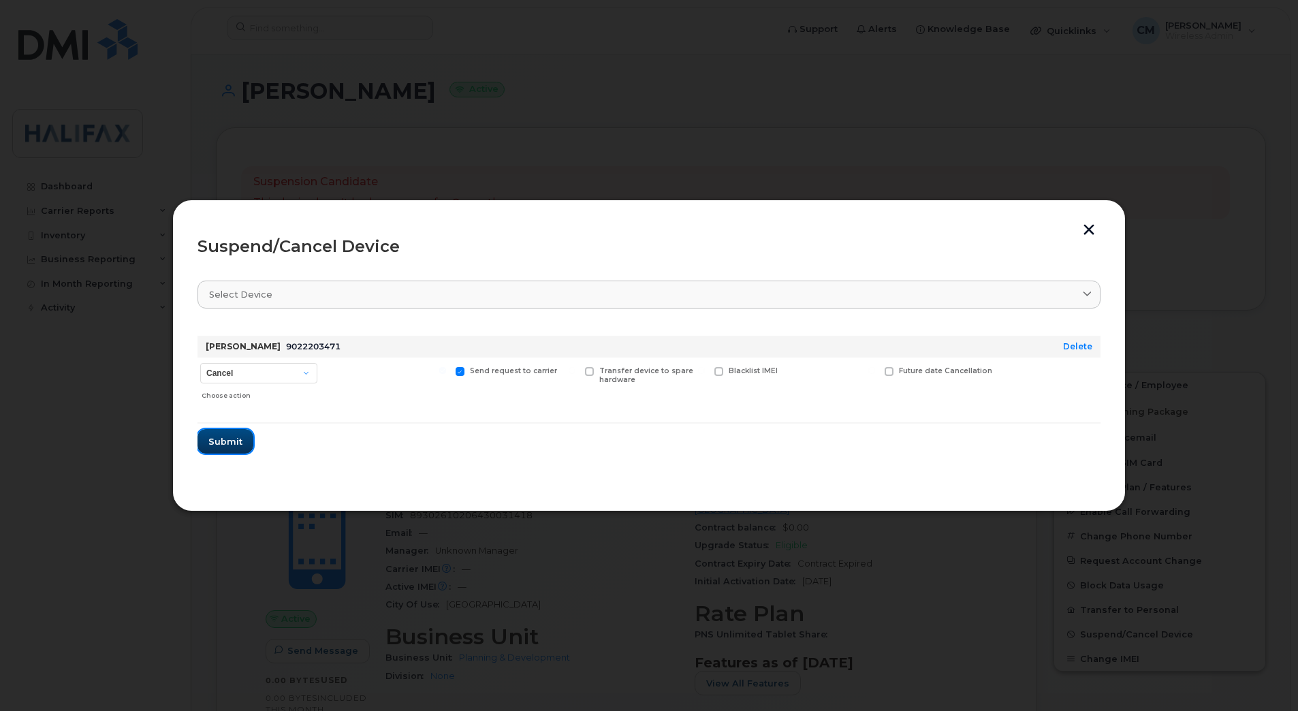
click at [223, 432] on button "Submit" at bounding box center [225, 441] width 56 height 25
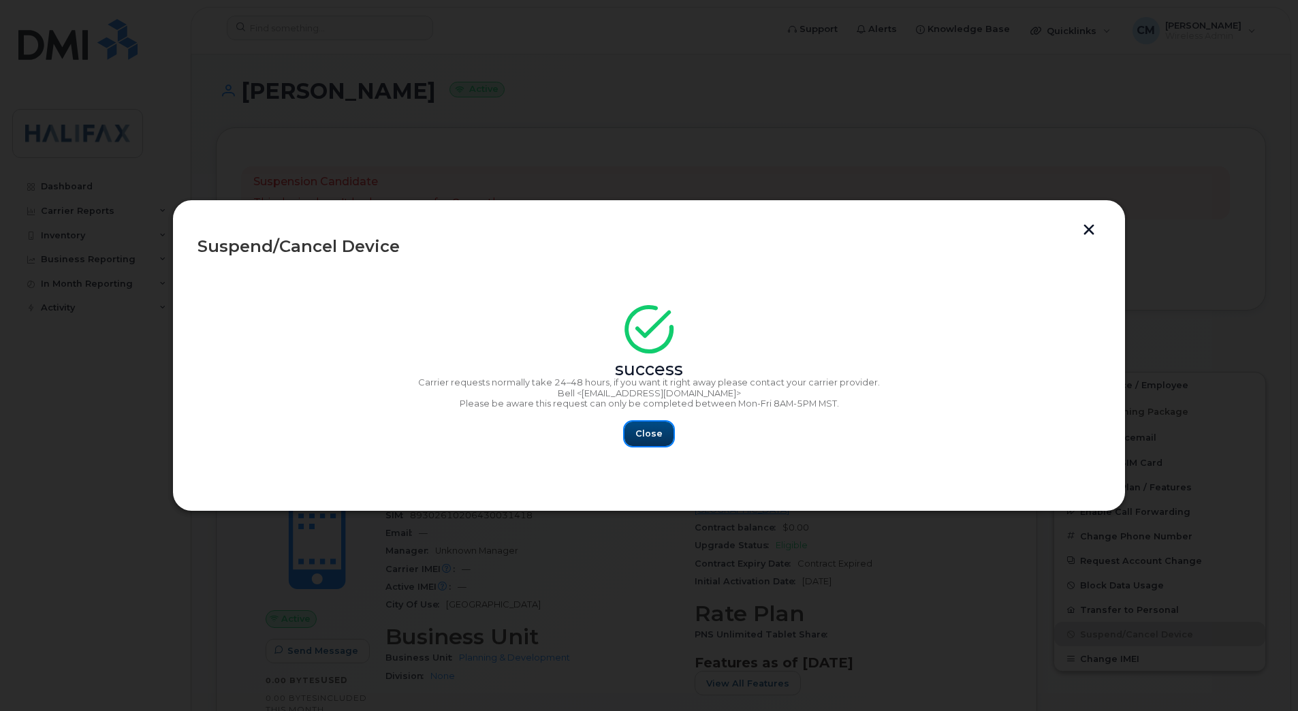
click at [641, 427] on span "Close" at bounding box center [648, 433] width 27 height 13
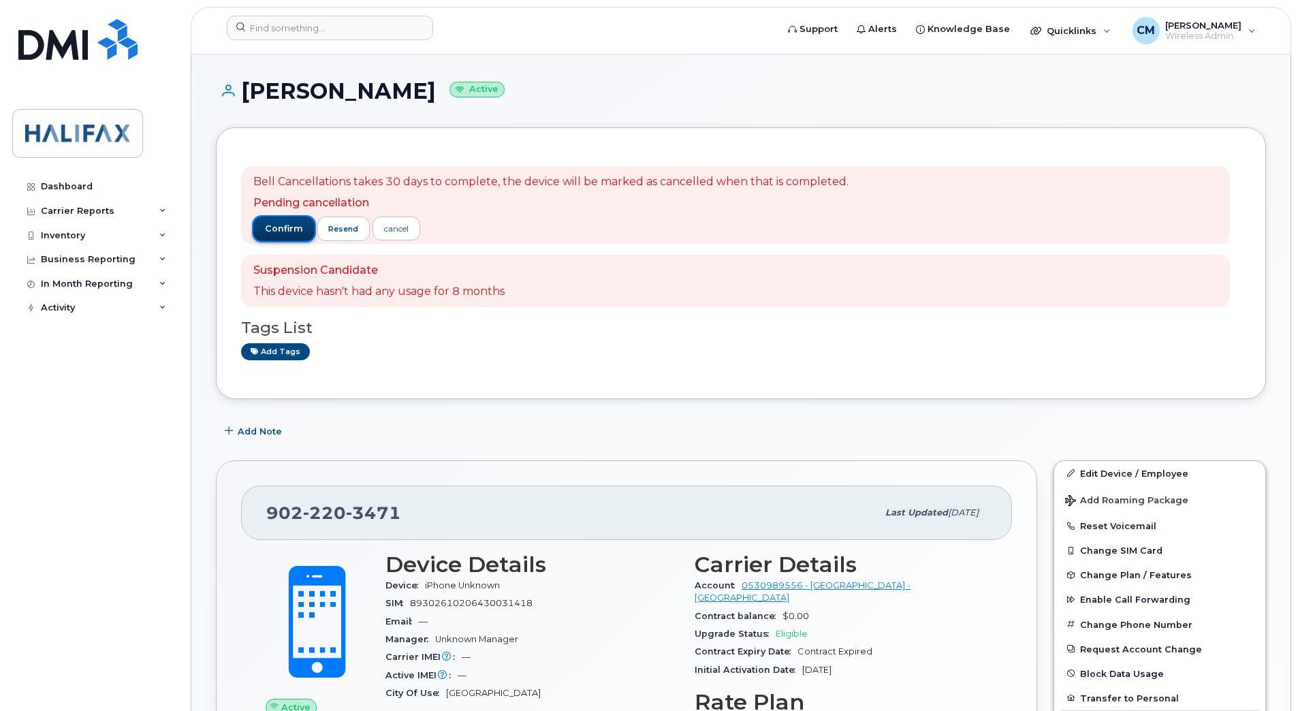
click at [273, 226] on span "confirm" at bounding box center [284, 229] width 38 height 12
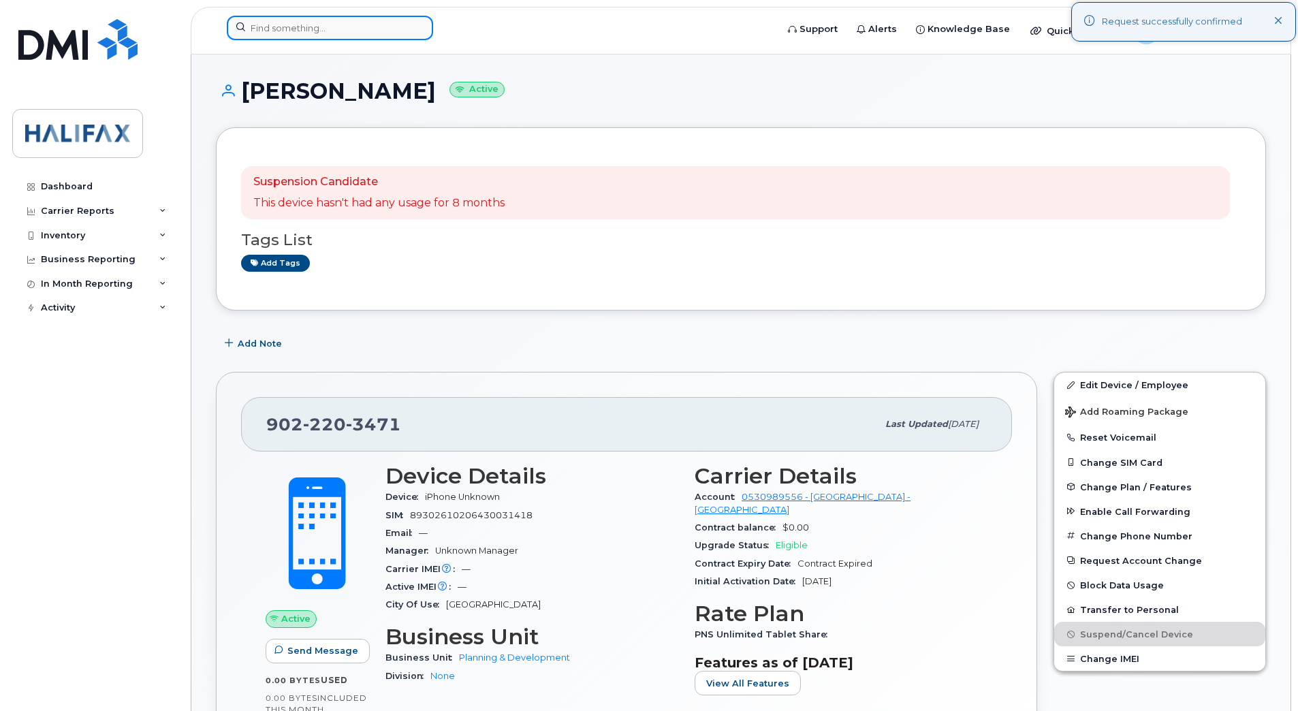
click at [354, 22] on input at bounding box center [330, 28] width 206 height 25
paste input "9022216797"
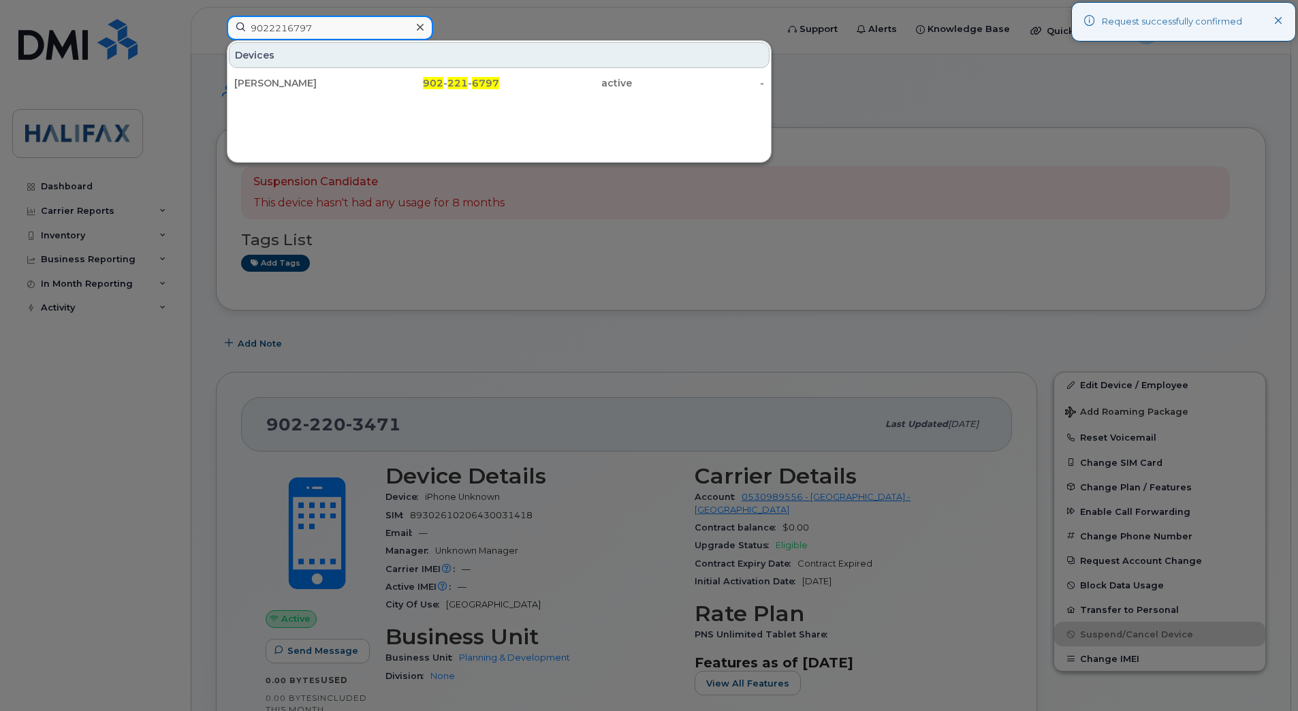
type input "9022216797"
click at [273, 84] on div "[PERSON_NAME]" at bounding box center [300, 83] width 133 height 14
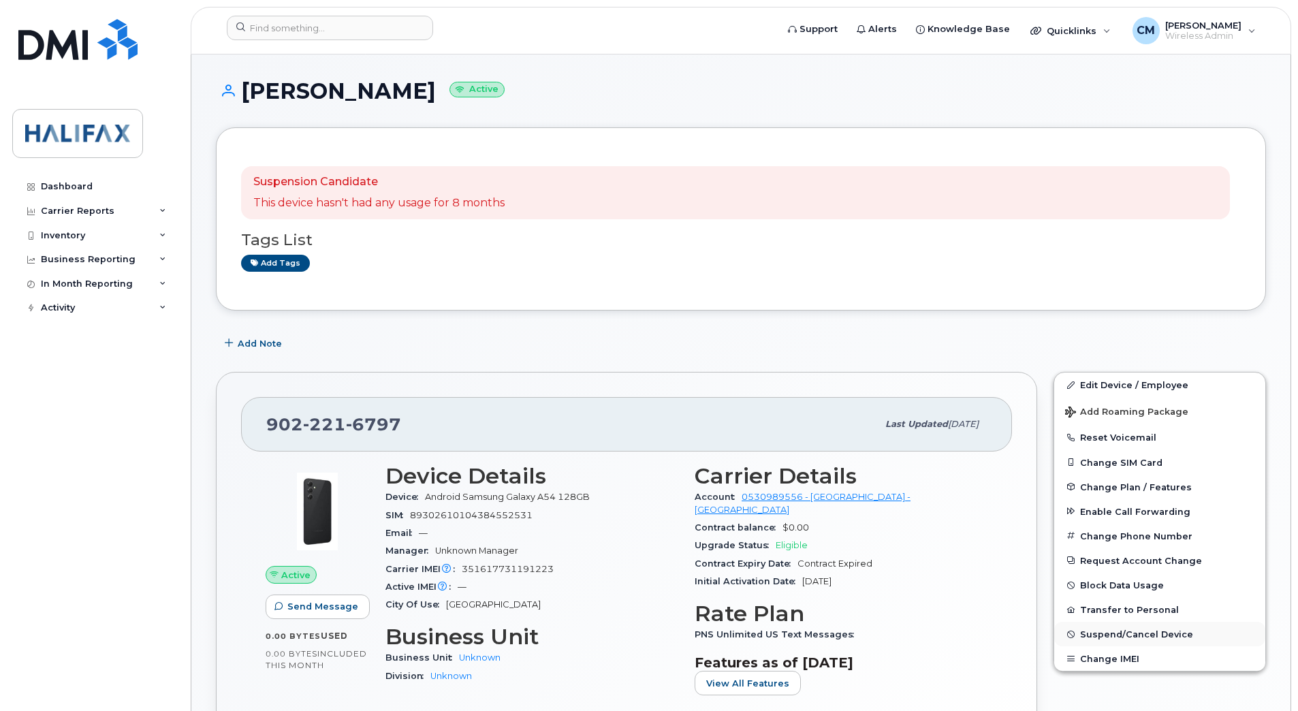
click at [1133, 632] on span "Suspend/Cancel Device" at bounding box center [1136, 634] width 113 height 10
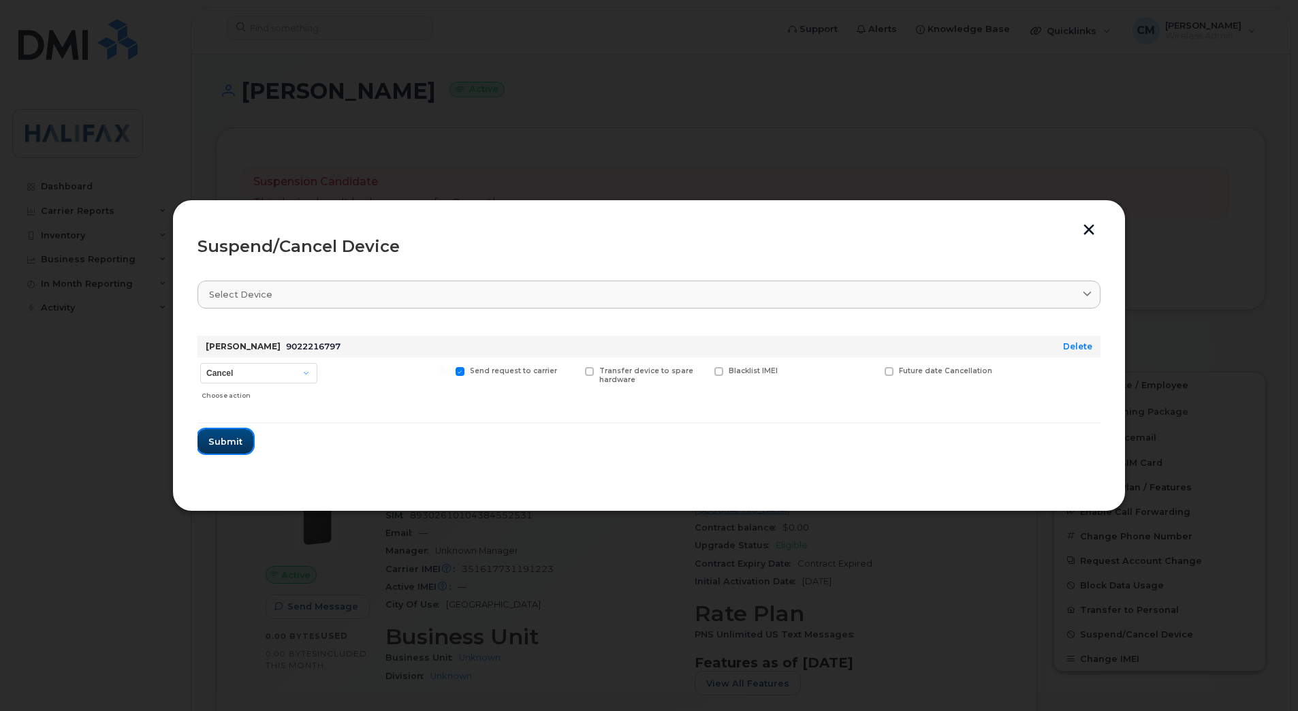
click at [249, 440] on button "Submit" at bounding box center [225, 441] width 56 height 25
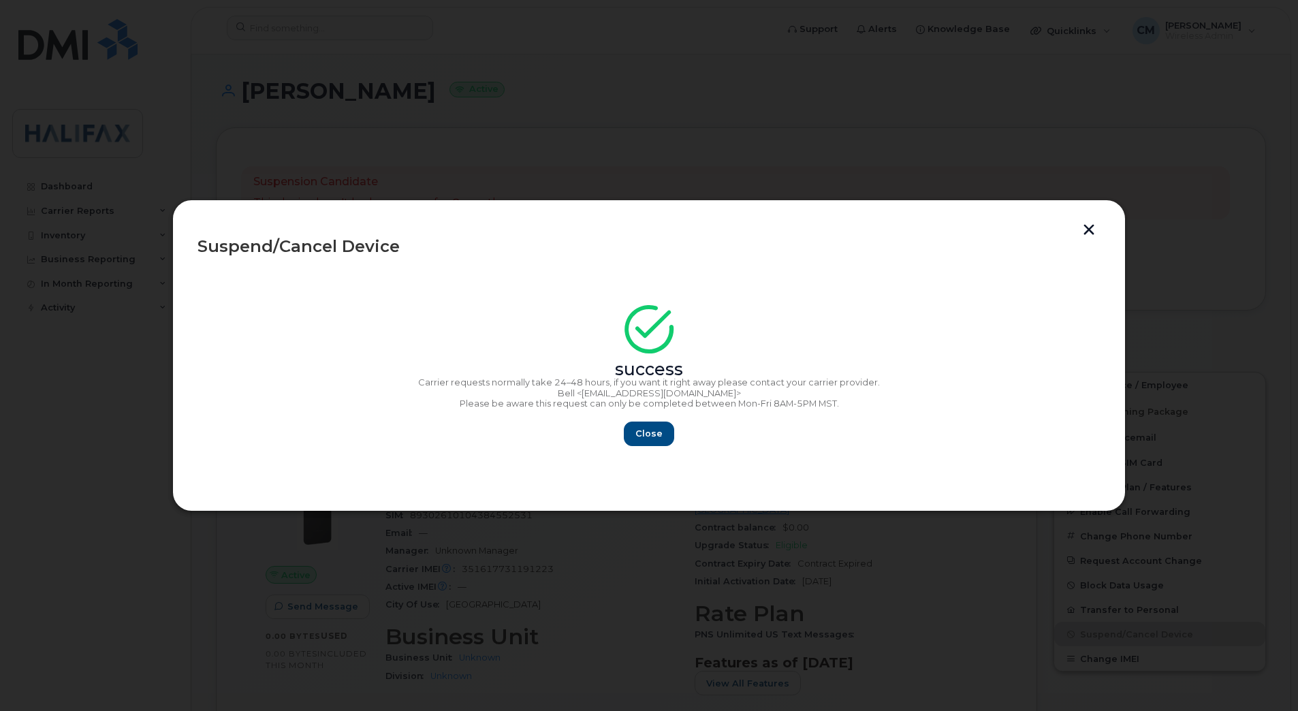
click at [699, 415] on div "success Carrier requests normally take 24–48 hours, if you want it right away p…" at bounding box center [648, 379] width 903 height 133
click at [664, 437] on button "Close" at bounding box center [648, 433] width 49 height 25
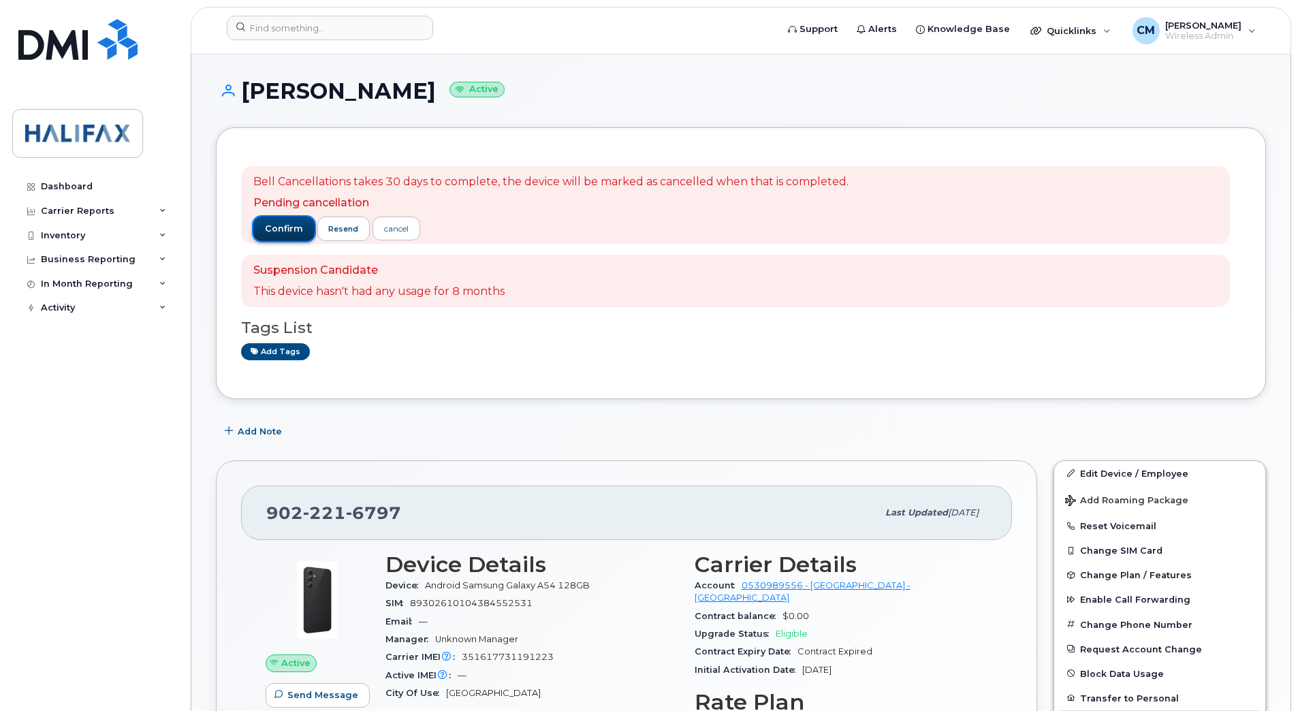
click at [263, 225] on button "confirm" at bounding box center [283, 228] width 61 height 25
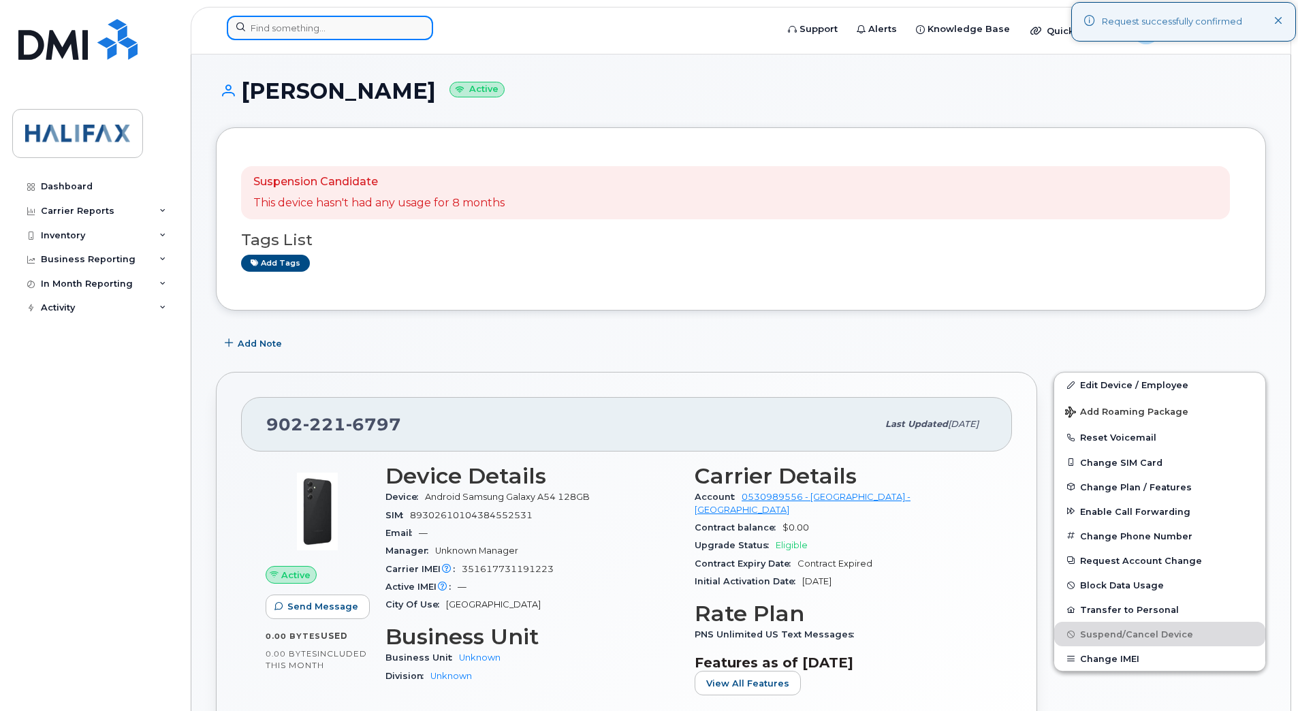
click at [348, 23] on input at bounding box center [330, 28] width 206 height 25
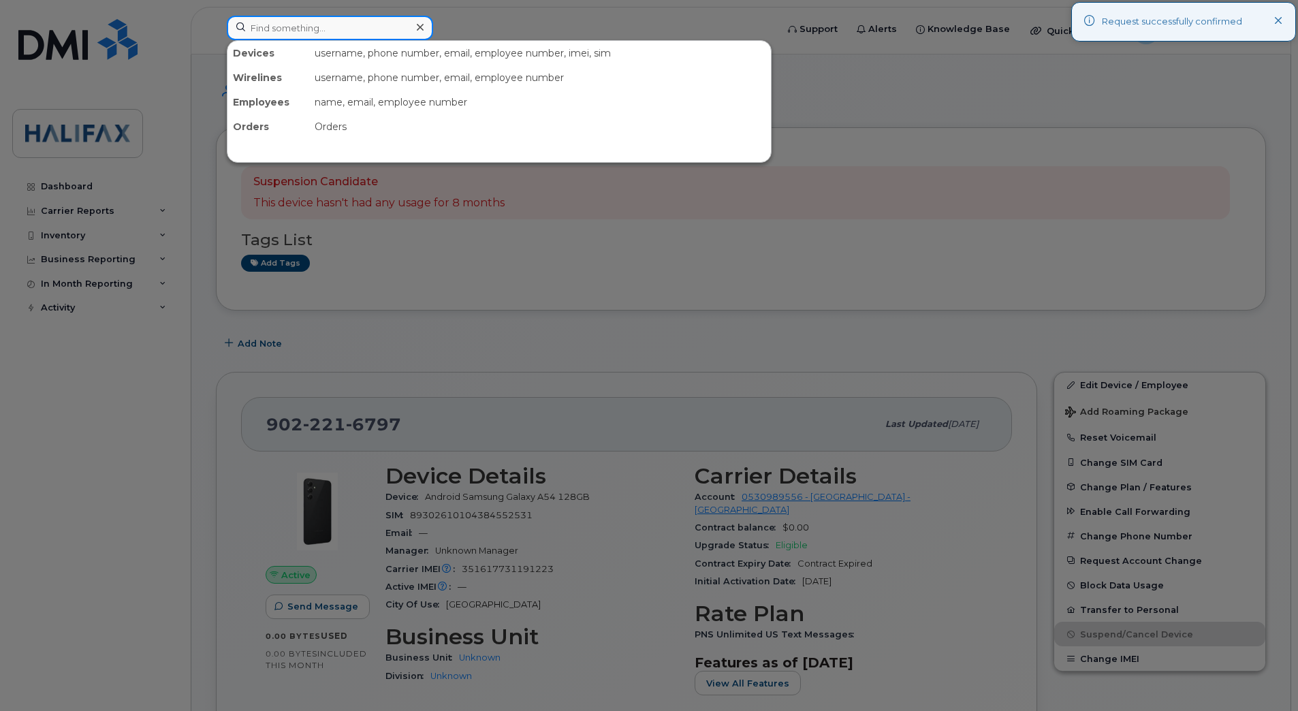
paste input "9022255975"
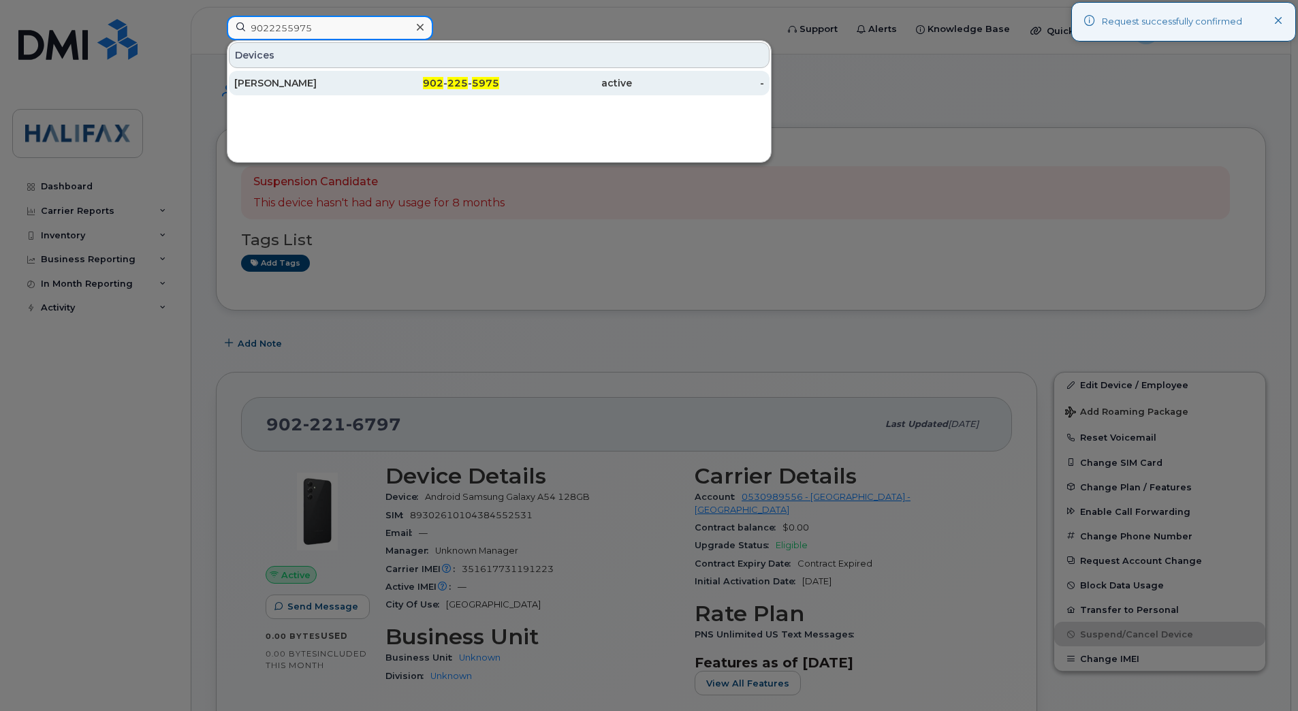
type input "9022255975"
click at [292, 91] on div "[PERSON_NAME]" at bounding box center [300, 83] width 133 height 25
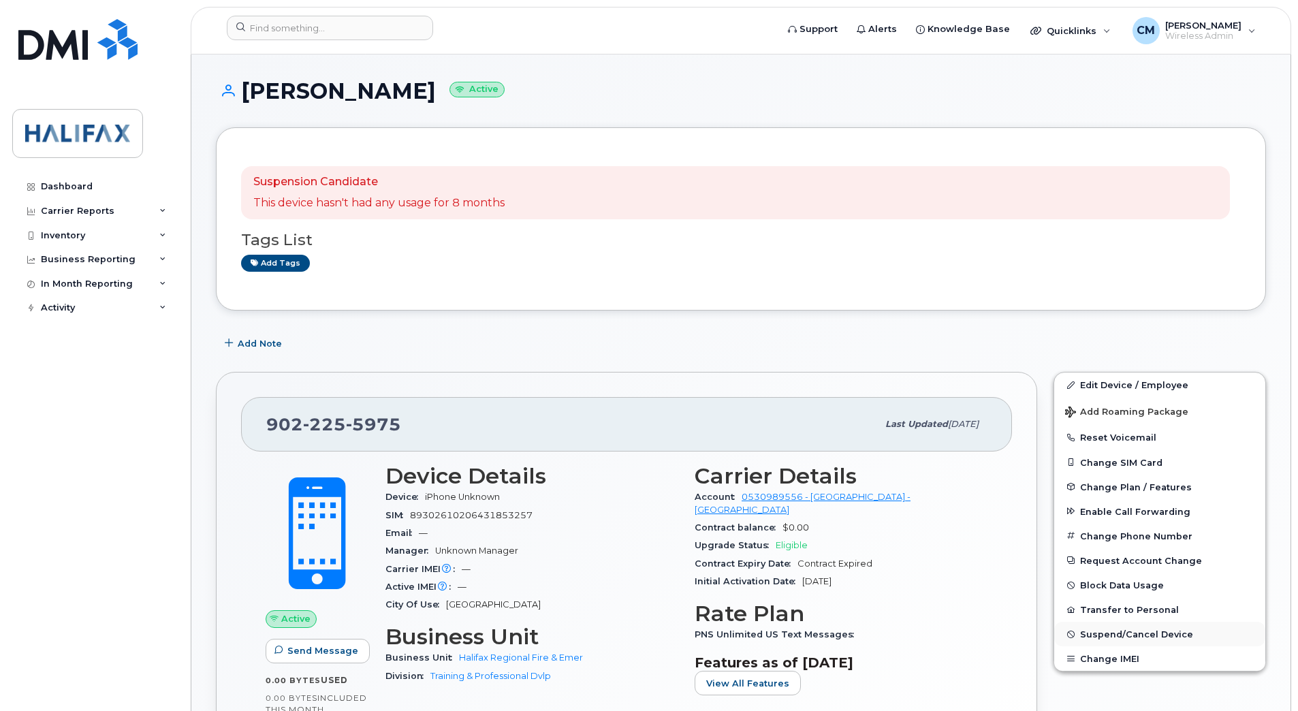
click at [1141, 633] on span "Suspend/Cancel Device" at bounding box center [1136, 634] width 113 height 10
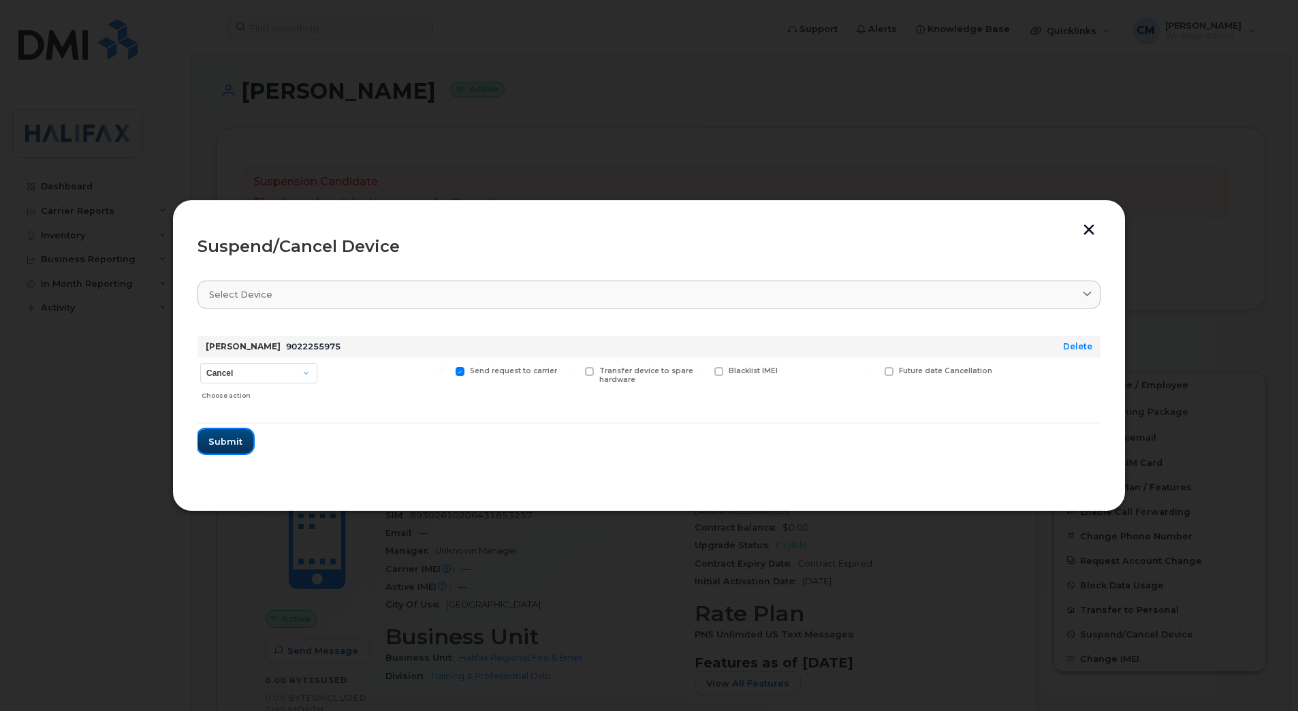
click at [227, 436] on span "Submit" at bounding box center [225, 441] width 34 height 13
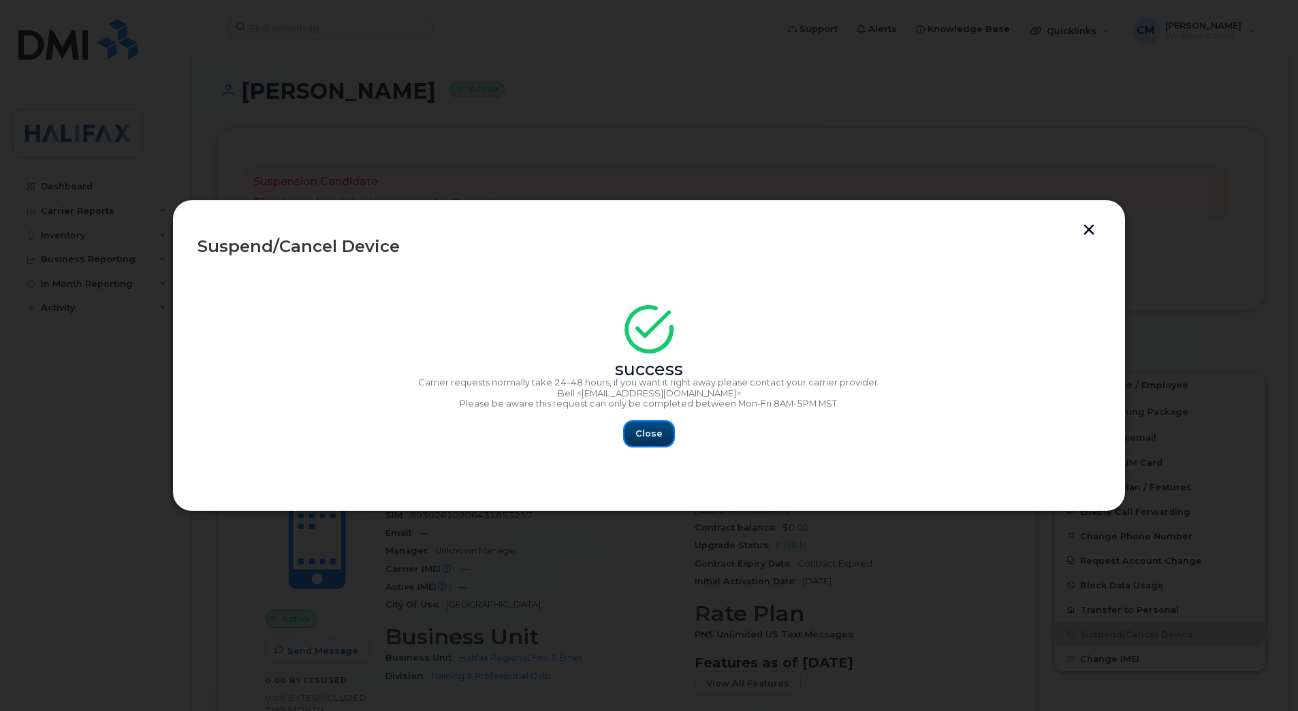
click at [638, 434] on span "Close" at bounding box center [648, 433] width 27 height 13
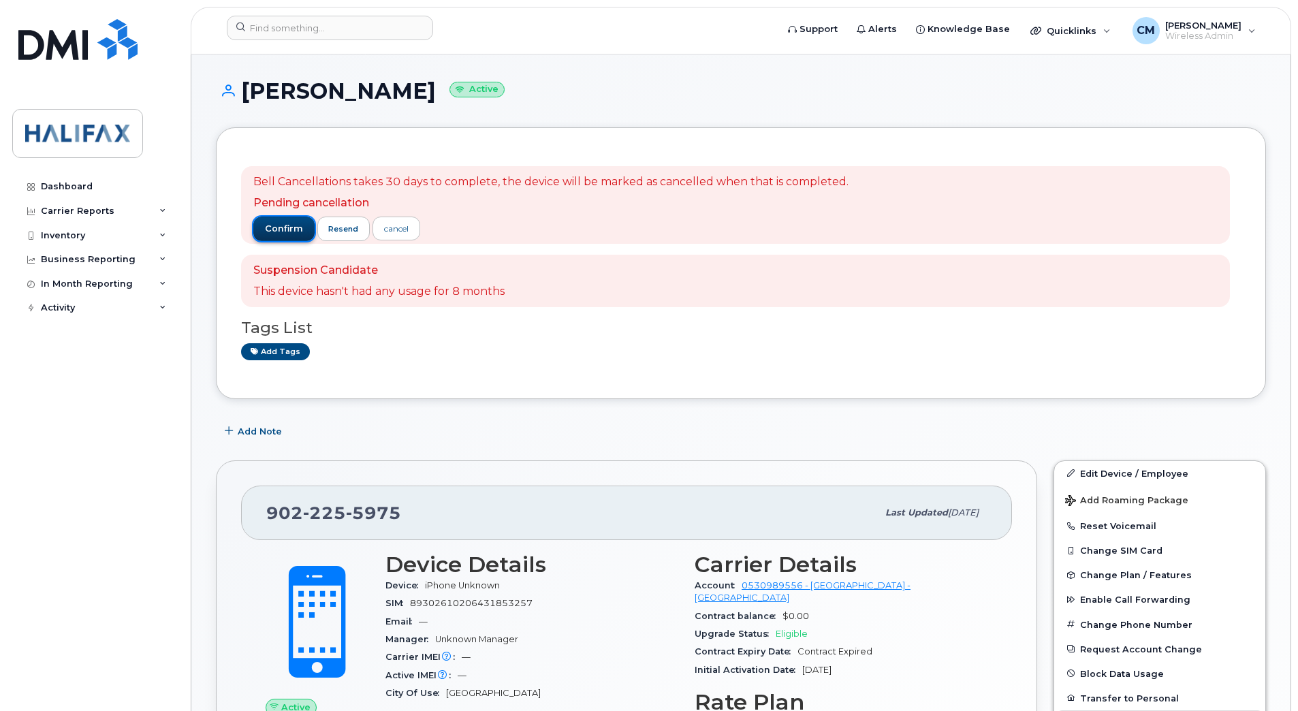
click at [280, 226] on span "confirm" at bounding box center [284, 229] width 38 height 12
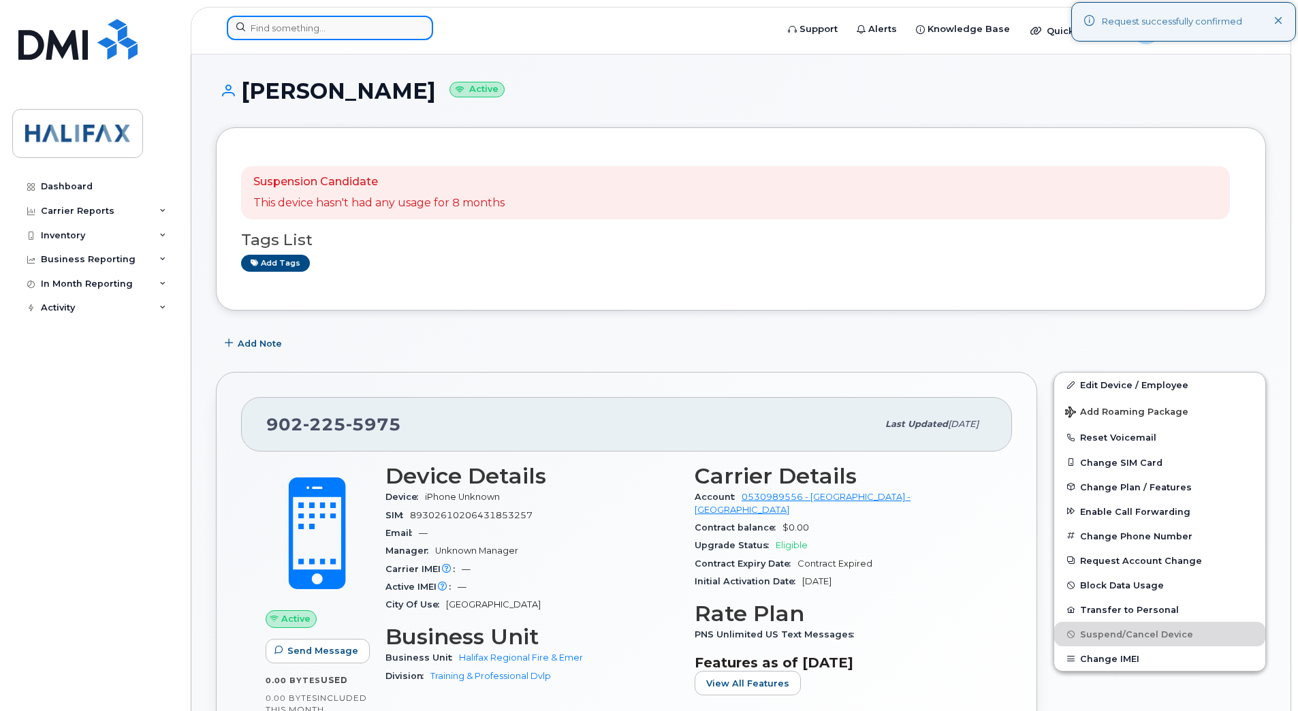
click at [300, 28] on input at bounding box center [330, 28] width 206 height 25
paste input "9022256039"
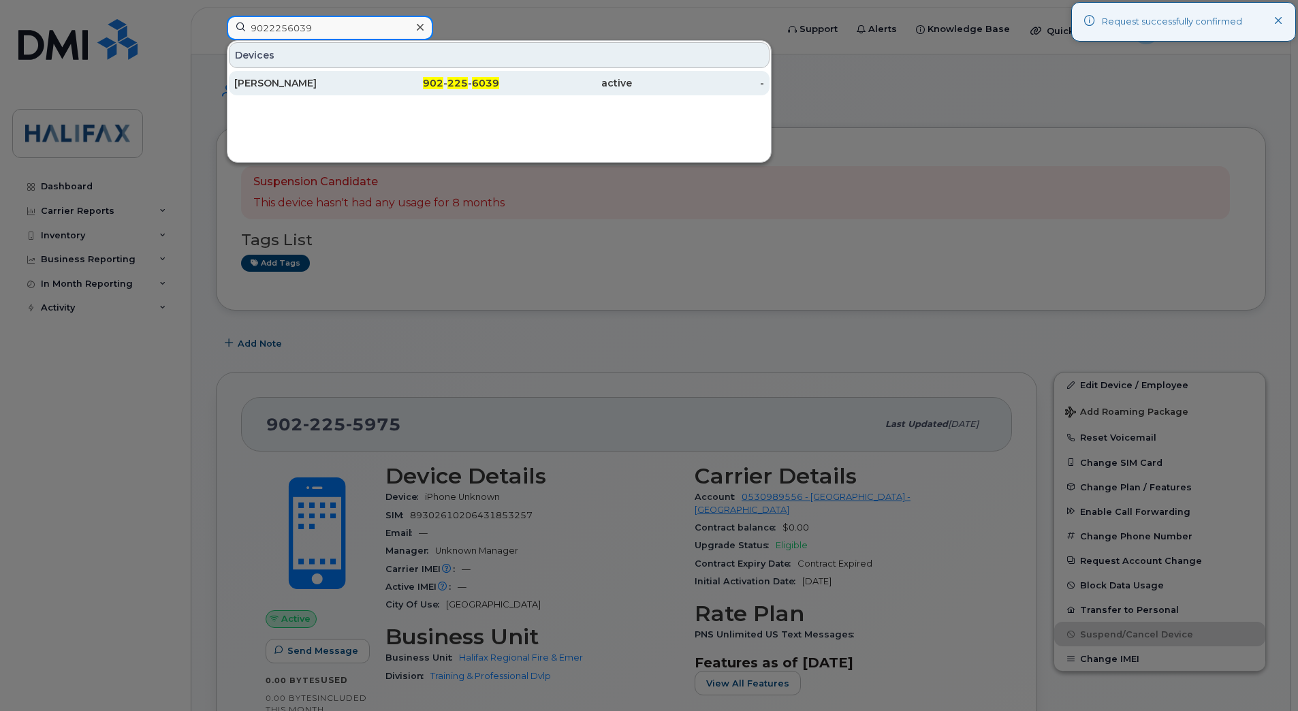
type input "9022256039"
click at [301, 80] on div "[PERSON_NAME]" at bounding box center [300, 83] width 133 height 14
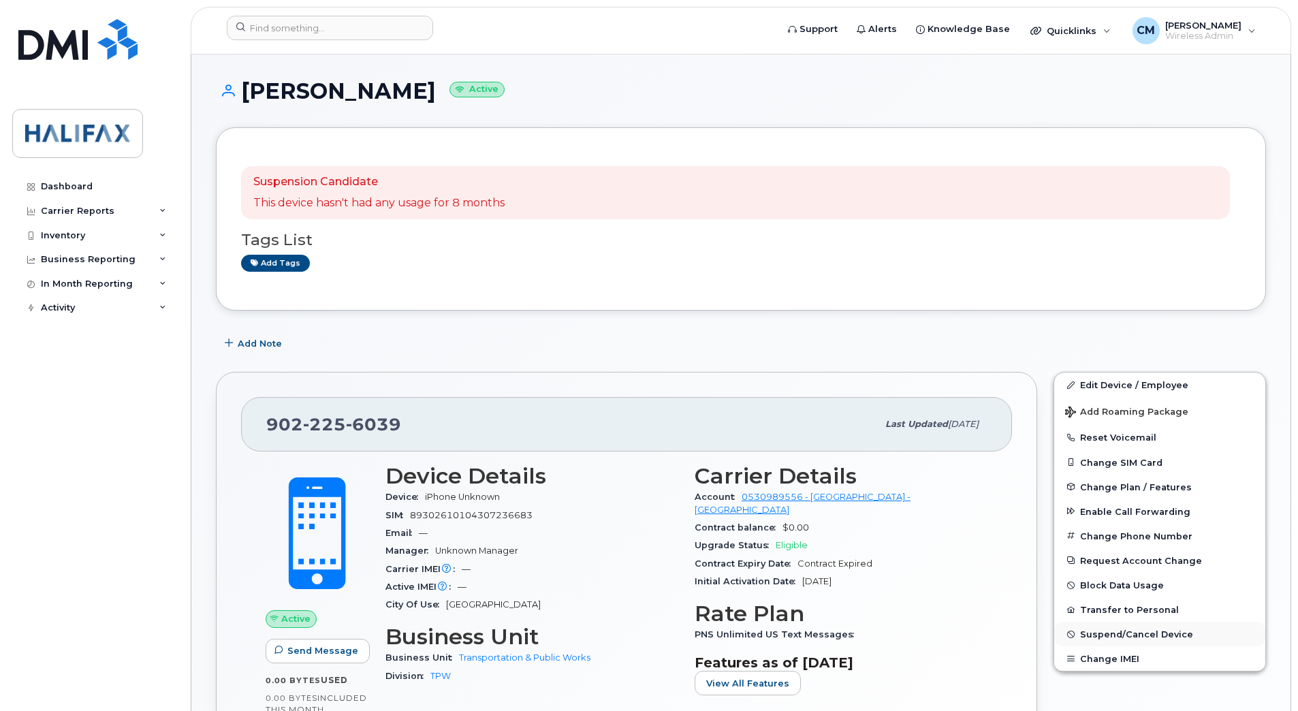
click at [1121, 638] on span "Suspend/Cancel Device" at bounding box center [1136, 634] width 113 height 10
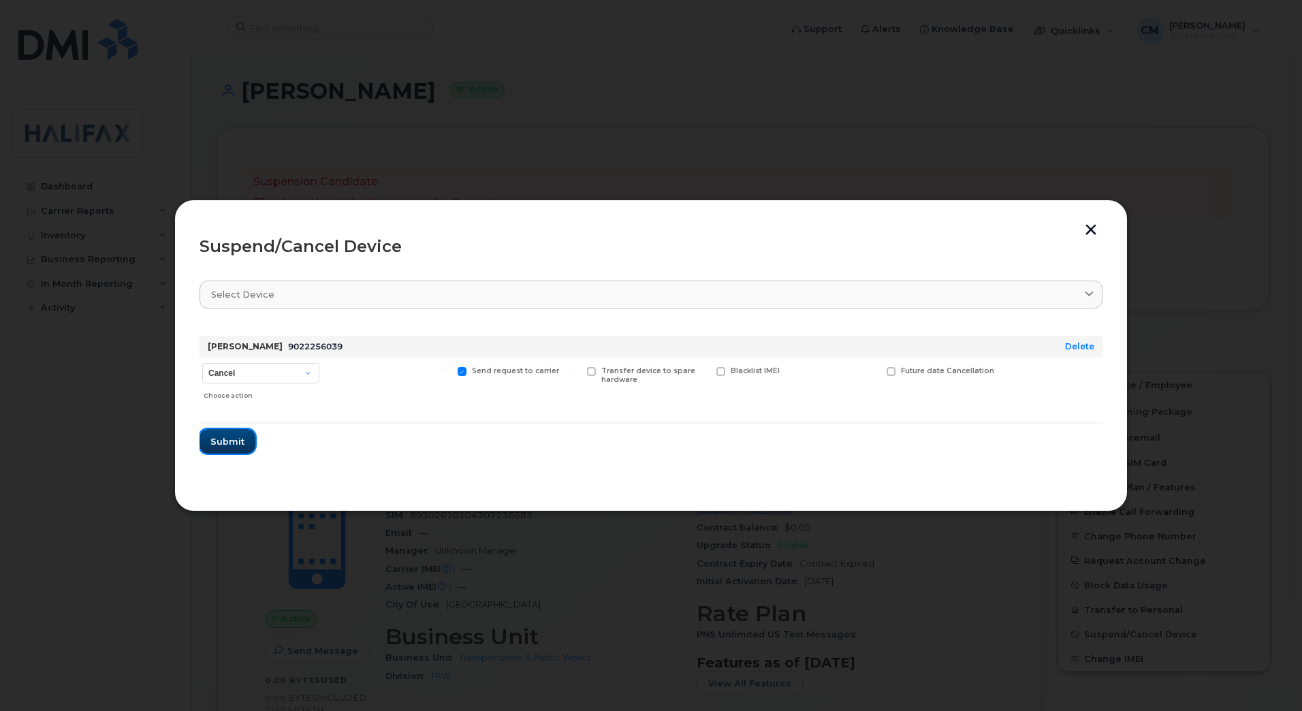
click at [201, 437] on button "Submit" at bounding box center [227, 441] width 56 height 25
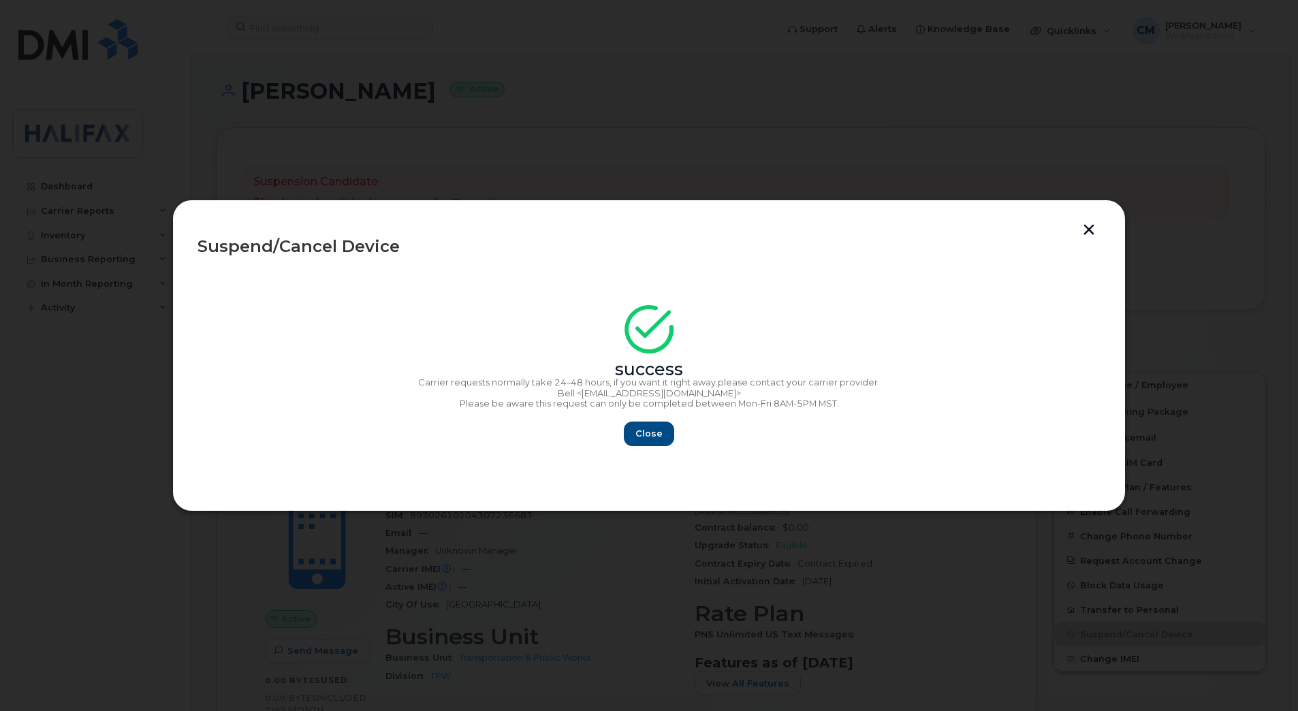
click at [680, 434] on div "Close" at bounding box center [648, 433] width 903 height 25
click at [624, 433] on div "Close" at bounding box center [648, 433] width 903 height 25
click at [632, 436] on button "Close" at bounding box center [648, 433] width 49 height 25
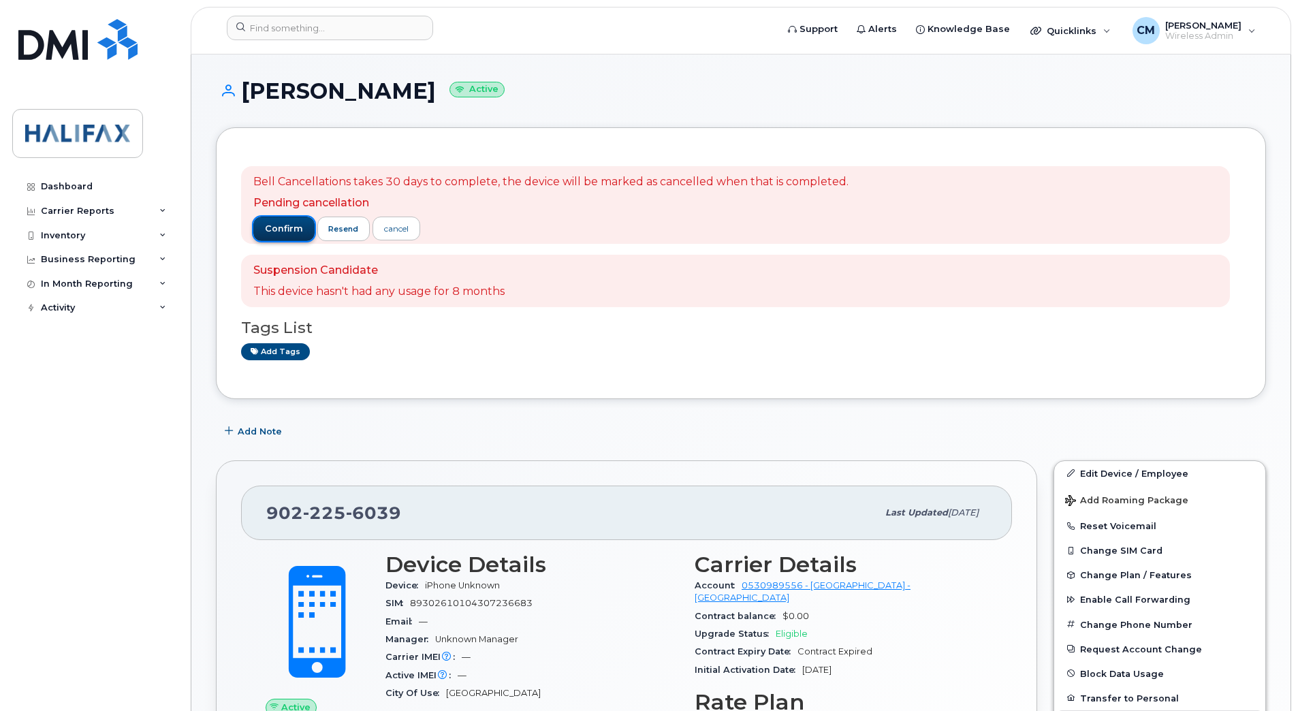
click at [273, 220] on button "confirm" at bounding box center [283, 228] width 61 height 25
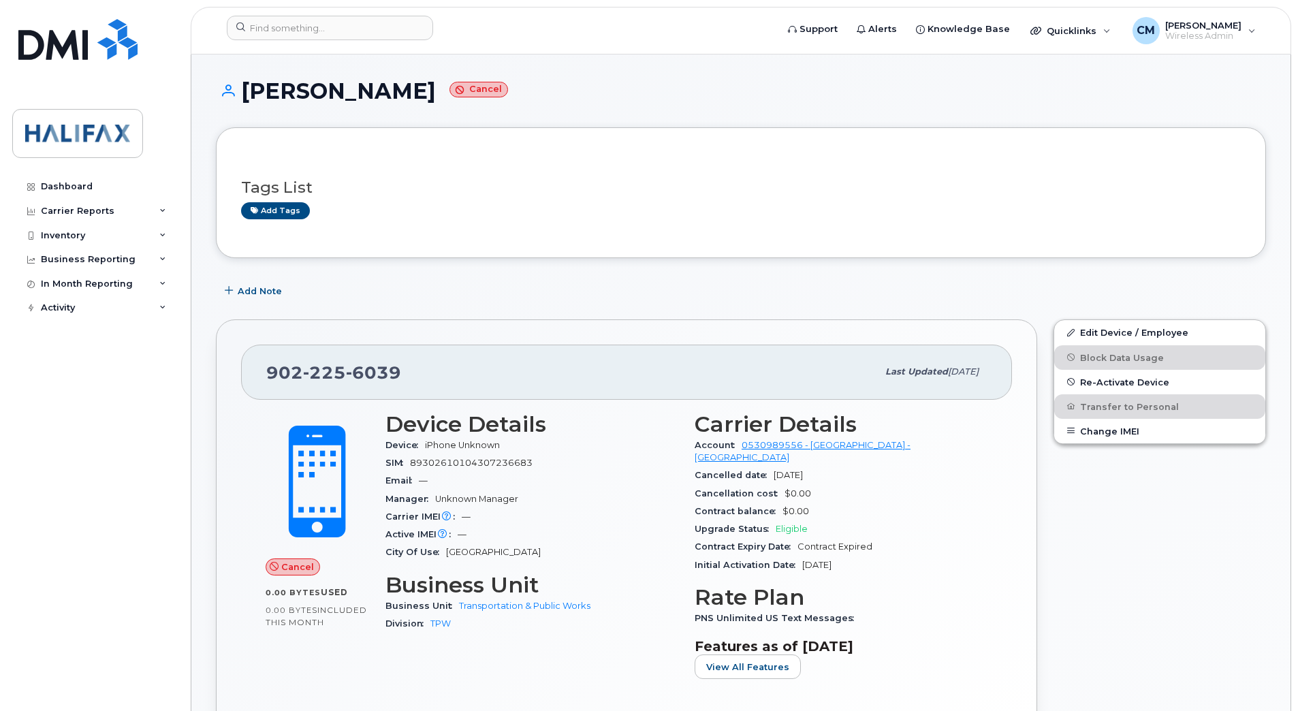
click at [350, 300] on div "Add Note" at bounding box center [741, 290] width 1050 height 25
click at [73, 193] on link "Dashboard" at bounding box center [94, 186] width 165 height 25
